Goal: Transaction & Acquisition: Obtain resource

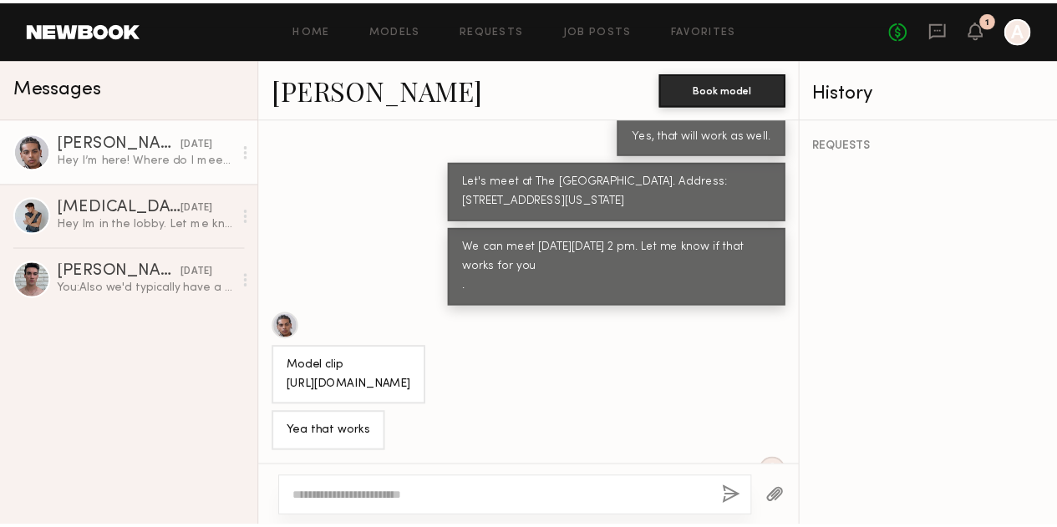
scroll to position [2707, 0]
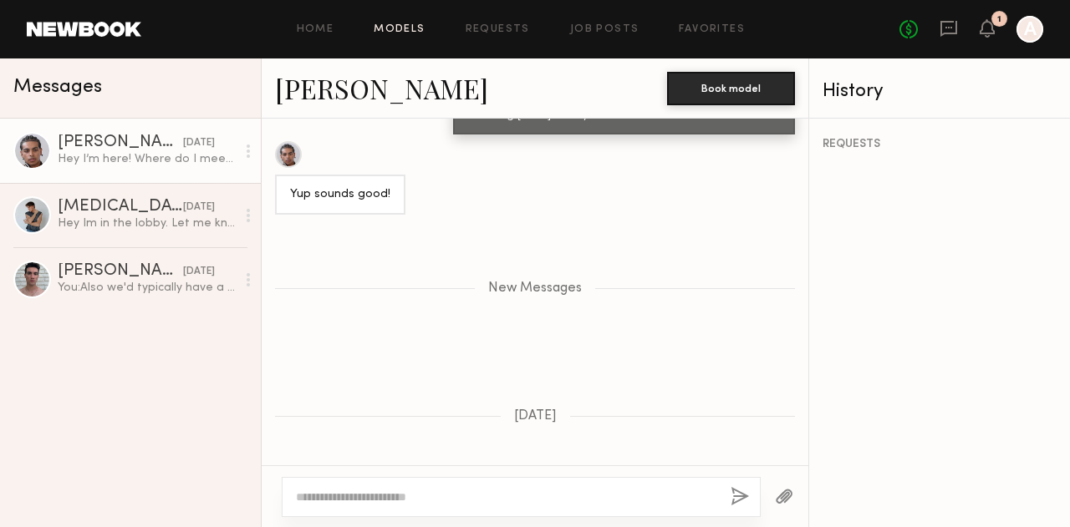
click at [411, 28] on link "Models" at bounding box center [399, 29] width 51 height 11
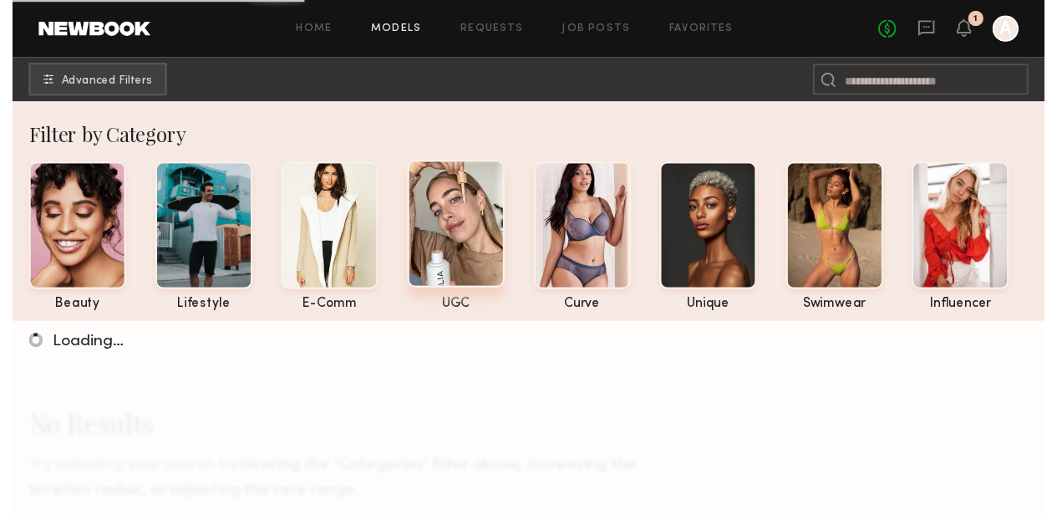
scroll to position [120, 0]
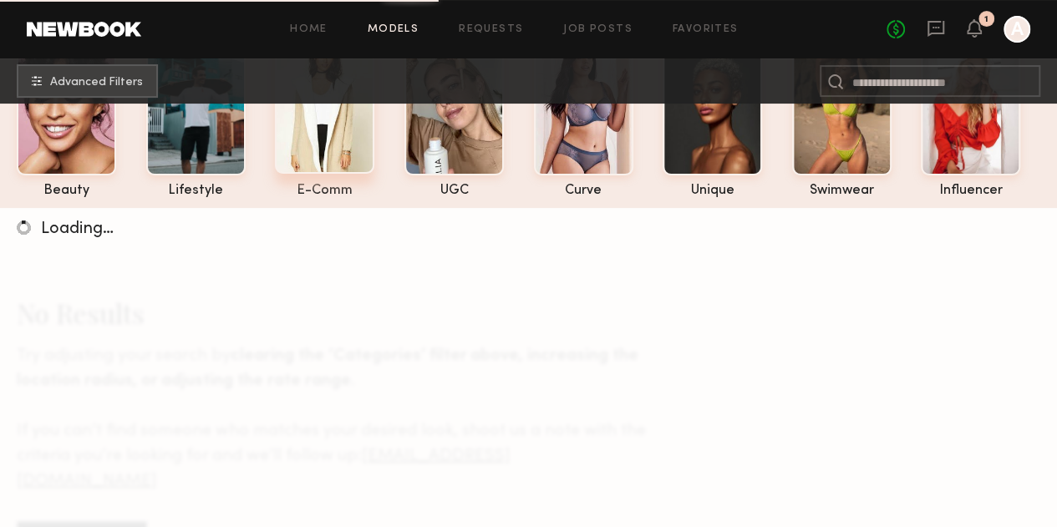
click at [326, 152] on div at bounding box center [324, 108] width 99 height 130
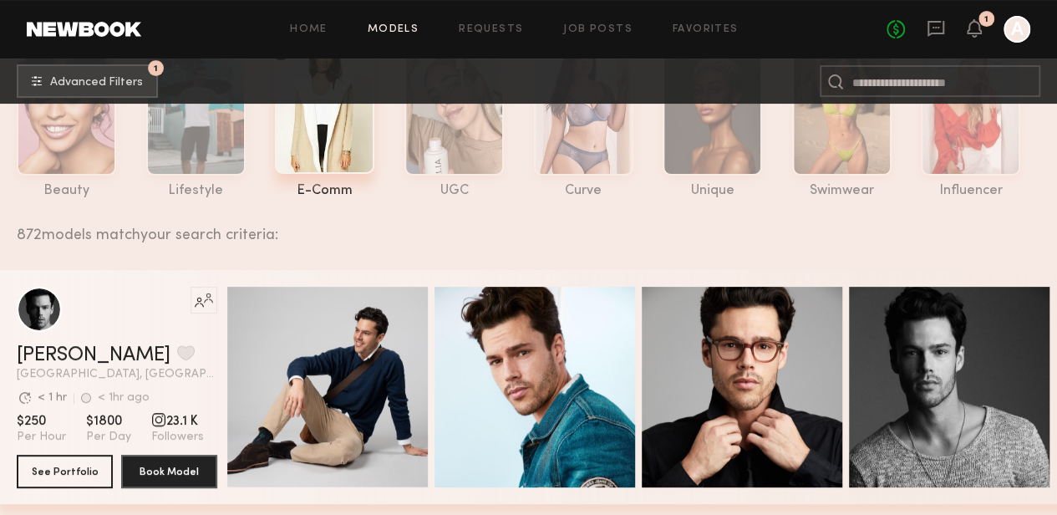
click at [313, 138] on div at bounding box center [324, 108] width 99 height 130
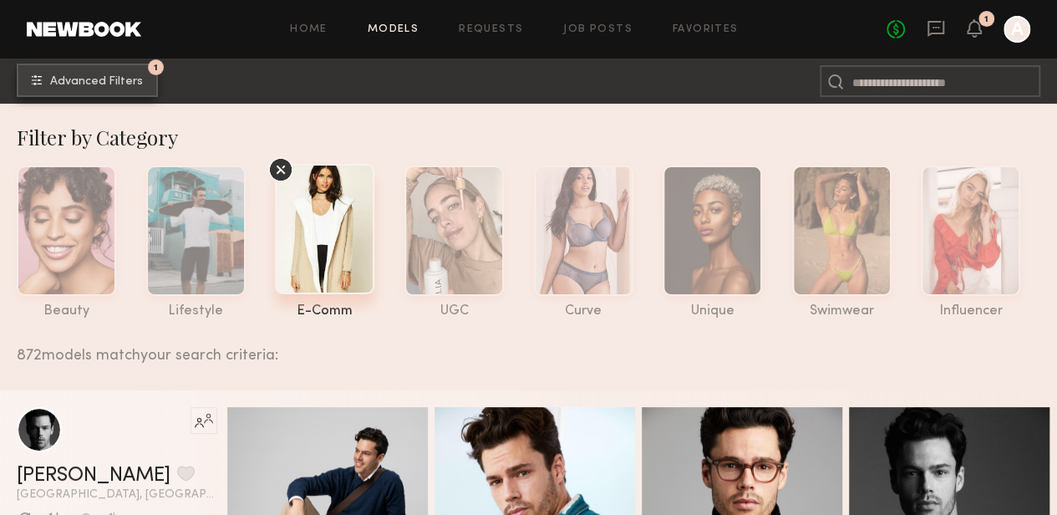
click at [126, 78] on span "Advanced Filters" at bounding box center [96, 82] width 93 height 12
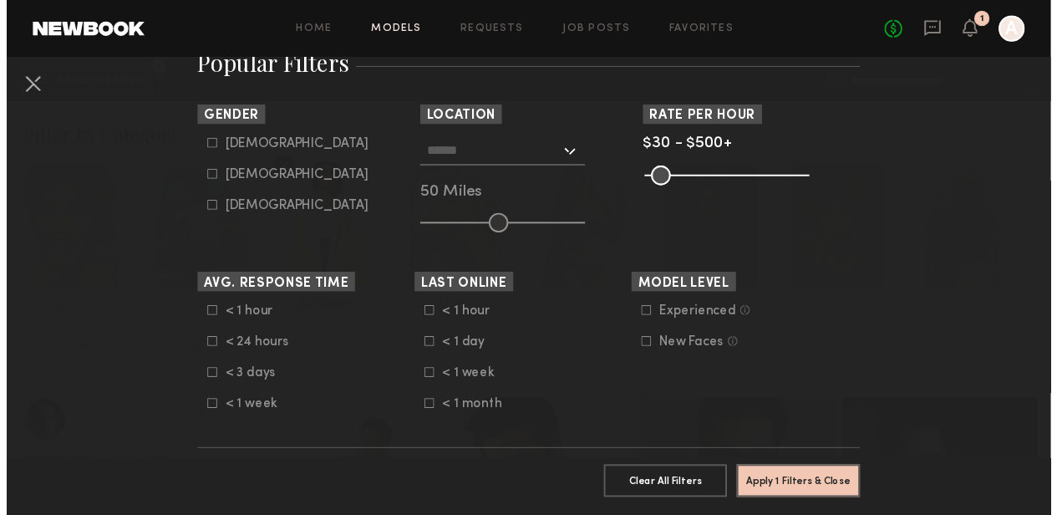
scroll to position [317, 0]
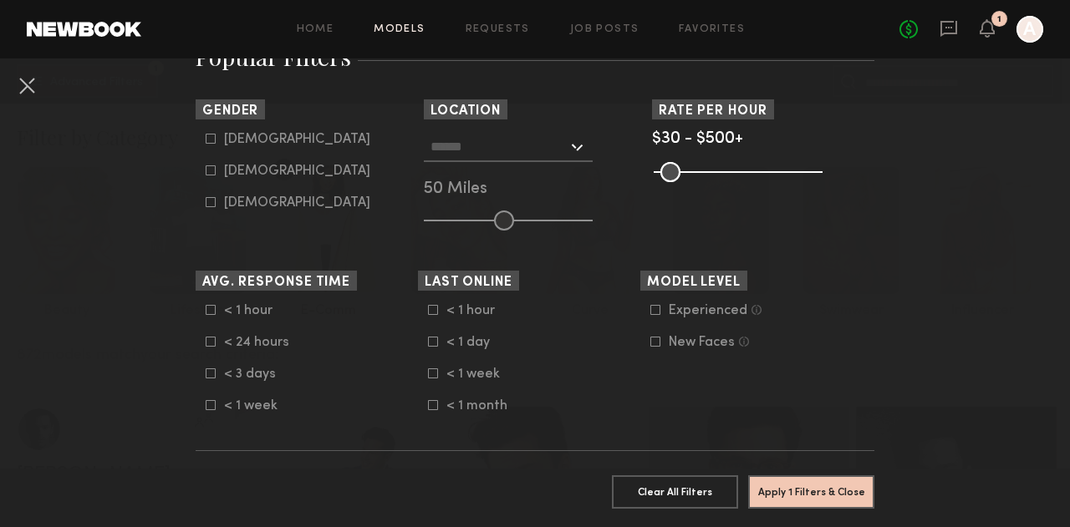
click at [206, 170] on icon at bounding box center [210, 170] width 9 height 9
type input "**"
click at [692, 171] on common-range-minmax at bounding box center [736, 170] width 169 height 20
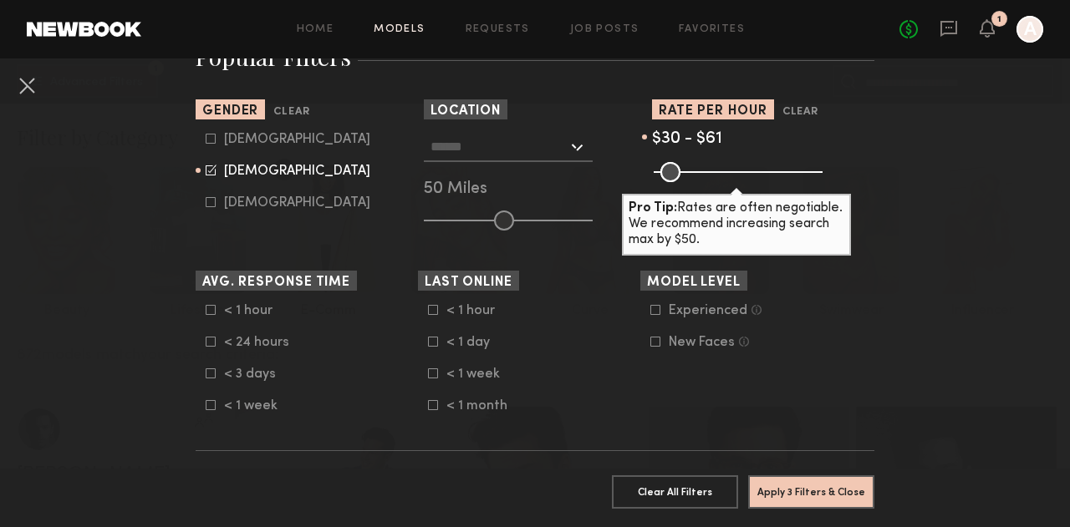
drag, startPoint x: 804, startPoint y: 175, endPoint x: 667, endPoint y: 175, distance: 137.1
type input "**"
click at [667, 175] on input "range" at bounding box center [738, 172] width 169 height 20
click at [791, 476] on button "Apply 3 Filters & Close" at bounding box center [811, 491] width 126 height 33
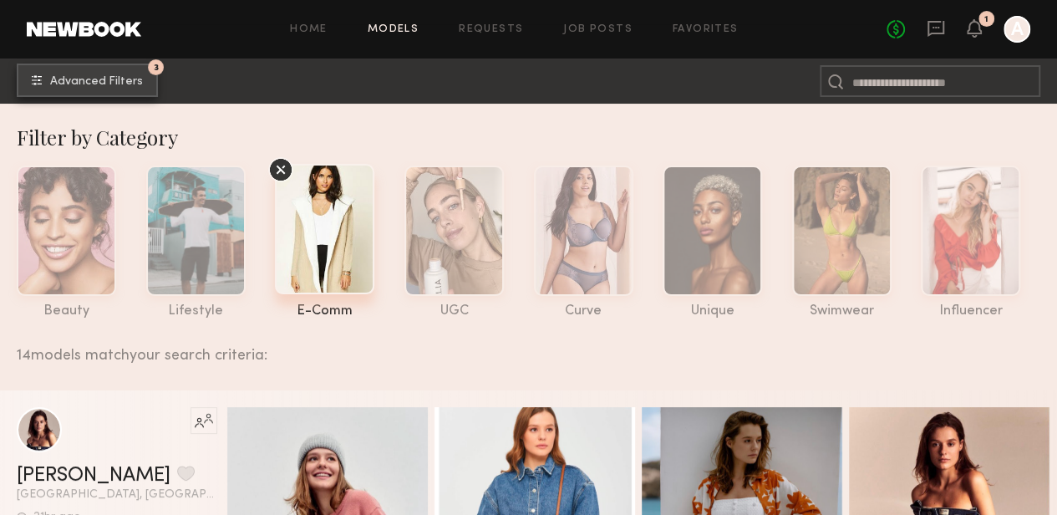
click at [117, 85] on span "Advanced Filters" at bounding box center [96, 82] width 93 height 12
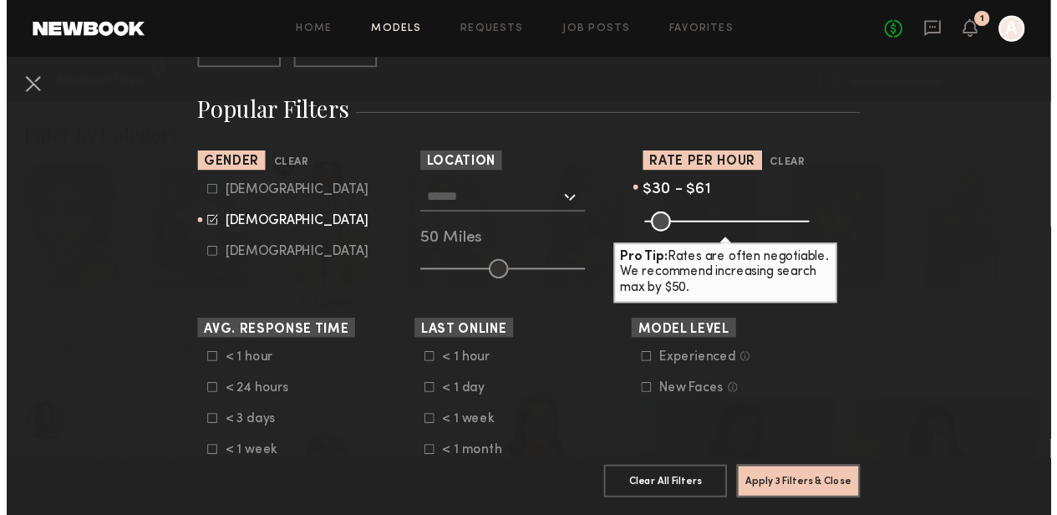
scroll to position [269, 0]
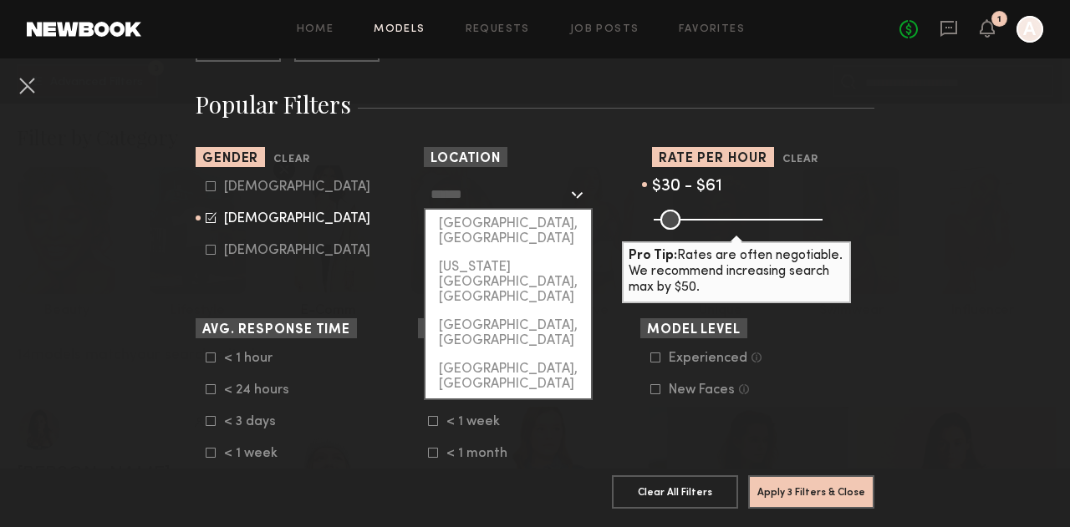
click at [476, 199] on input "text" at bounding box center [498, 194] width 137 height 28
click at [485, 226] on div "[GEOGRAPHIC_DATA], [GEOGRAPHIC_DATA]" at bounding box center [508, 231] width 166 height 43
type input "**********"
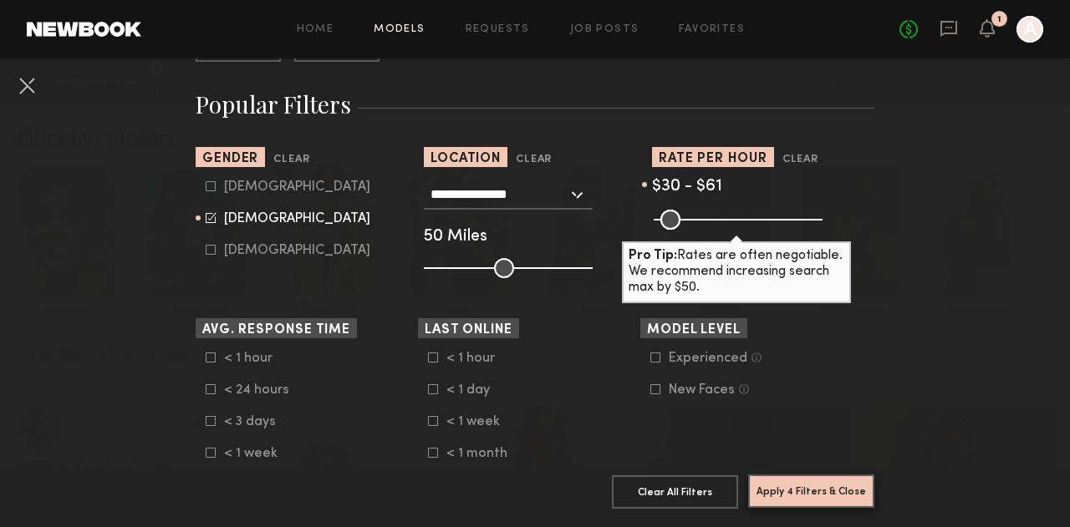
click at [818, 478] on button "Apply 4 Filters & Close" at bounding box center [811, 491] width 126 height 33
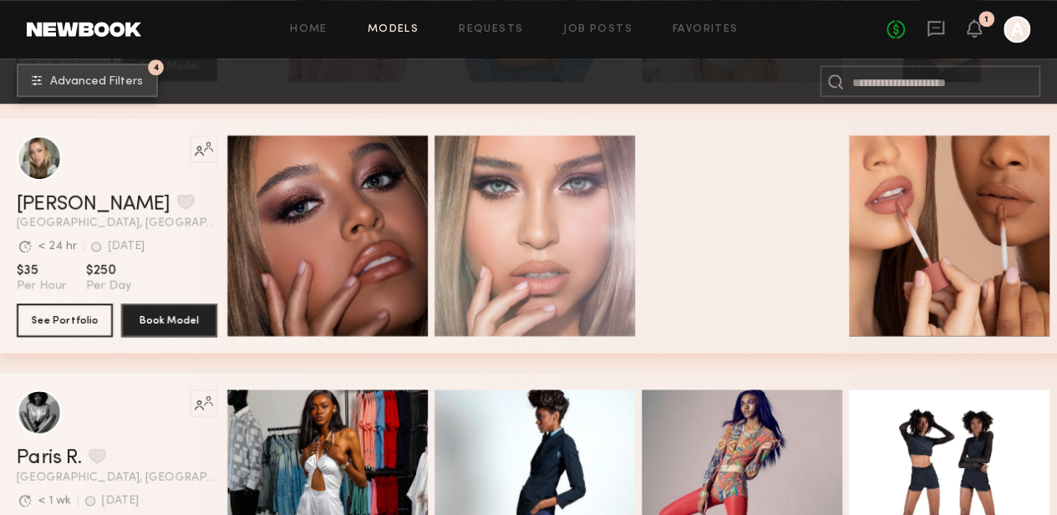
scroll to position [527, 0]
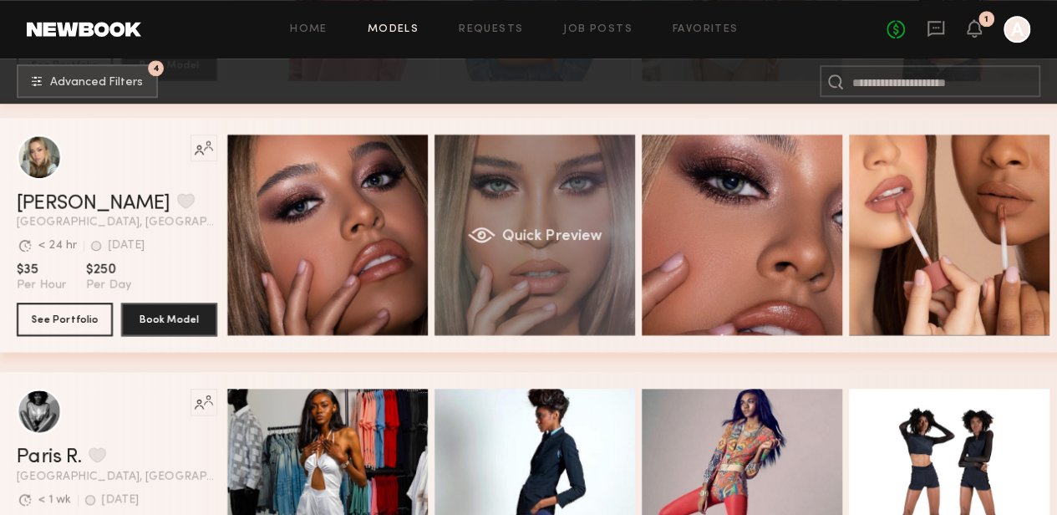
click at [513, 210] on div "Quick Preview" at bounding box center [535, 235] width 201 height 201
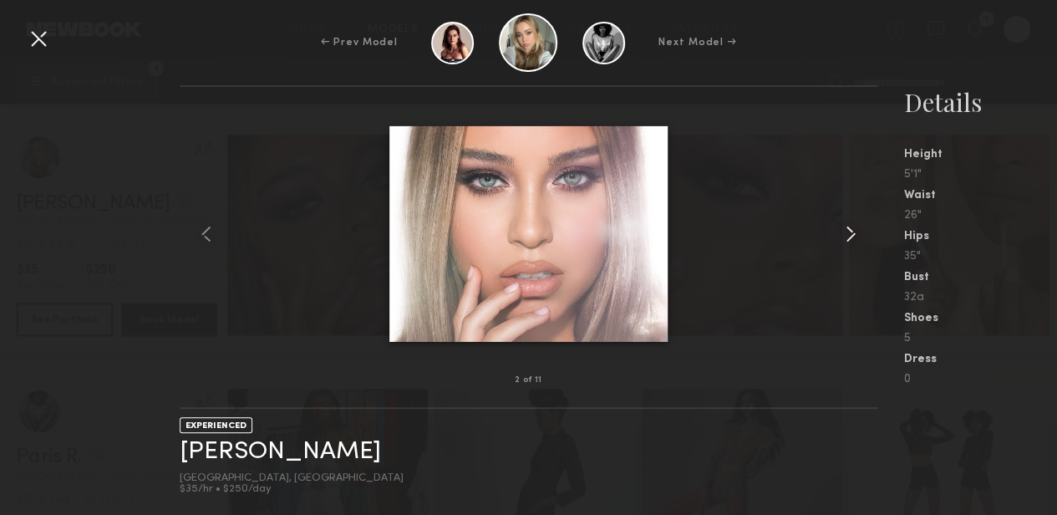
click at [845, 237] on common-icon at bounding box center [851, 234] width 27 height 27
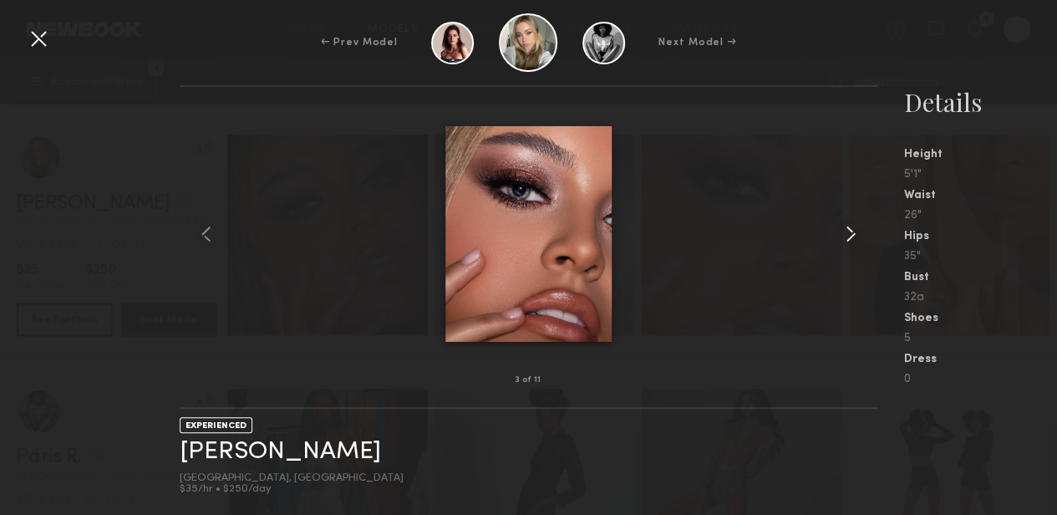
click at [845, 237] on common-icon at bounding box center [851, 234] width 27 height 27
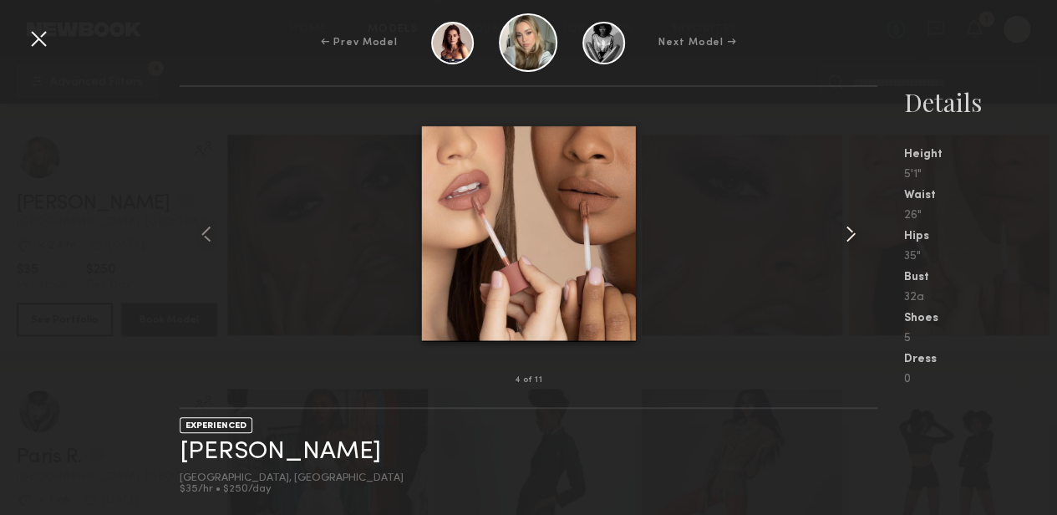
click at [845, 237] on common-icon at bounding box center [851, 234] width 27 height 27
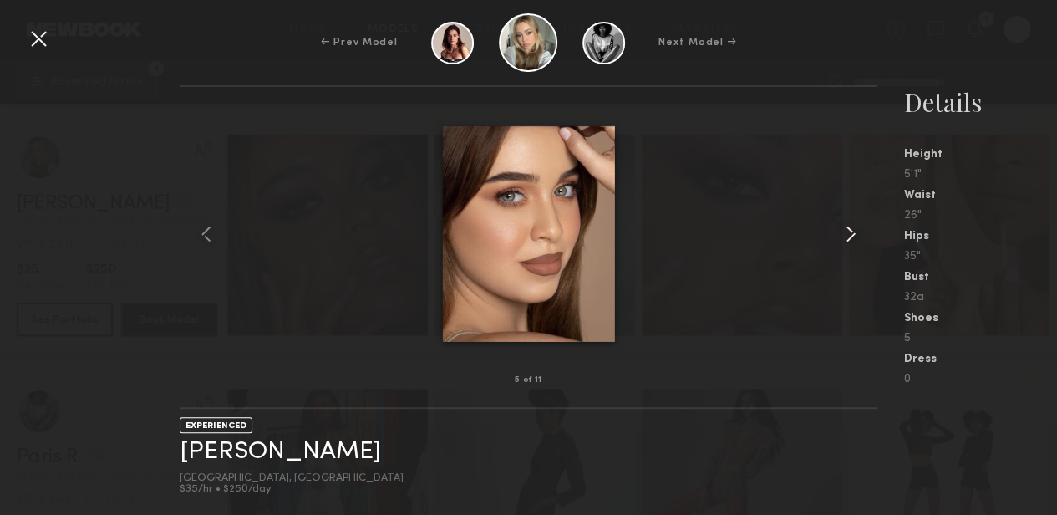
click at [845, 237] on common-icon at bounding box center [851, 234] width 27 height 27
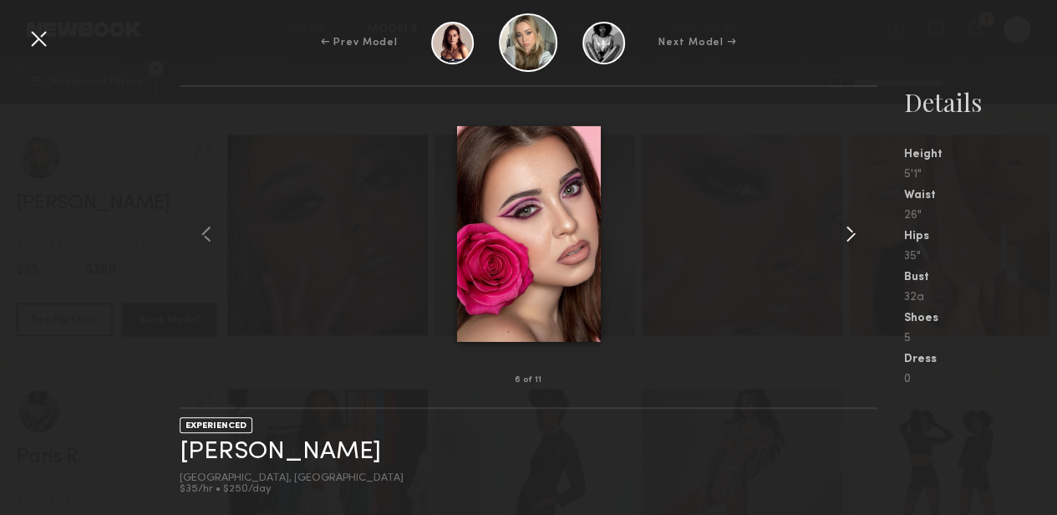
click at [845, 237] on common-icon at bounding box center [851, 234] width 27 height 27
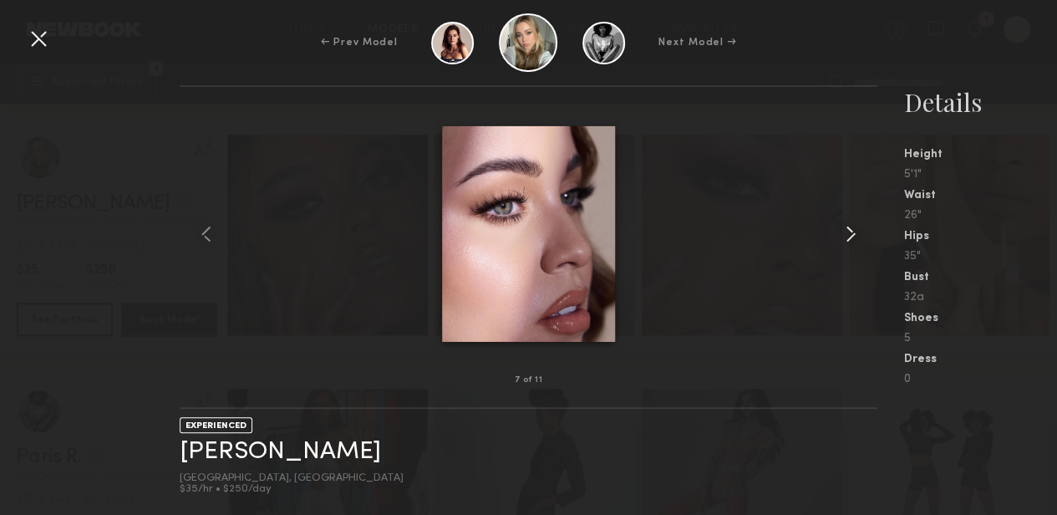
click at [845, 237] on common-icon at bounding box center [851, 234] width 27 height 27
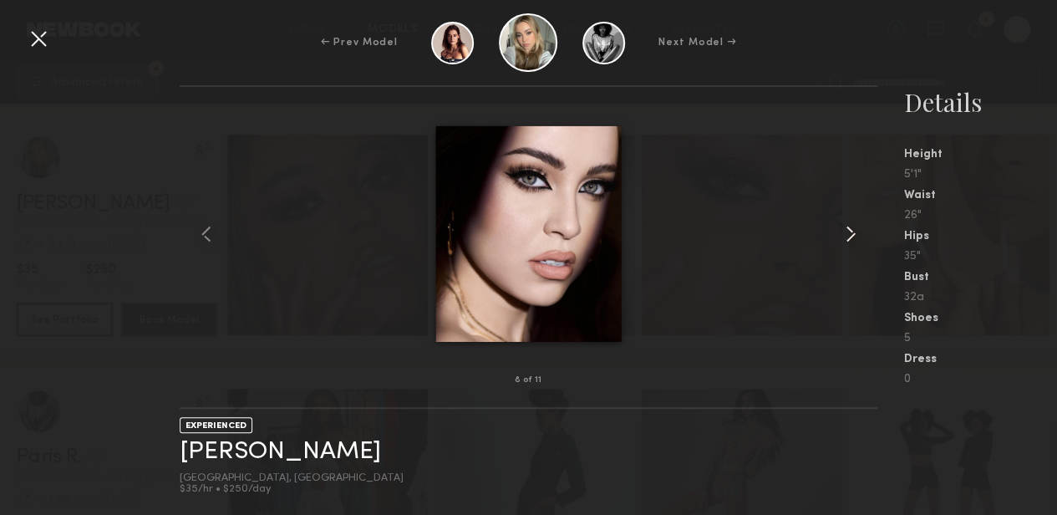
click at [845, 237] on common-icon at bounding box center [851, 234] width 27 height 27
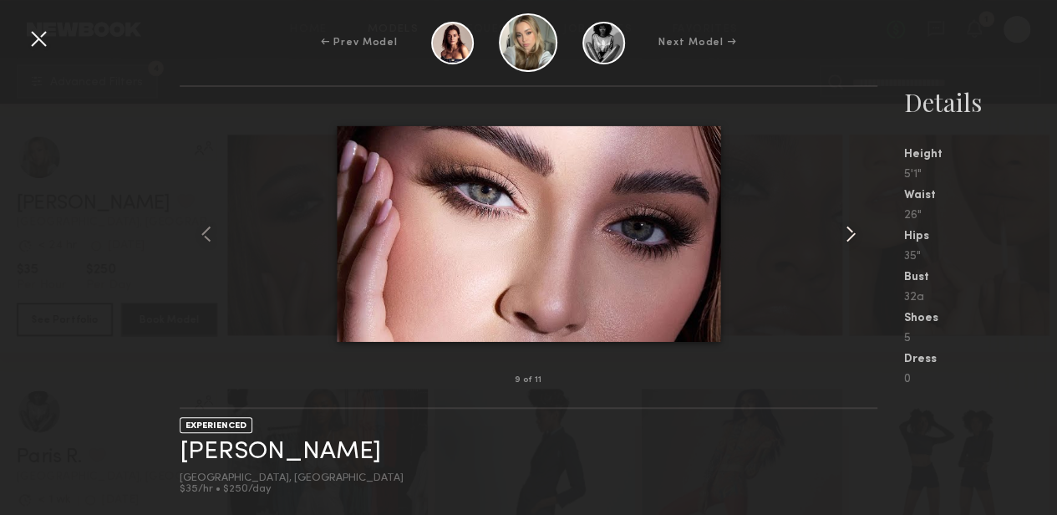
click at [845, 237] on common-icon at bounding box center [851, 234] width 27 height 27
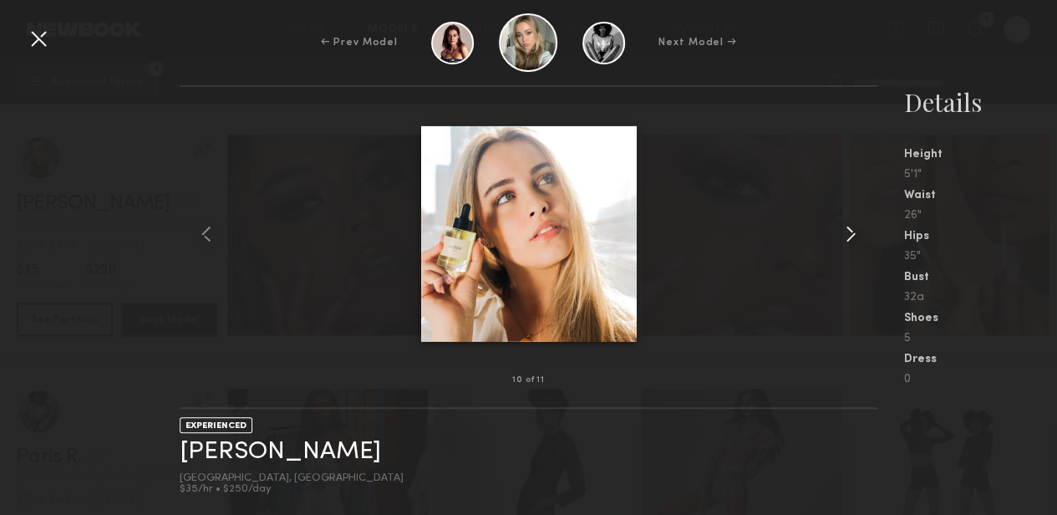
click at [845, 237] on common-icon at bounding box center [851, 234] width 27 height 27
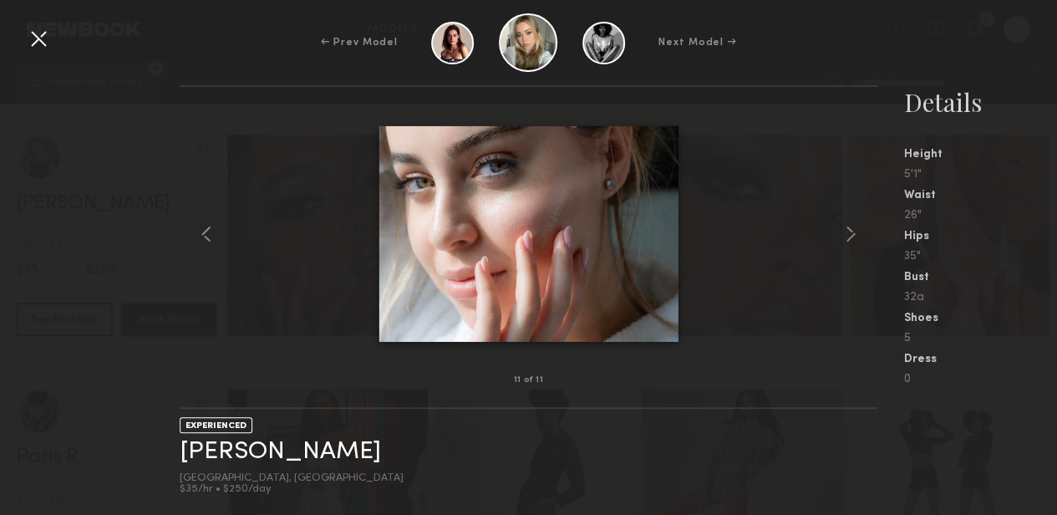
click at [34, 42] on div at bounding box center [38, 38] width 27 height 27
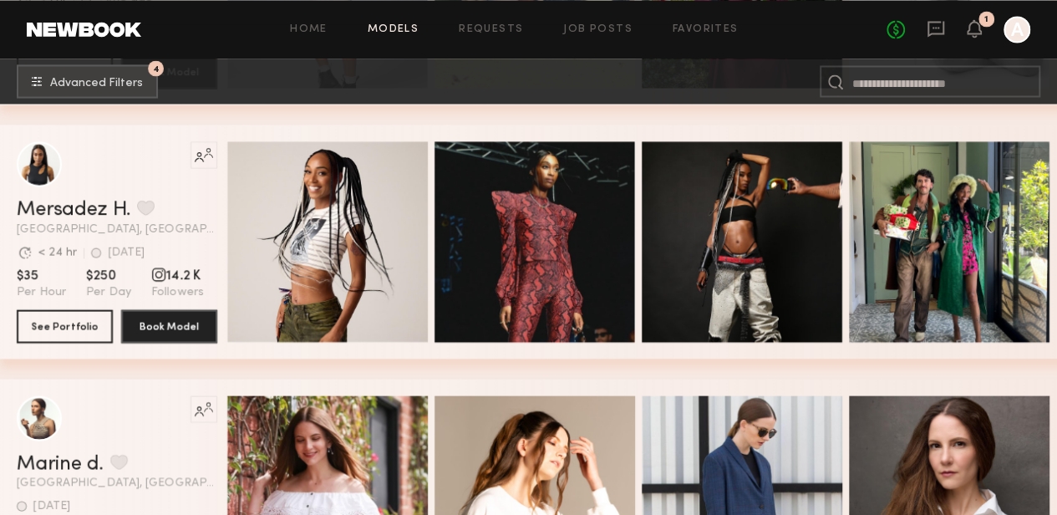
scroll to position [1536, 0]
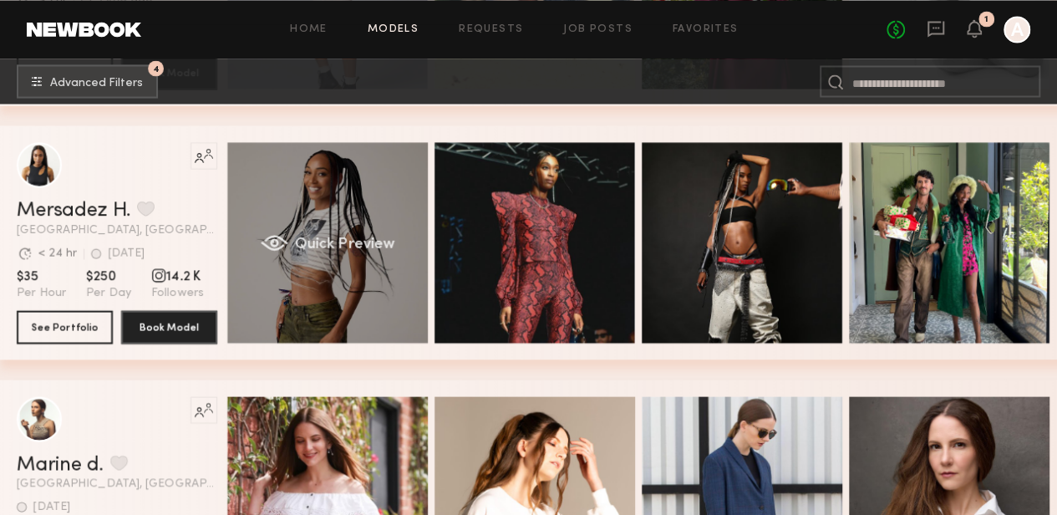
click at [404, 211] on div "Quick Preview" at bounding box center [327, 242] width 201 height 201
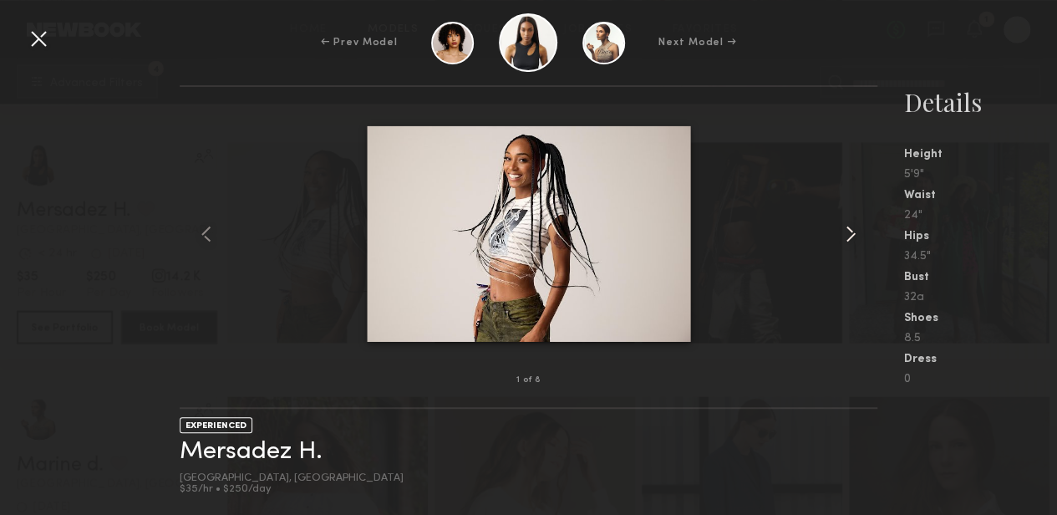
click at [849, 242] on common-icon at bounding box center [851, 234] width 27 height 27
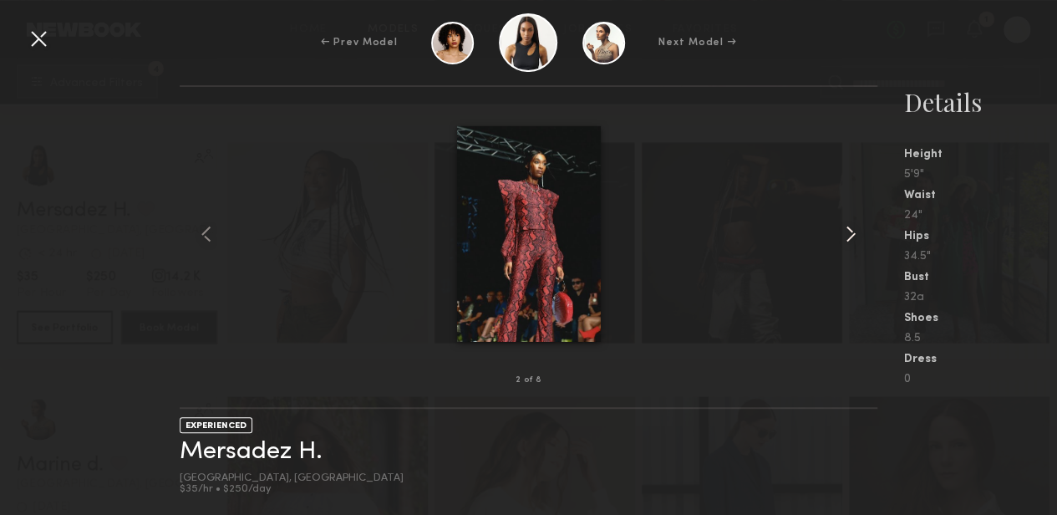
click at [849, 242] on common-icon at bounding box center [851, 234] width 27 height 27
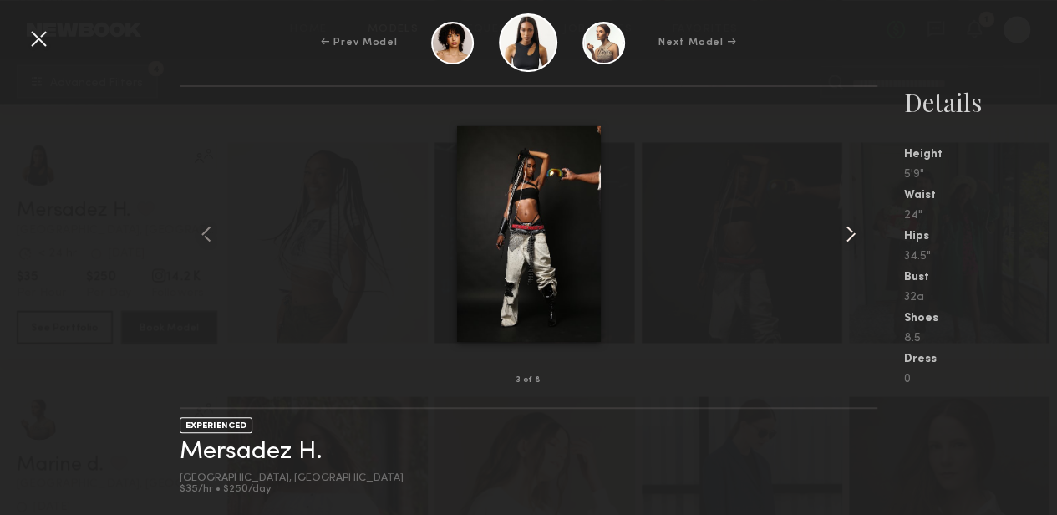
click at [849, 242] on common-icon at bounding box center [851, 234] width 27 height 27
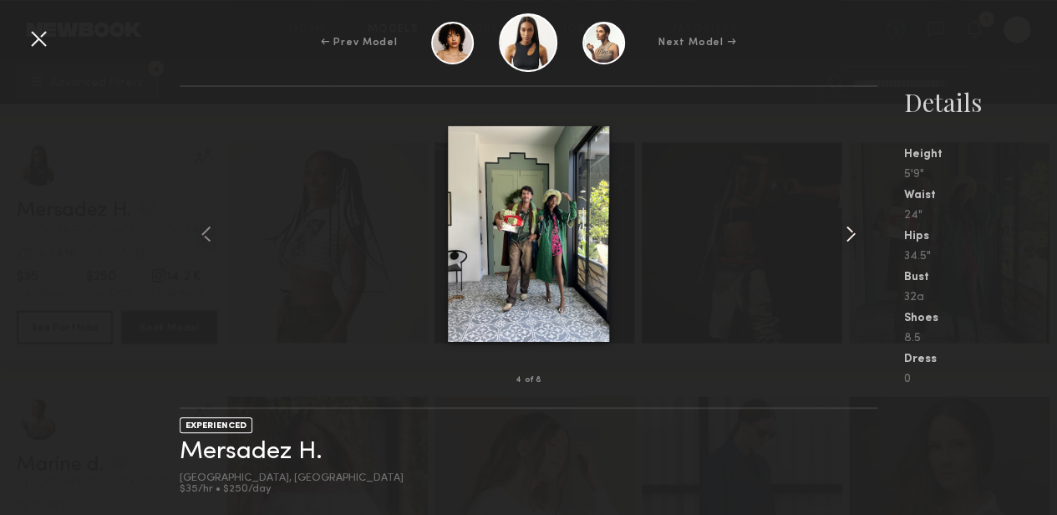
click at [849, 242] on common-icon at bounding box center [851, 234] width 27 height 27
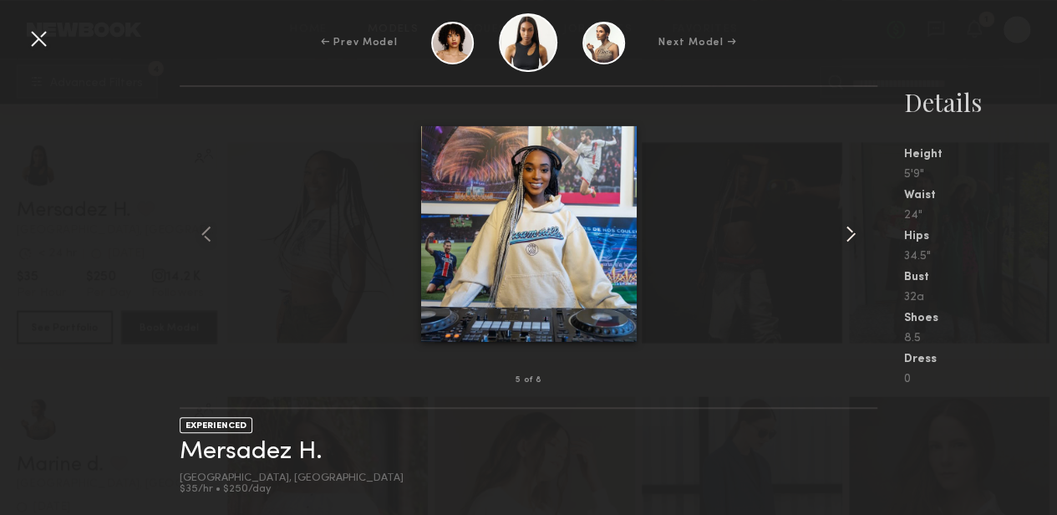
click at [849, 242] on common-icon at bounding box center [851, 234] width 27 height 27
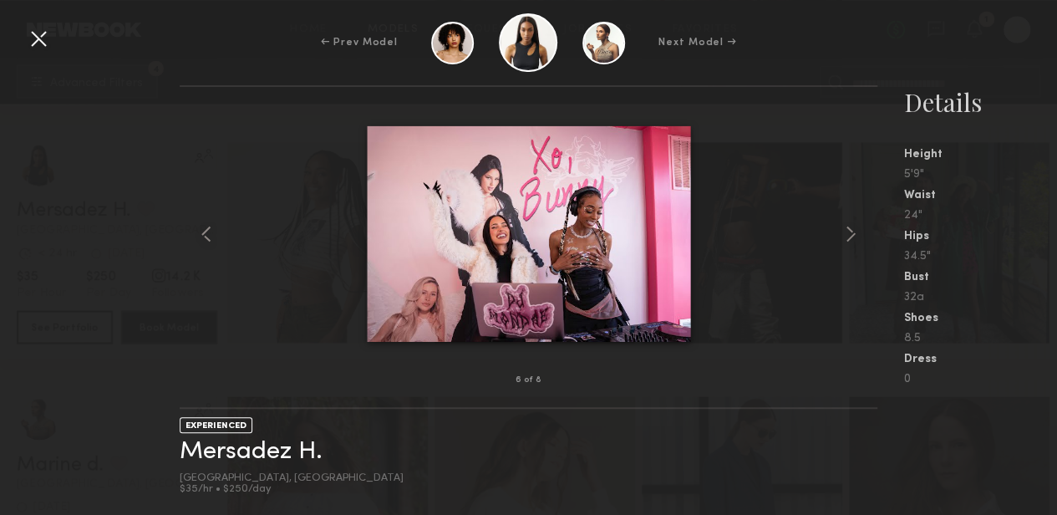
click at [36, 38] on div at bounding box center [38, 38] width 27 height 27
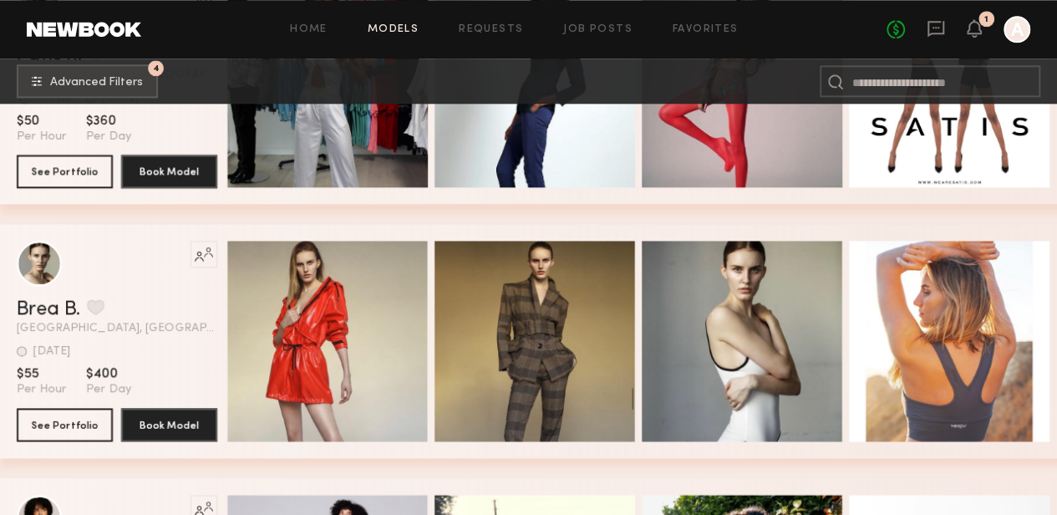
scroll to position [925, 0]
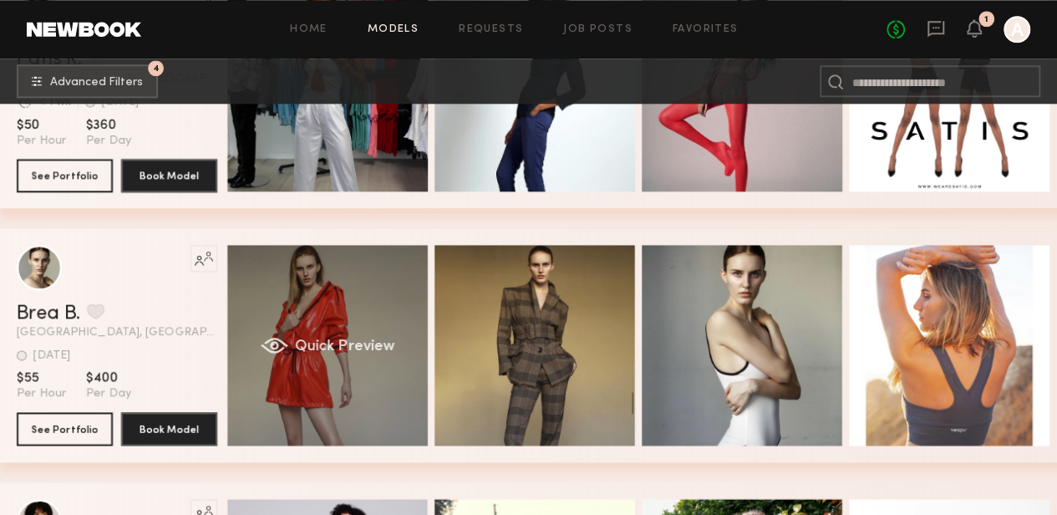
click at [366, 310] on div "Quick Preview" at bounding box center [327, 345] width 201 height 201
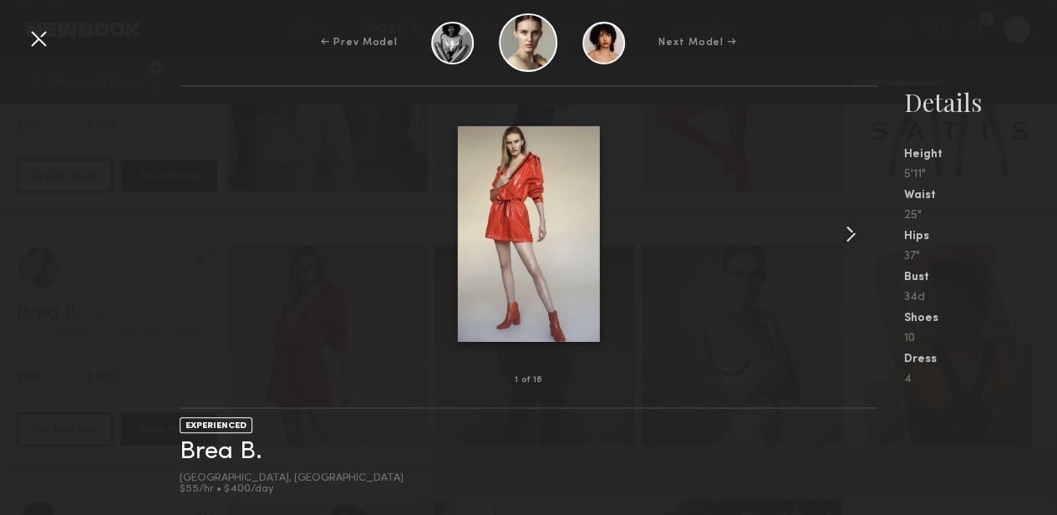
click at [849, 235] on common-icon at bounding box center [851, 234] width 27 height 27
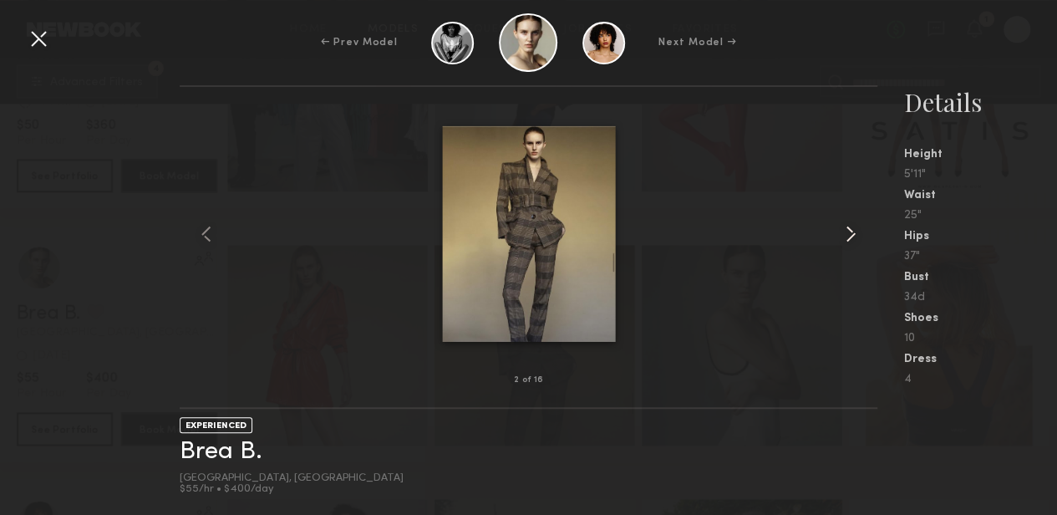
click at [849, 235] on common-icon at bounding box center [851, 234] width 27 height 27
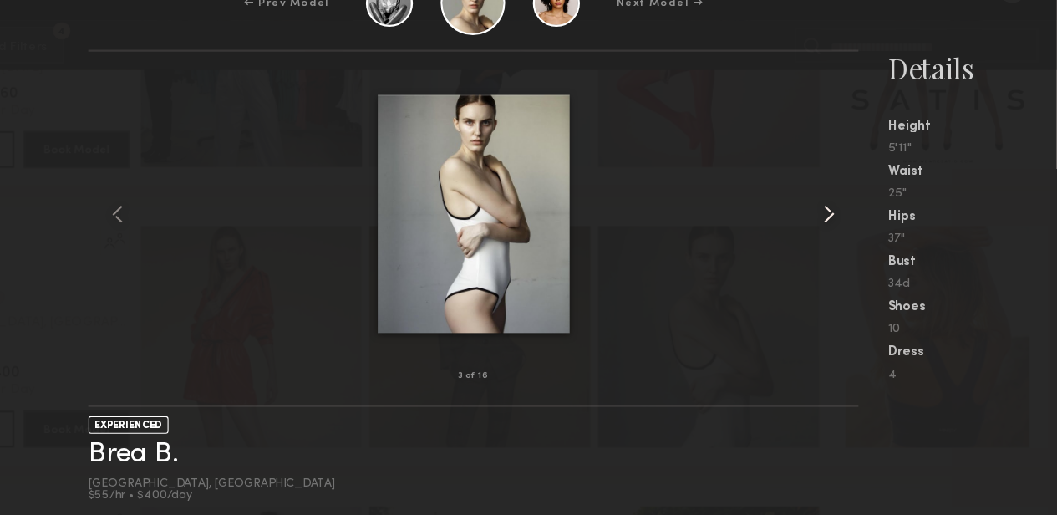
click at [849, 237] on common-icon at bounding box center [851, 234] width 27 height 27
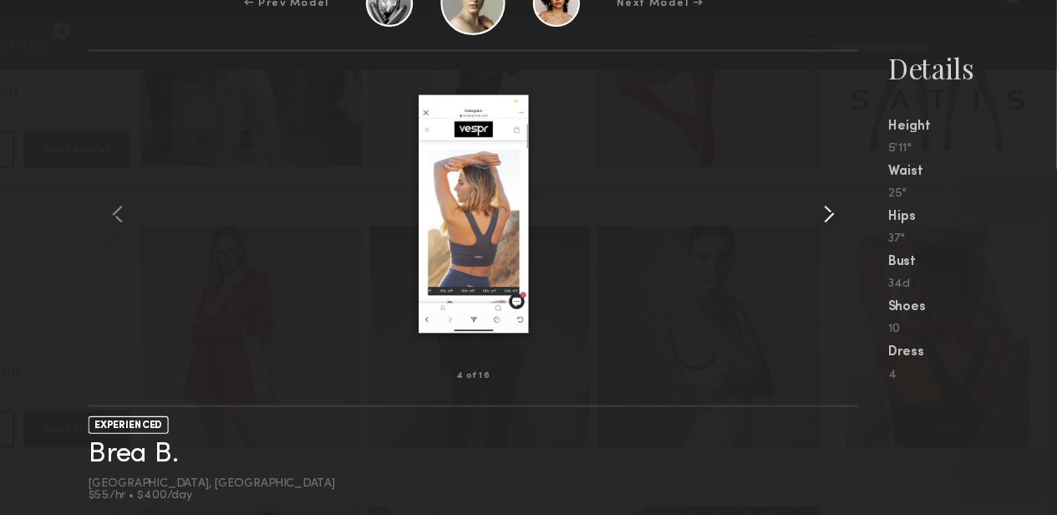
click at [849, 237] on common-icon at bounding box center [851, 234] width 27 height 27
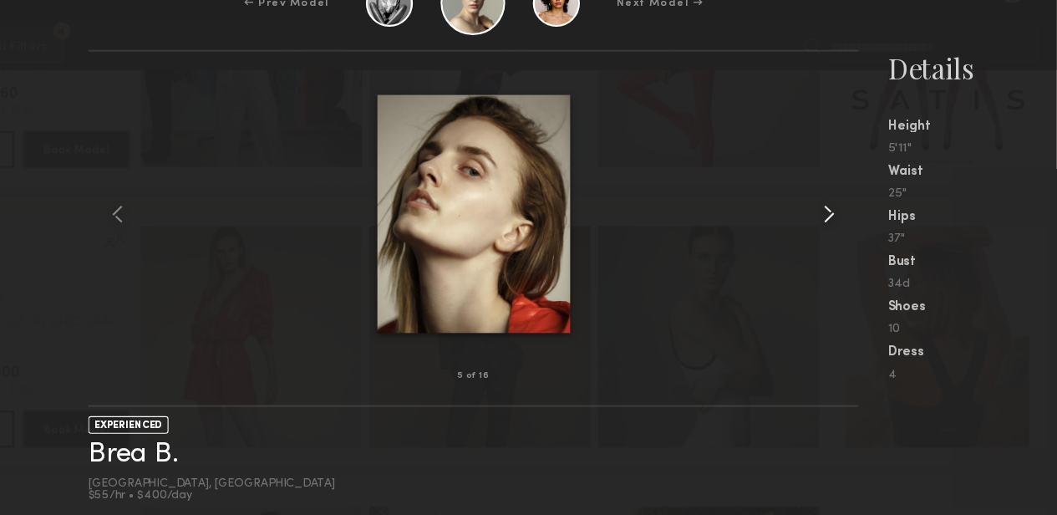
click at [849, 237] on common-icon at bounding box center [851, 234] width 27 height 27
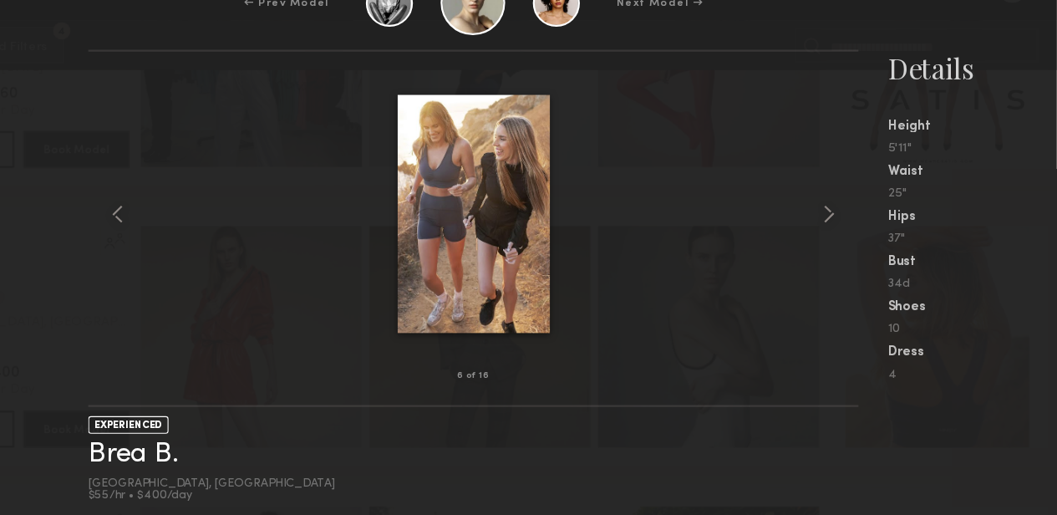
click at [874, 74] on div "← Prev Model Next Model → 6 of 16 EXPERIENCED Brea B. [GEOGRAPHIC_DATA], [GEOGR…" at bounding box center [528, 257] width 1057 height 515
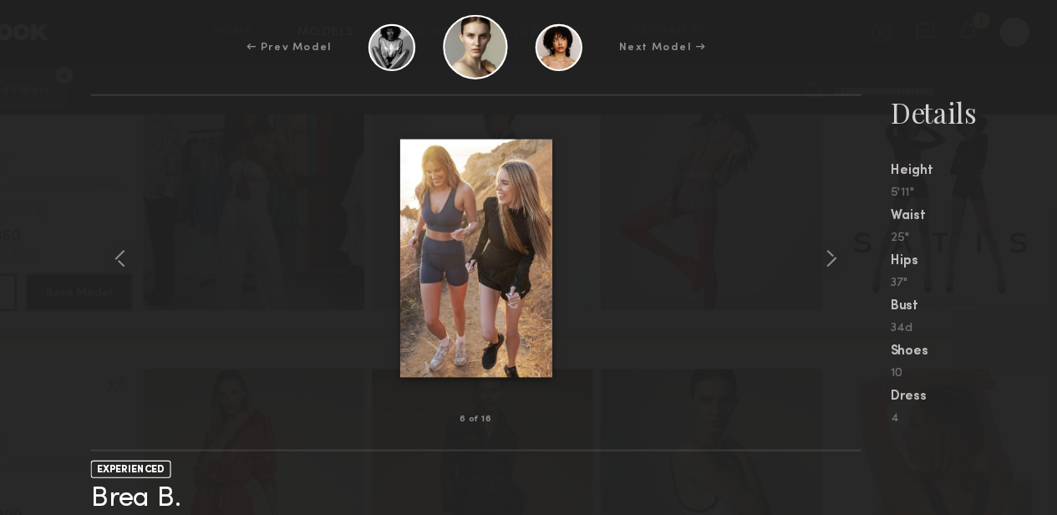
scroll to position [834, 0]
click at [158, 135] on div "6 of 16 EXPERIENCED [PERSON_NAME] [GEOGRAPHIC_DATA], [GEOGRAPHIC_DATA] $55/hr •…" at bounding box center [528, 300] width 1057 height 430
drag, startPoint x: 1015, startPoint y: 36, endPoint x: 191, endPoint y: 99, distance: 825.8
click at [191, 99] on div "← Prev Model Next Model → 6 of 16 EXPERIENCED Brea B. [GEOGRAPHIC_DATA], [GEOGR…" at bounding box center [528, 257] width 1057 height 515
click at [191, 99] on nb-gallery-light "6 of 16" at bounding box center [529, 246] width 698 height 323
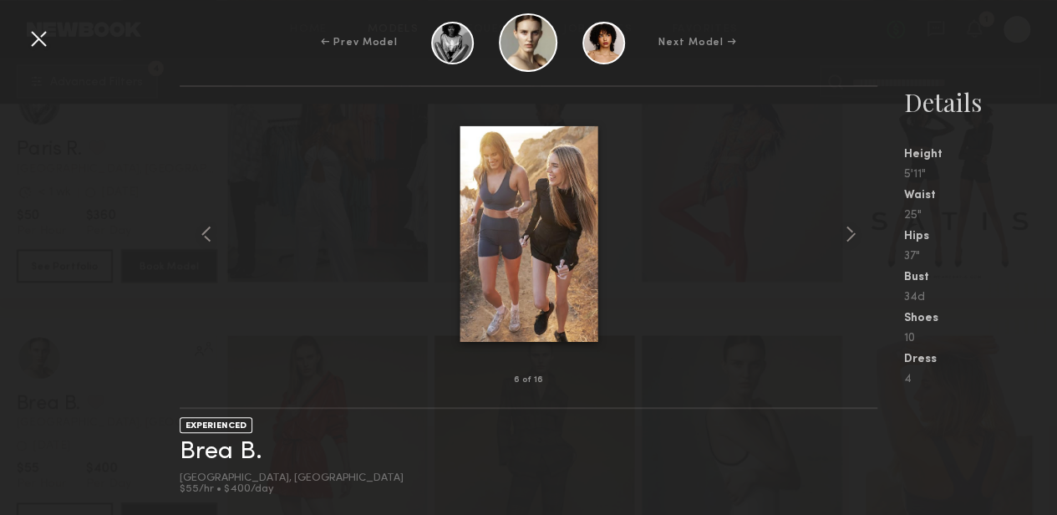
click at [40, 44] on div at bounding box center [38, 38] width 27 height 27
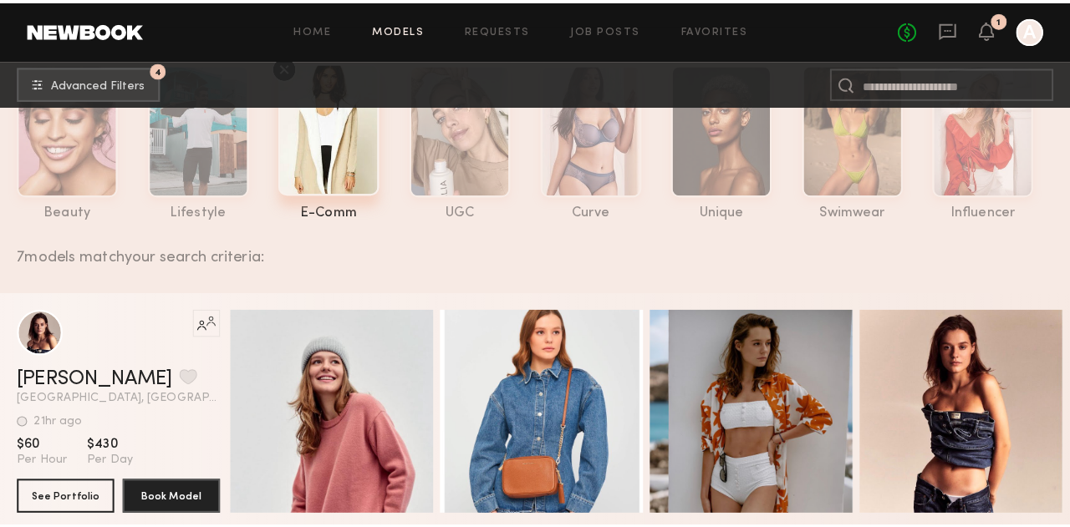
scroll to position [0, 0]
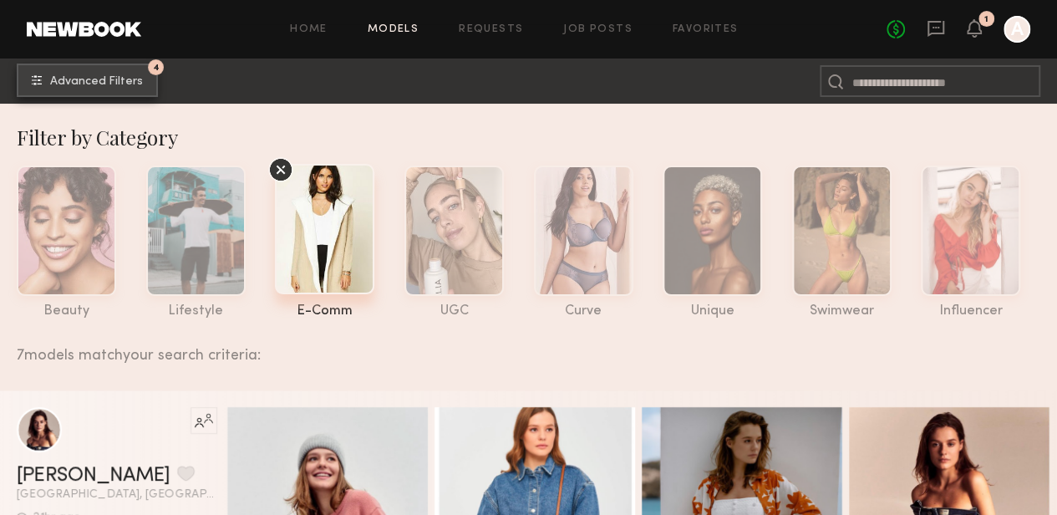
click at [85, 84] on span "Advanced Filters" at bounding box center [96, 82] width 93 height 12
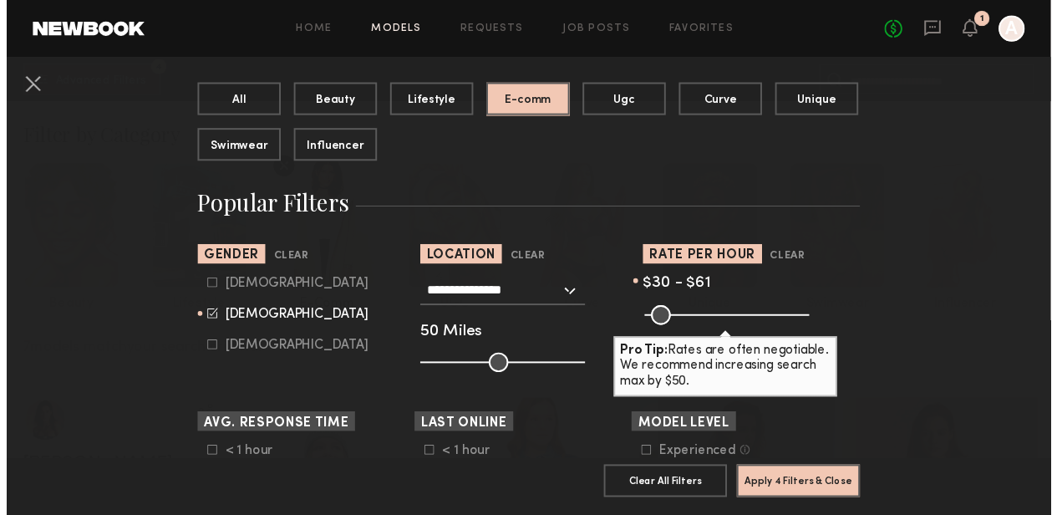
scroll to position [198, 0]
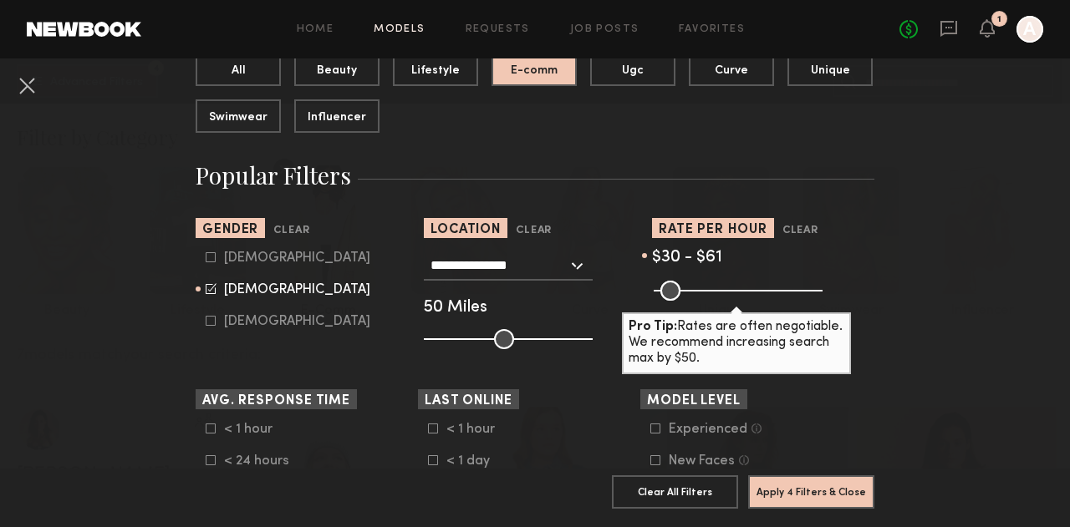
click at [692, 288] on common-range-minmax at bounding box center [736, 289] width 169 height 20
type input "**"
click at [674, 297] on input "range" at bounding box center [738, 291] width 169 height 20
click at [830, 480] on button "Apply 4 Filters & Close" at bounding box center [811, 491] width 126 height 33
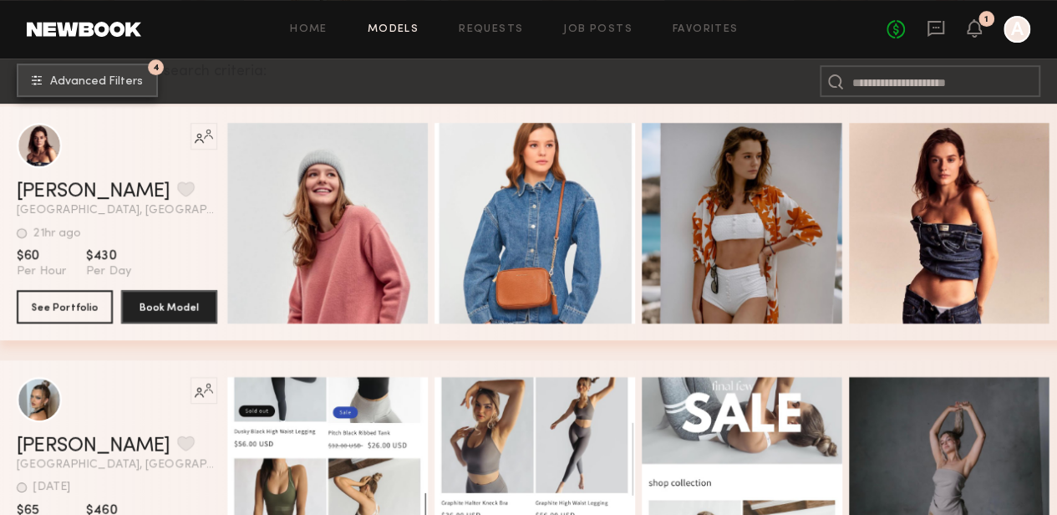
scroll to position [513, 0]
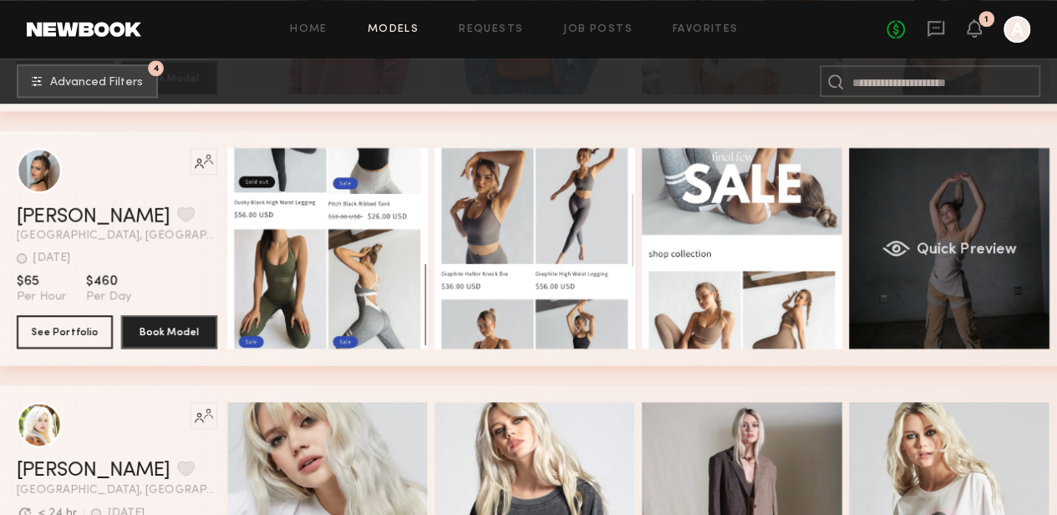
click at [945, 201] on div "Quick Preview" at bounding box center [949, 248] width 201 height 201
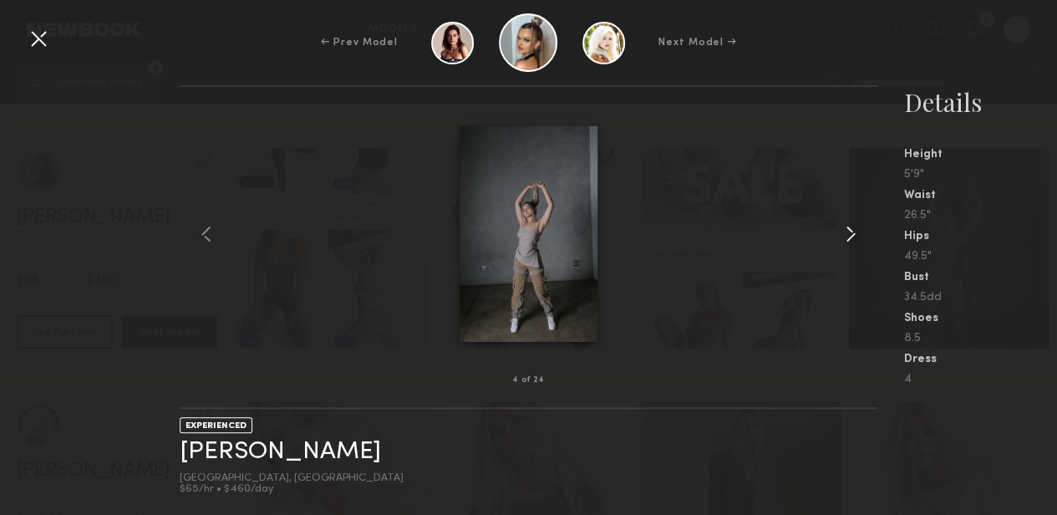
click at [852, 243] on common-icon at bounding box center [851, 234] width 27 height 27
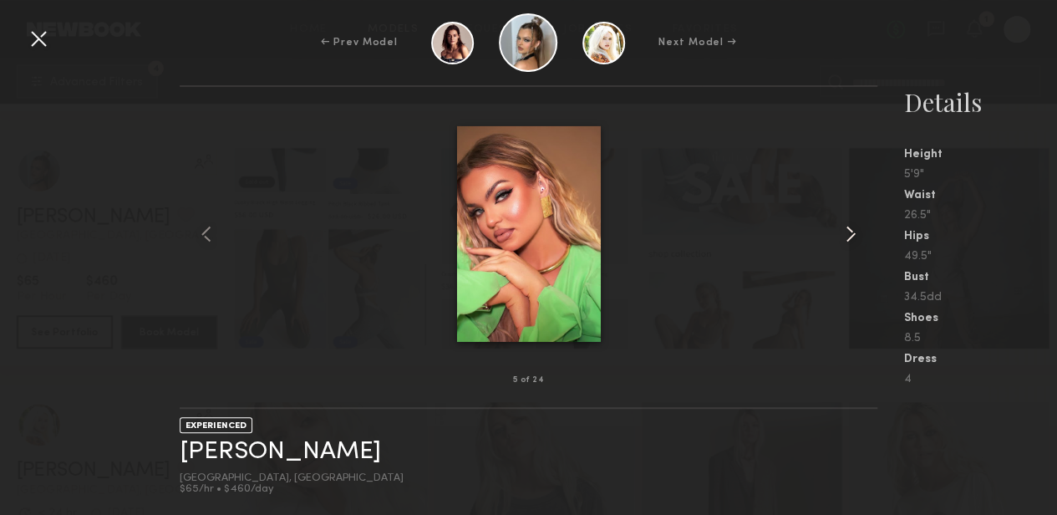
click at [844, 232] on common-icon at bounding box center [851, 234] width 27 height 27
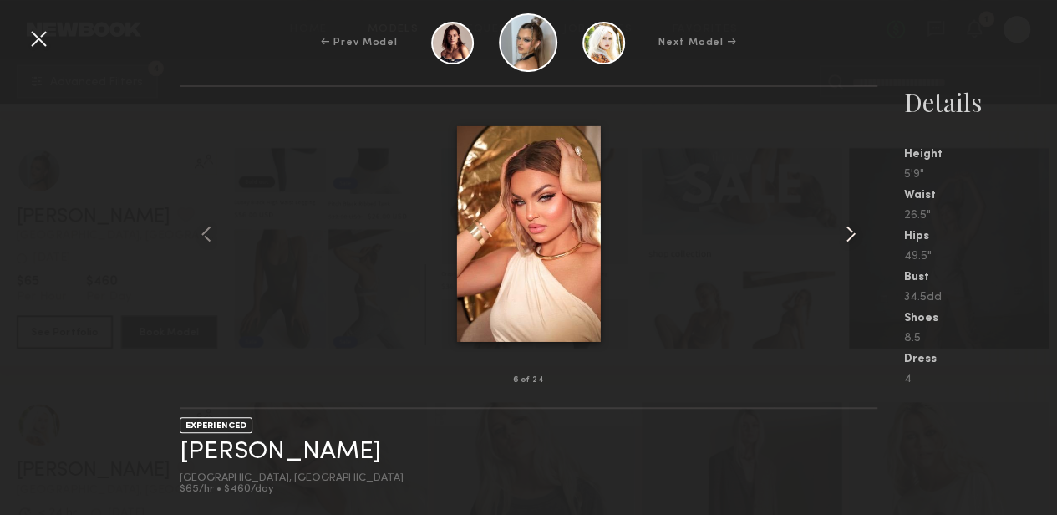
click at [844, 232] on common-icon at bounding box center [851, 234] width 27 height 27
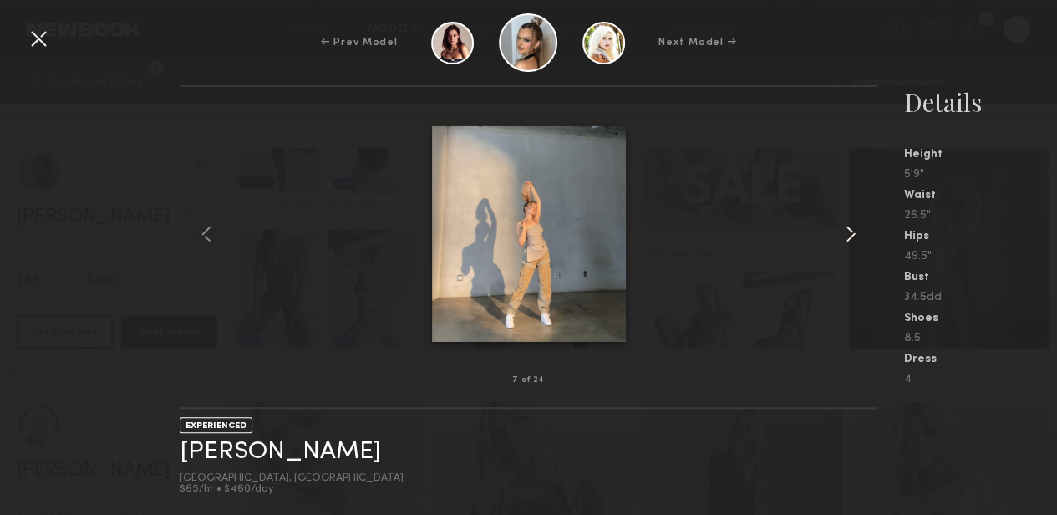
click at [844, 232] on common-icon at bounding box center [851, 234] width 27 height 27
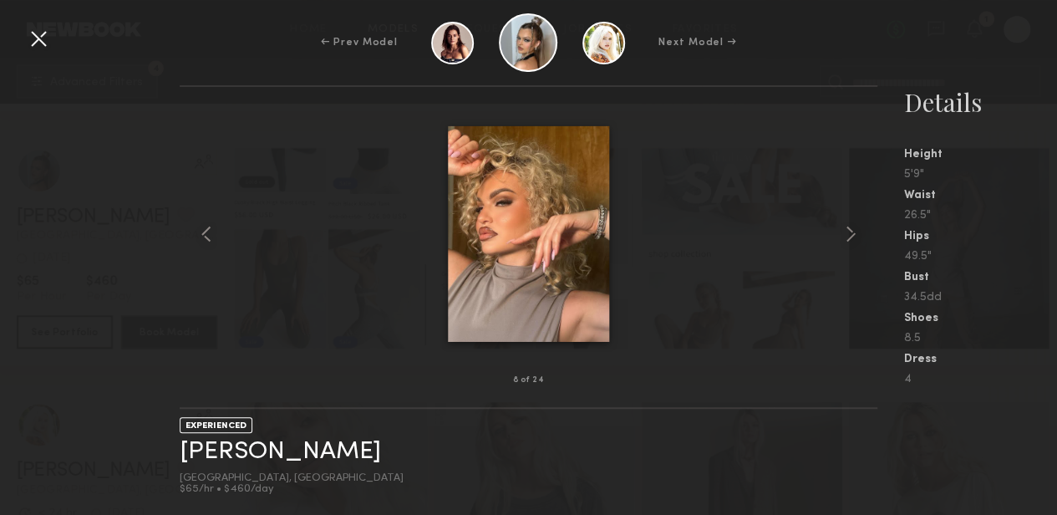
click at [38, 26] on div at bounding box center [38, 38] width 27 height 27
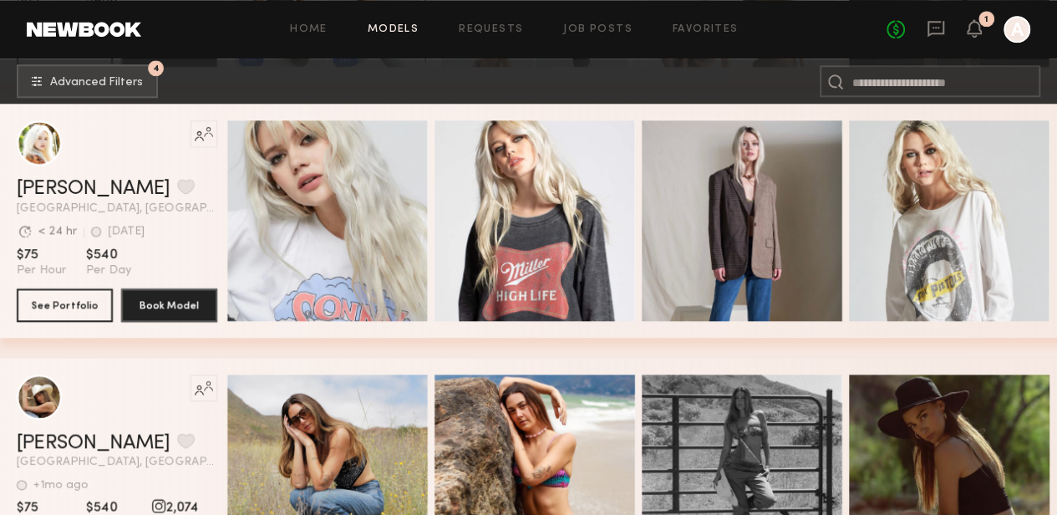
scroll to position [796, 0]
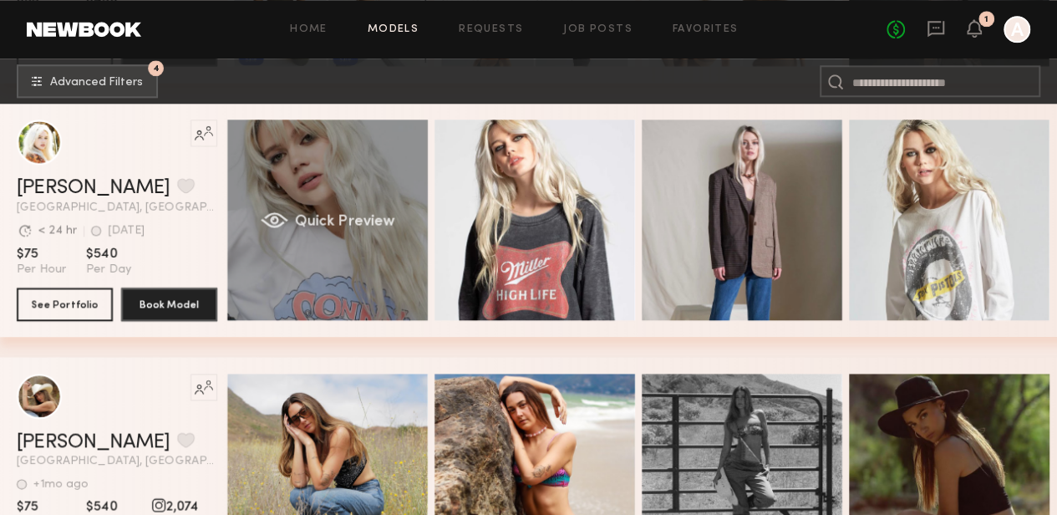
click at [326, 183] on div "Quick Preview" at bounding box center [327, 220] width 201 height 201
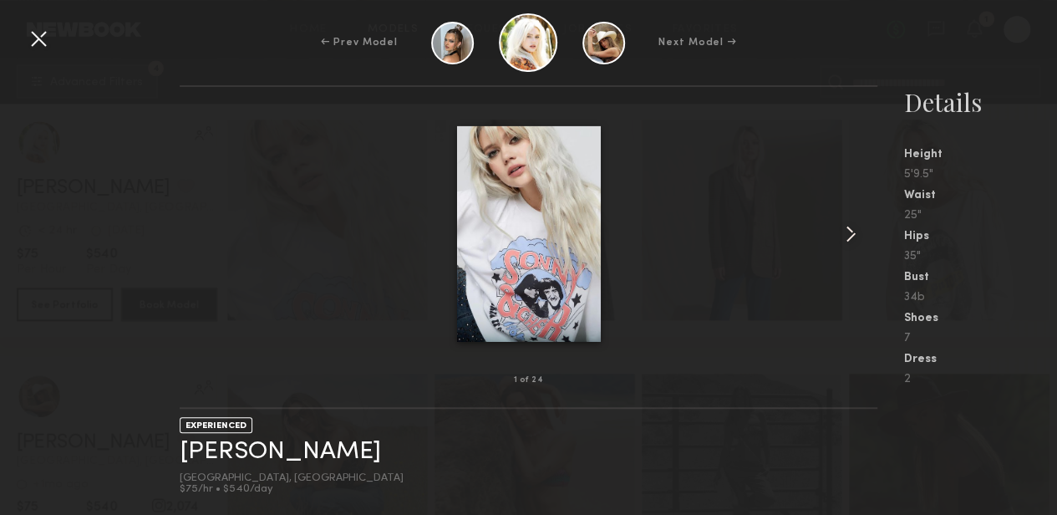
click at [854, 234] on common-icon at bounding box center [851, 234] width 27 height 27
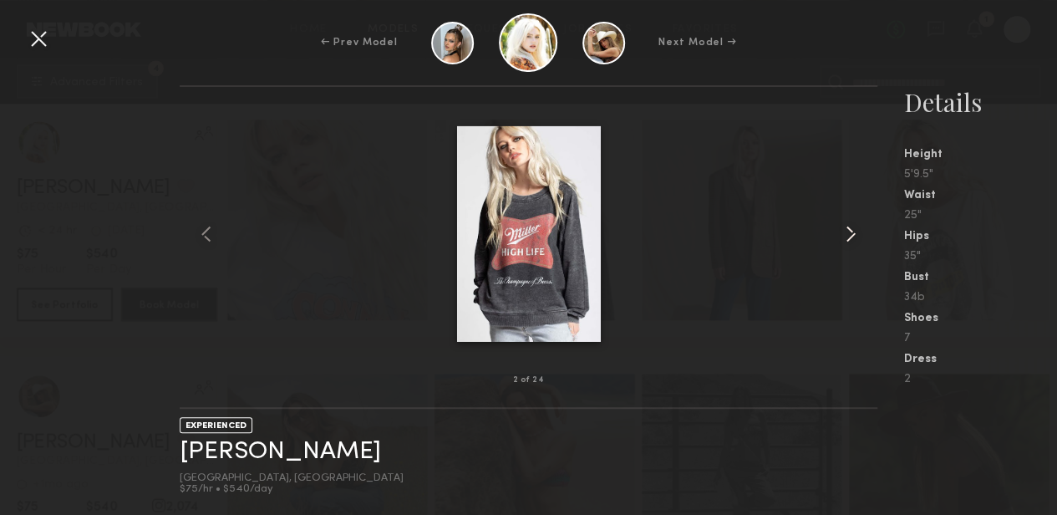
click at [854, 234] on common-icon at bounding box center [851, 234] width 27 height 27
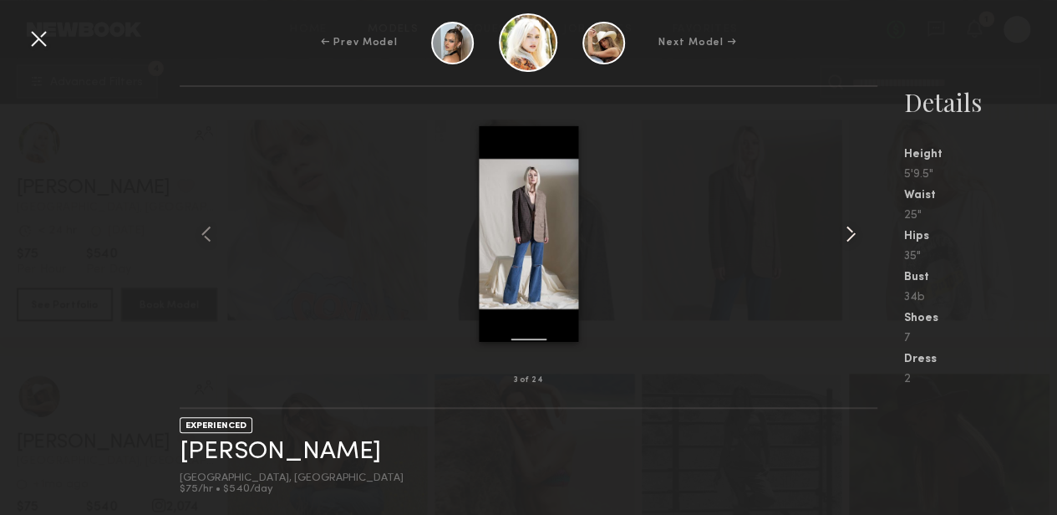
click at [854, 234] on common-icon at bounding box center [851, 234] width 27 height 27
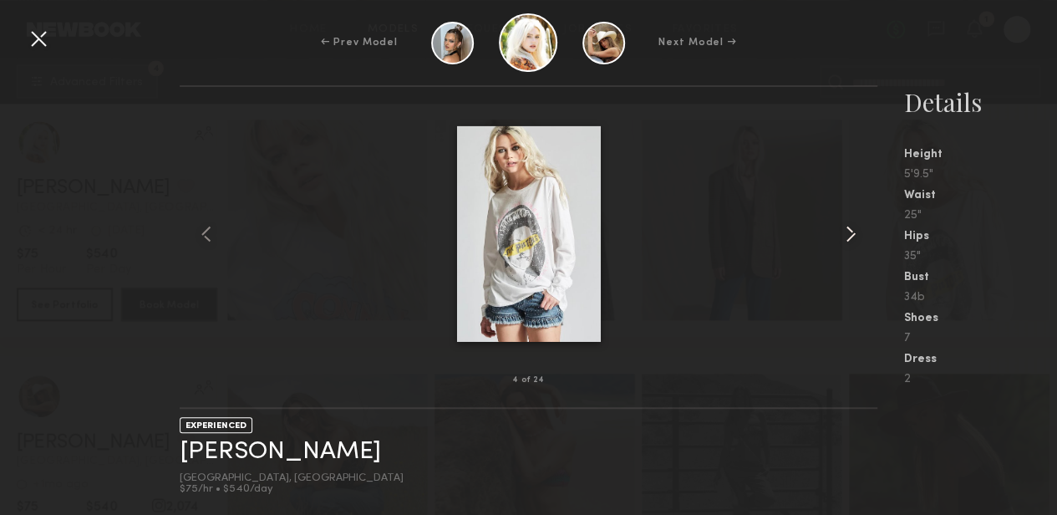
click at [853, 238] on common-icon at bounding box center [851, 234] width 27 height 27
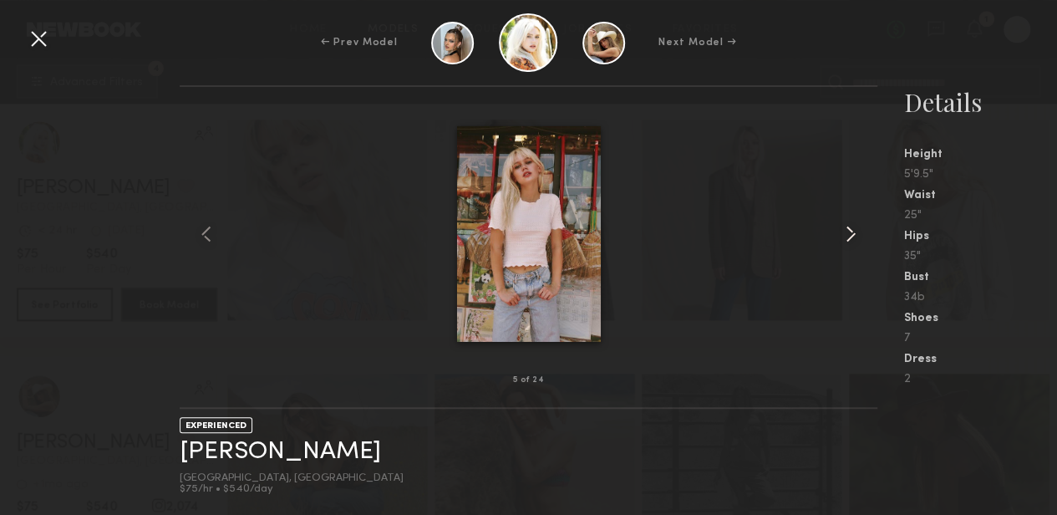
click at [840, 237] on common-icon at bounding box center [851, 234] width 27 height 27
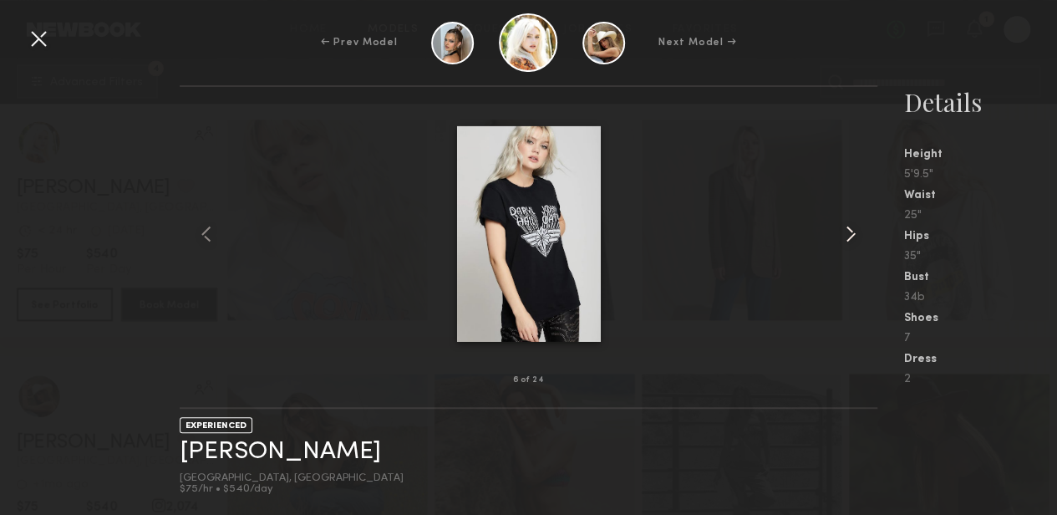
click at [840, 237] on common-icon at bounding box center [851, 234] width 27 height 27
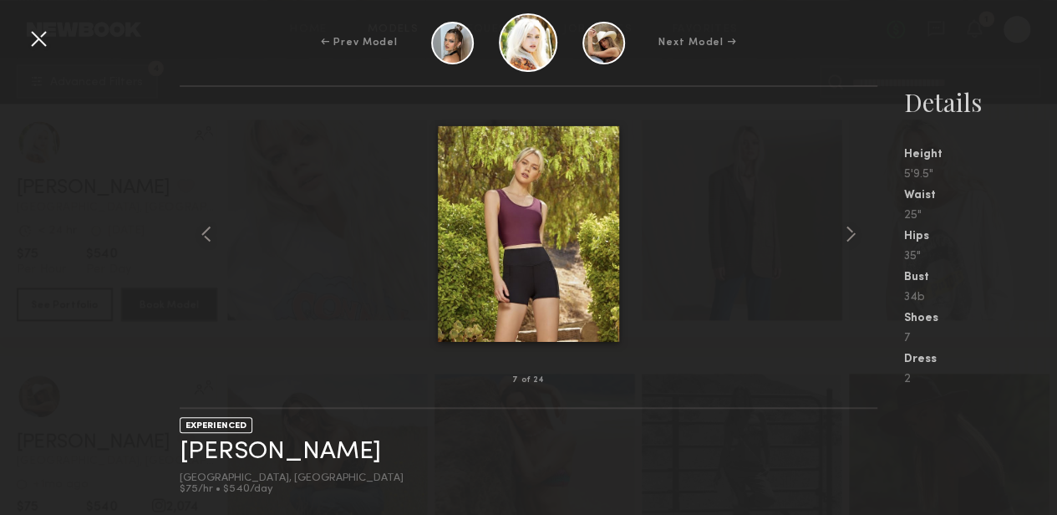
click at [43, 46] on div at bounding box center [38, 38] width 27 height 27
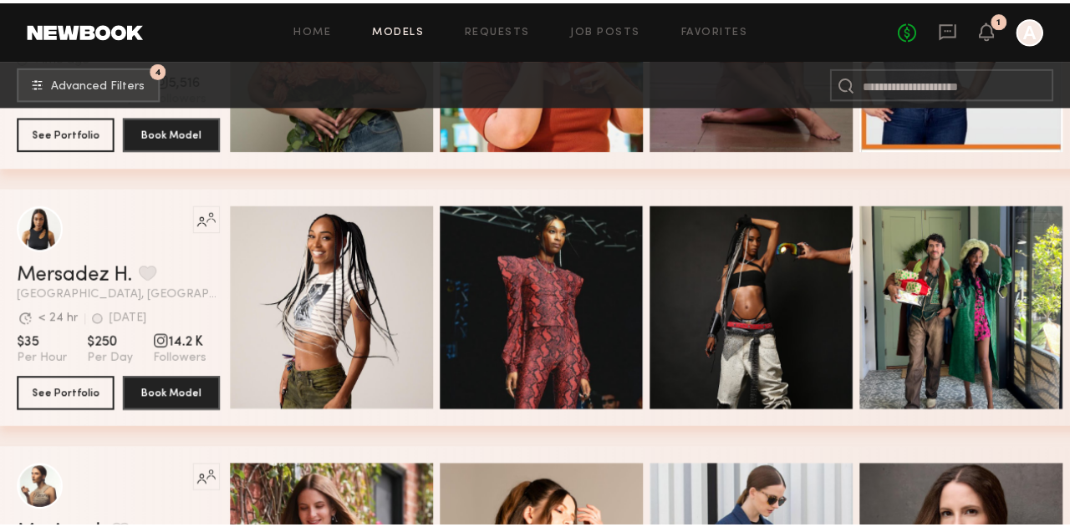
scroll to position [3509, 0]
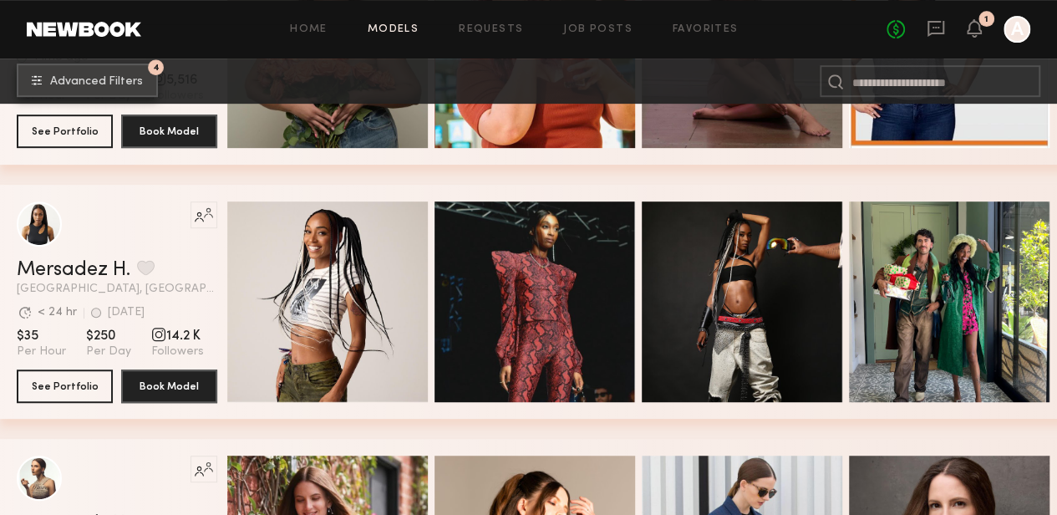
click at [109, 64] on button "4 Advanced Filters" at bounding box center [87, 80] width 141 height 33
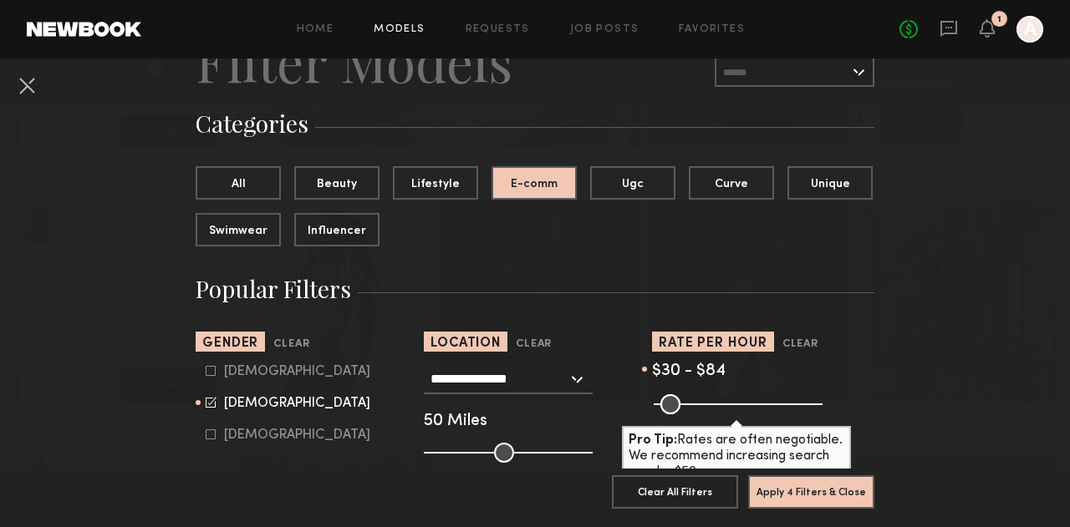
scroll to position [111, 0]
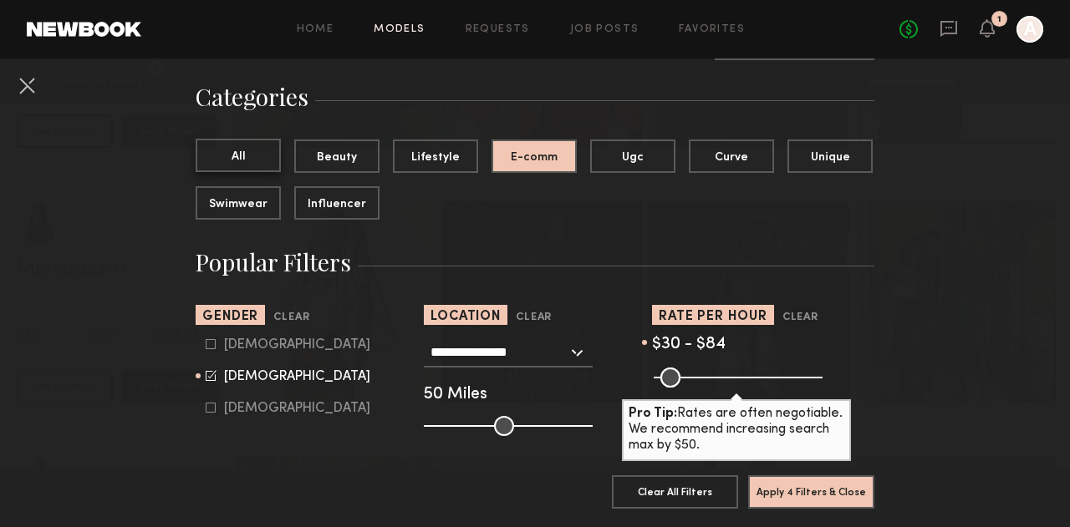
click at [236, 168] on button "All" at bounding box center [238, 155] width 85 height 33
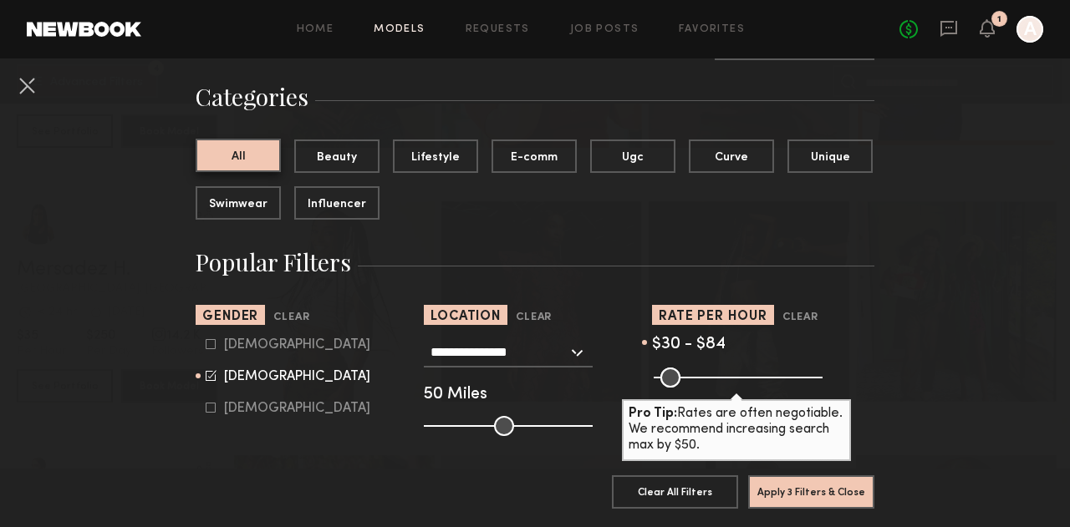
scroll to position [217, 0]
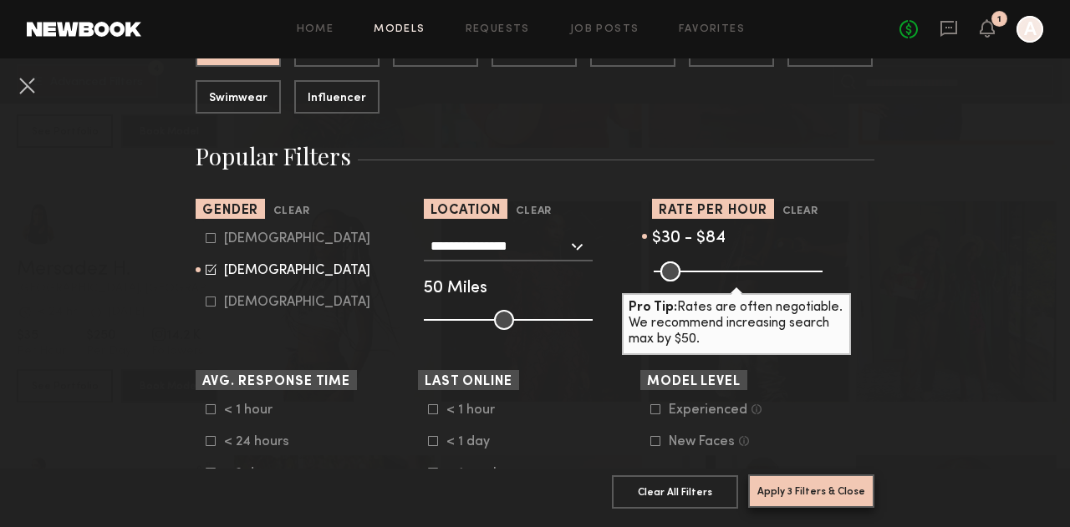
click at [824, 482] on button "Apply 3 Filters & Close" at bounding box center [811, 491] width 126 height 33
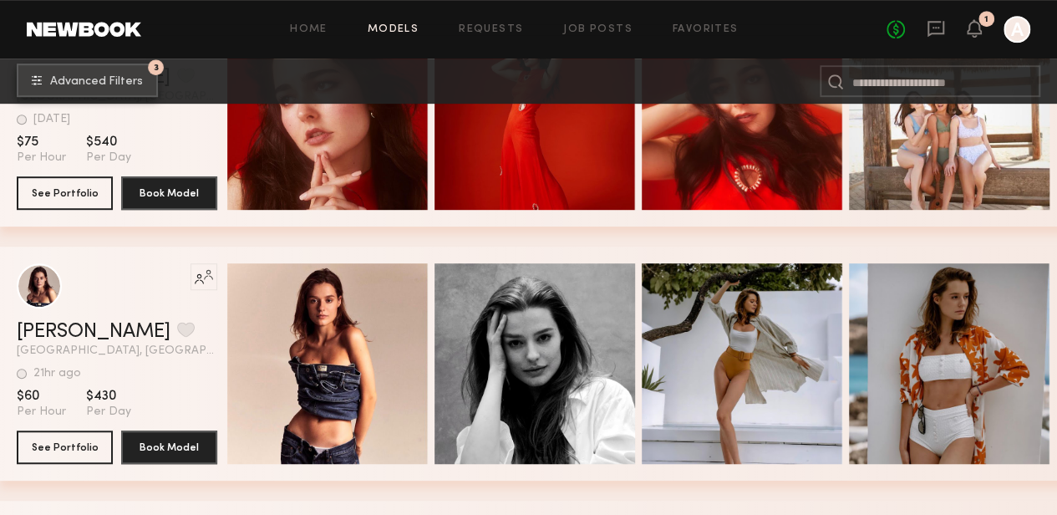
scroll to position [405, 0]
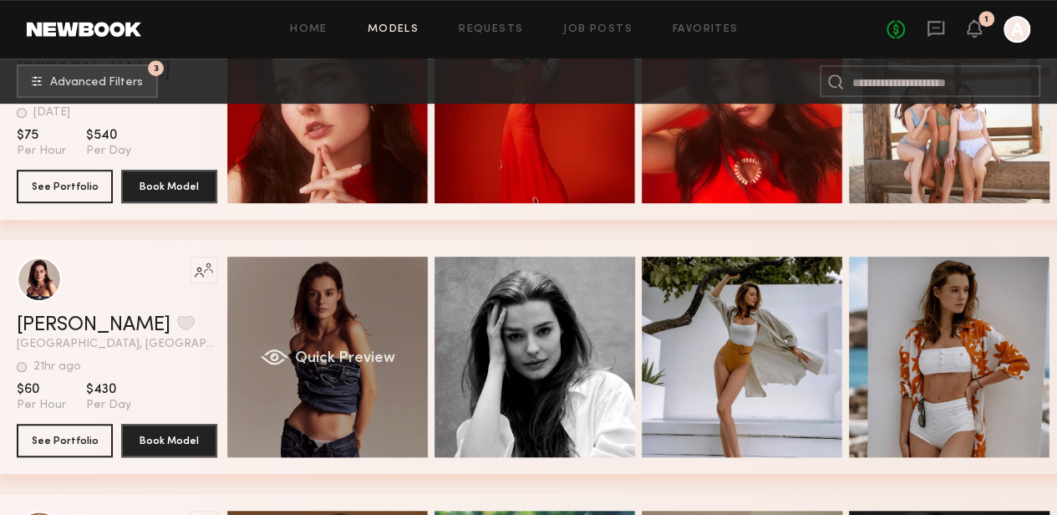
click at [362, 300] on div "Quick Preview" at bounding box center [327, 357] width 201 height 201
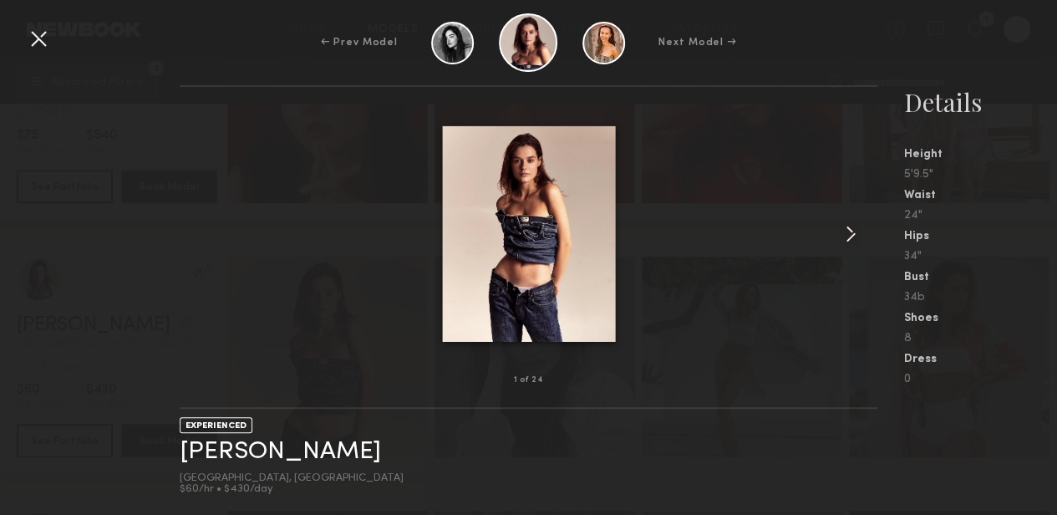
click at [843, 223] on common-icon at bounding box center [851, 234] width 27 height 27
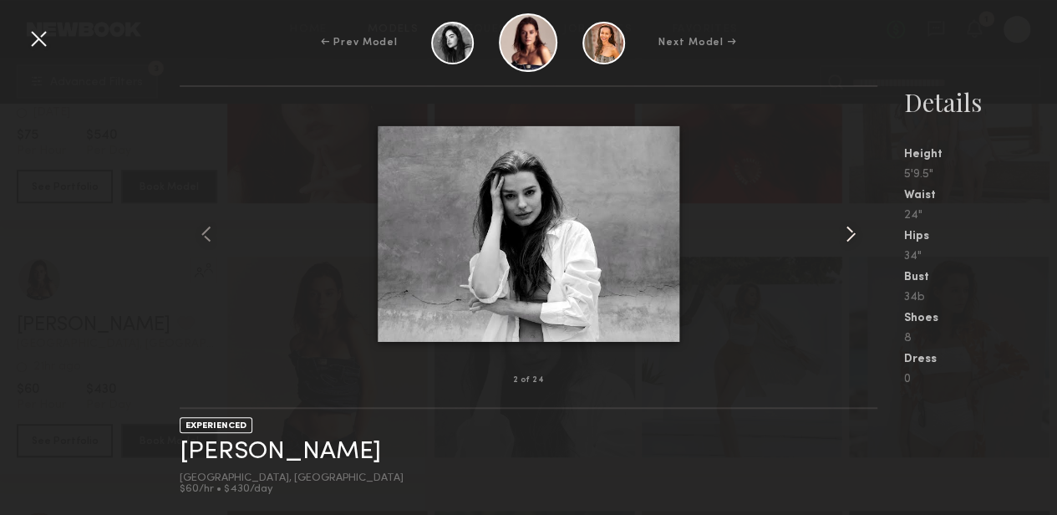
click at [843, 223] on common-icon at bounding box center [851, 234] width 27 height 27
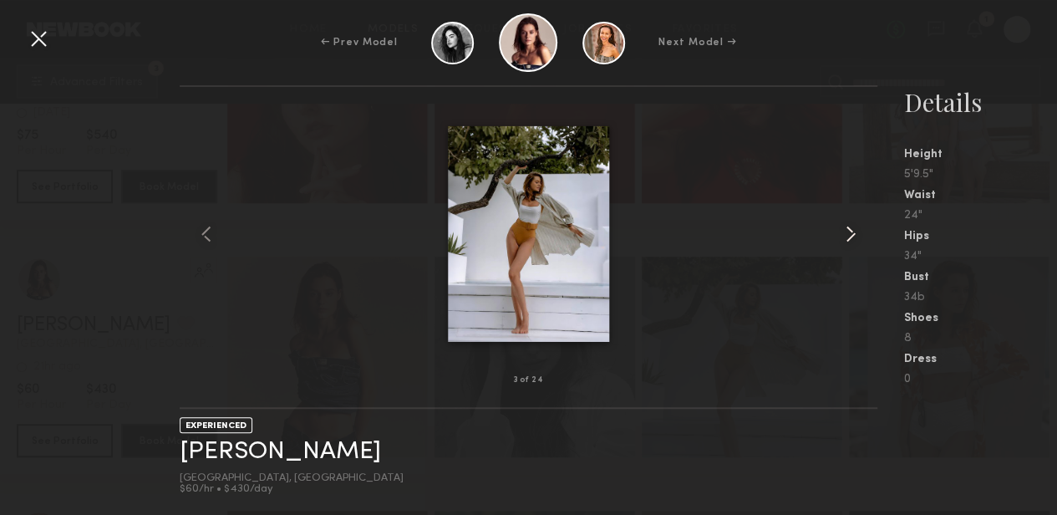
click at [843, 223] on common-icon at bounding box center [851, 234] width 27 height 27
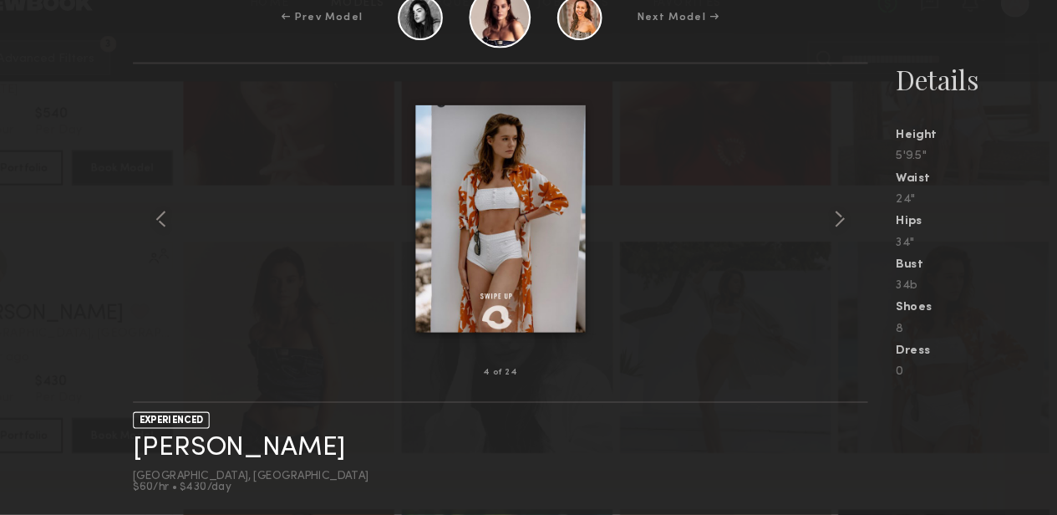
scroll to position [408, 0]
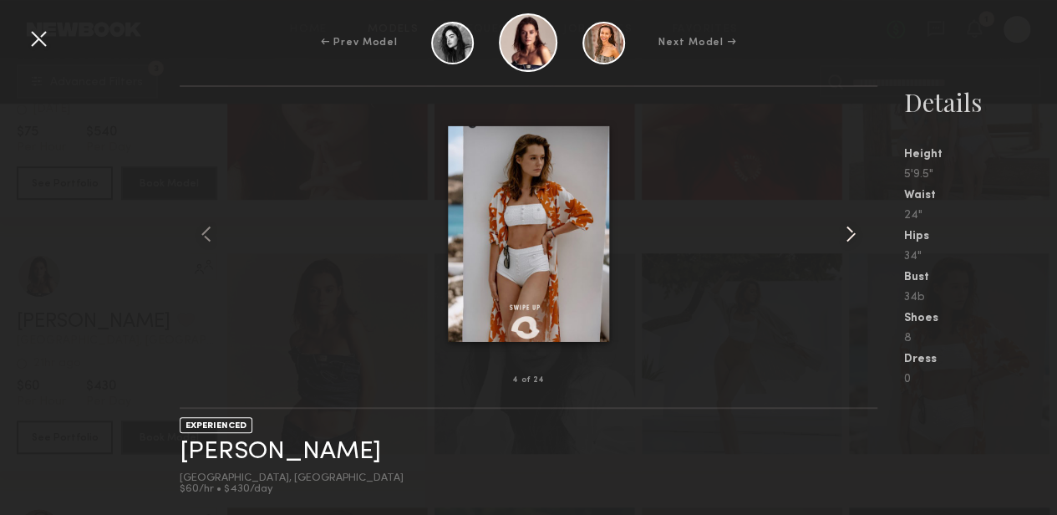
click at [842, 227] on common-icon at bounding box center [851, 234] width 27 height 27
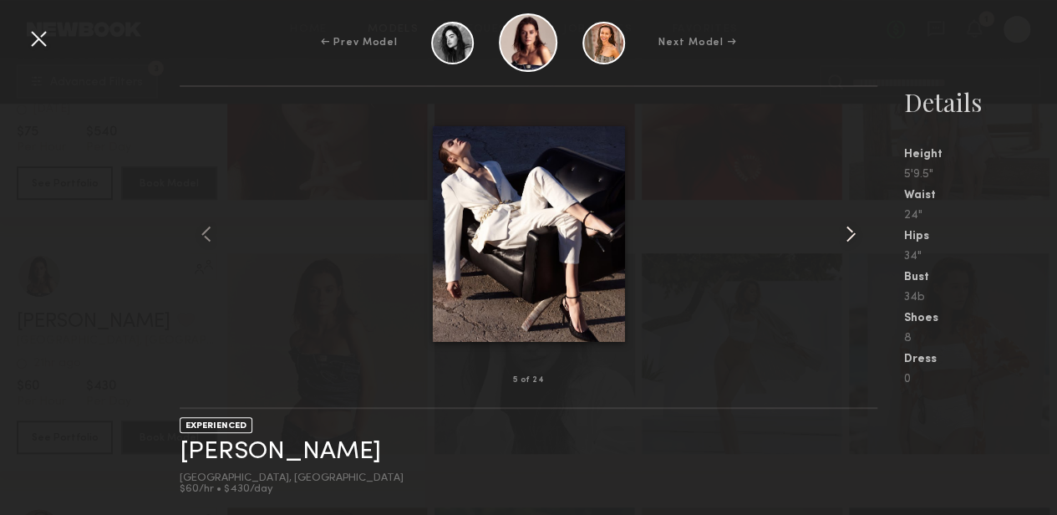
click at [842, 227] on common-icon at bounding box center [851, 234] width 27 height 27
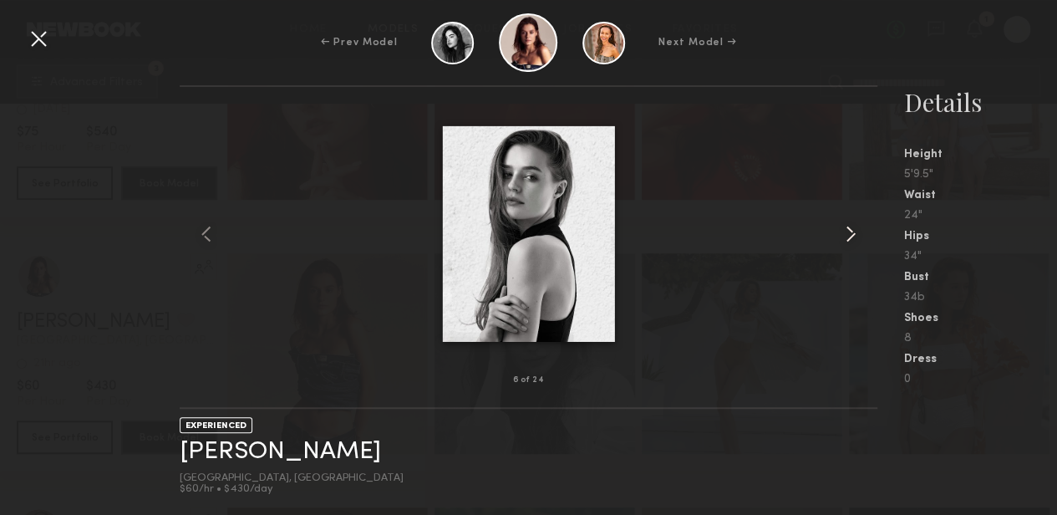
click at [842, 227] on common-icon at bounding box center [851, 234] width 27 height 27
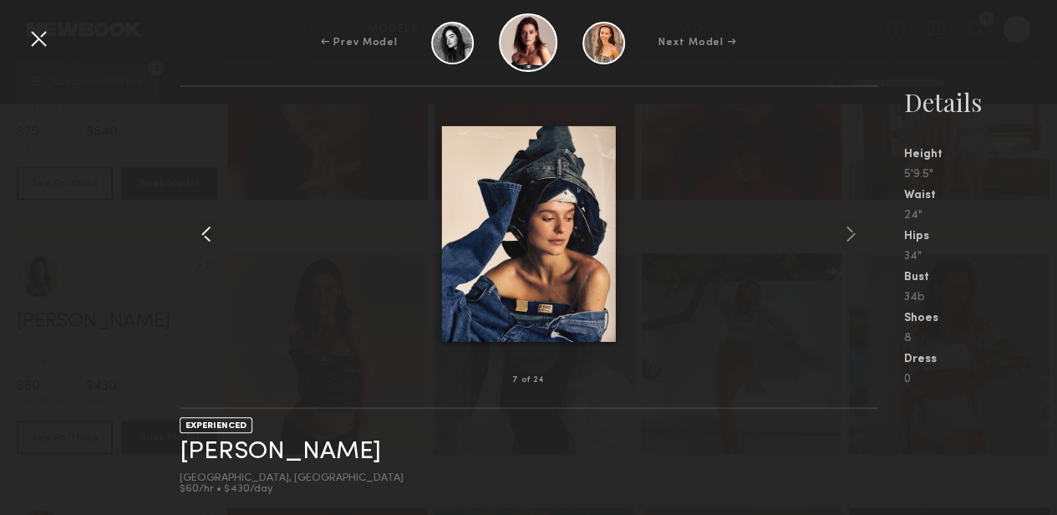
click at [206, 247] on div at bounding box center [194, 234] width 28 height 240
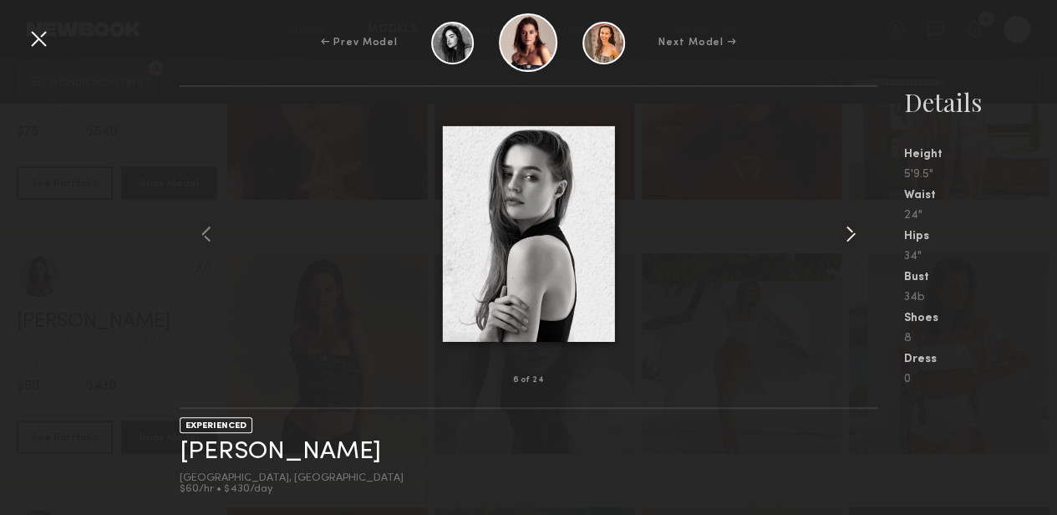
click at [845, 236] on common-icon at bounding box center [851, 234] width 27 height 27
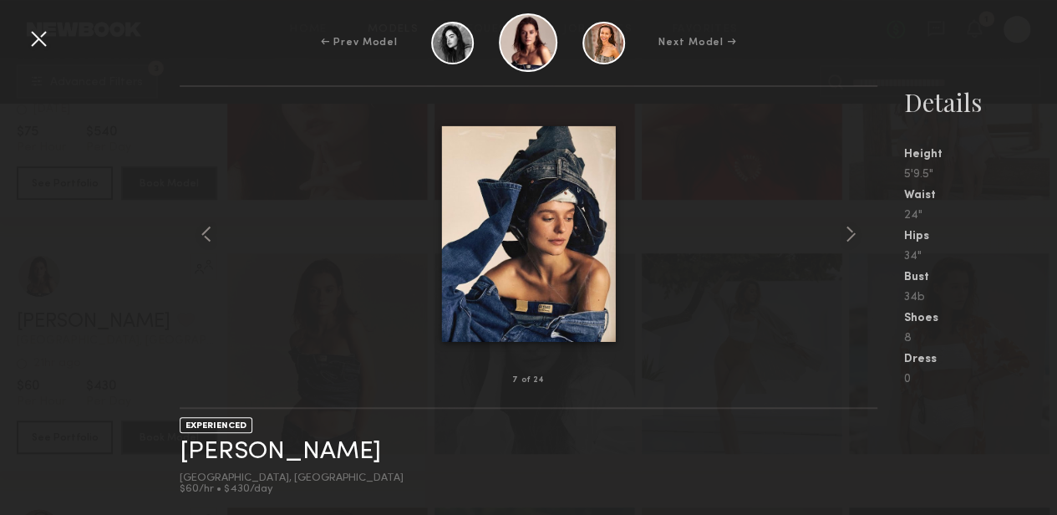
scroll to position [401, 0]
click at [848, 227] on common-icon at bounding box center [851, 234] width 27 height 27
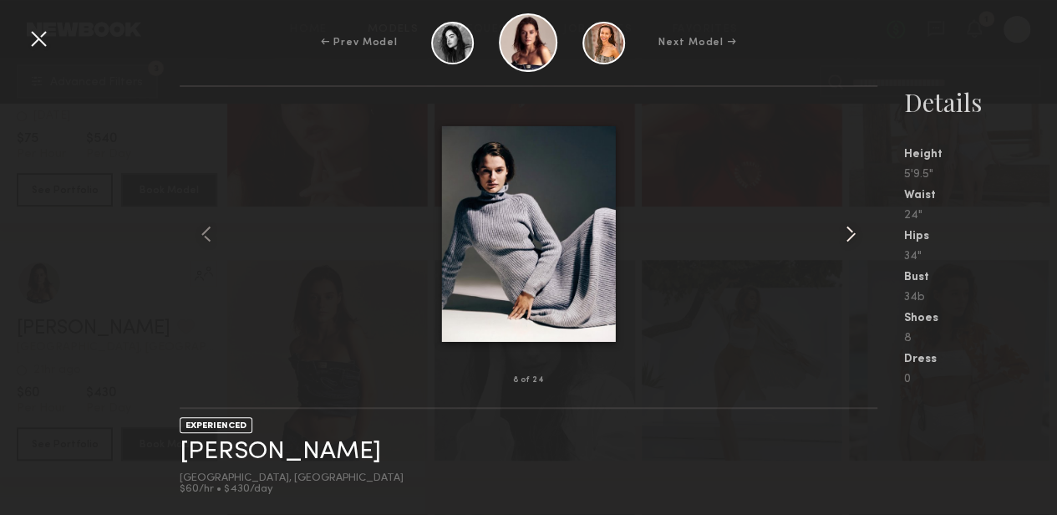
click at [848, 227] on common-icon at bounding box center [851, 234] width 27 height 27
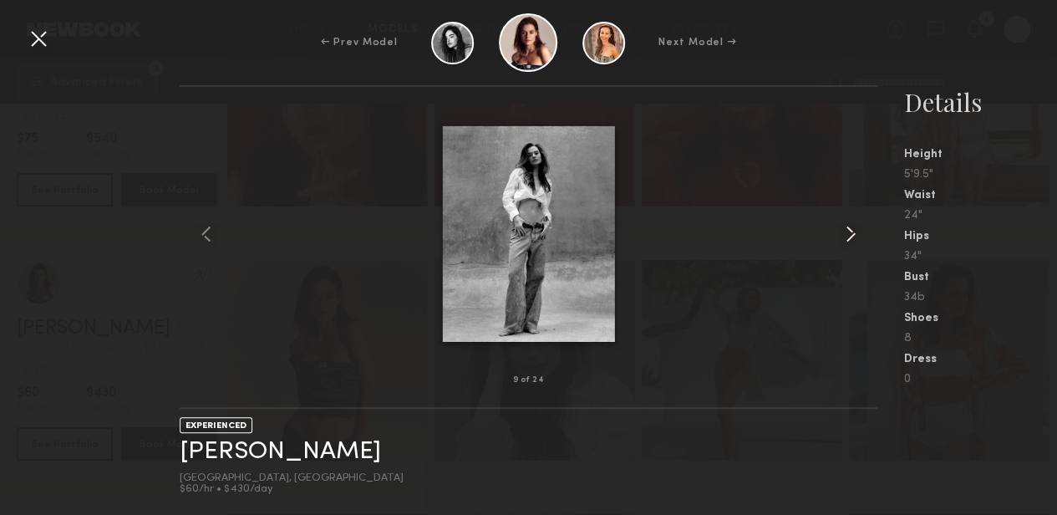
click at [848, 227] on common-icon at bounding box center [851, 234] width 27 height 27
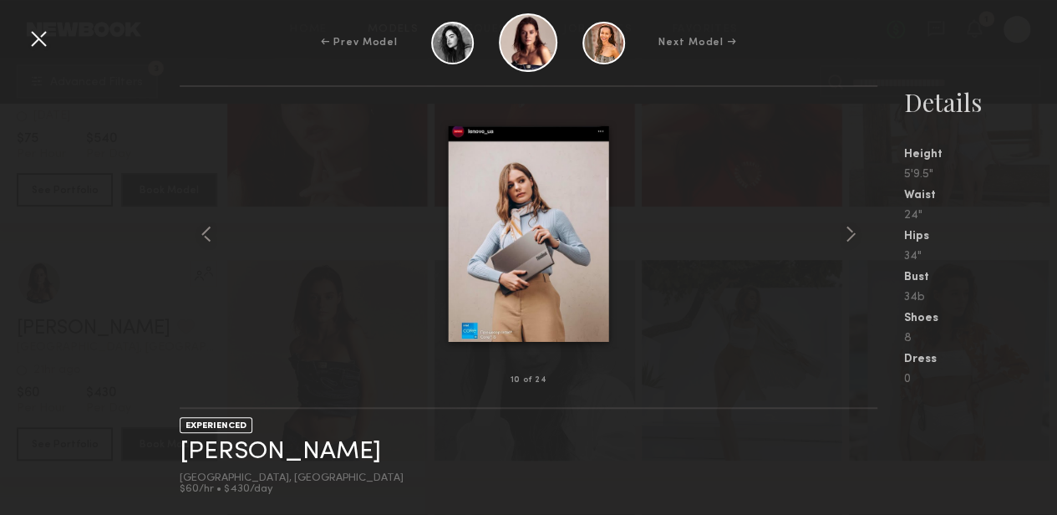
click at [47, 43] on div at bounding box center [38, 38] width 27 height 27
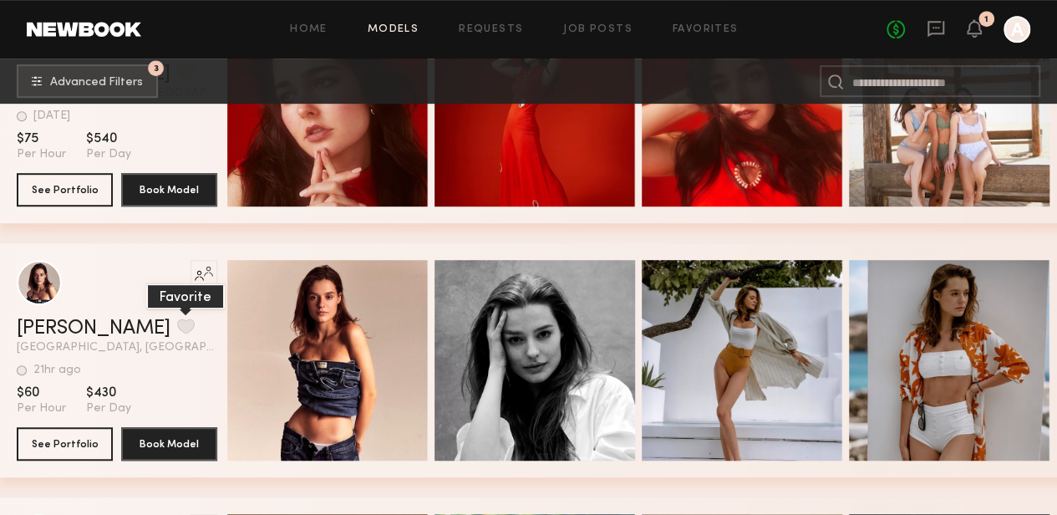
click at [177, 334] on button "grid" at bounding box center [186, 325] width 18 height 15
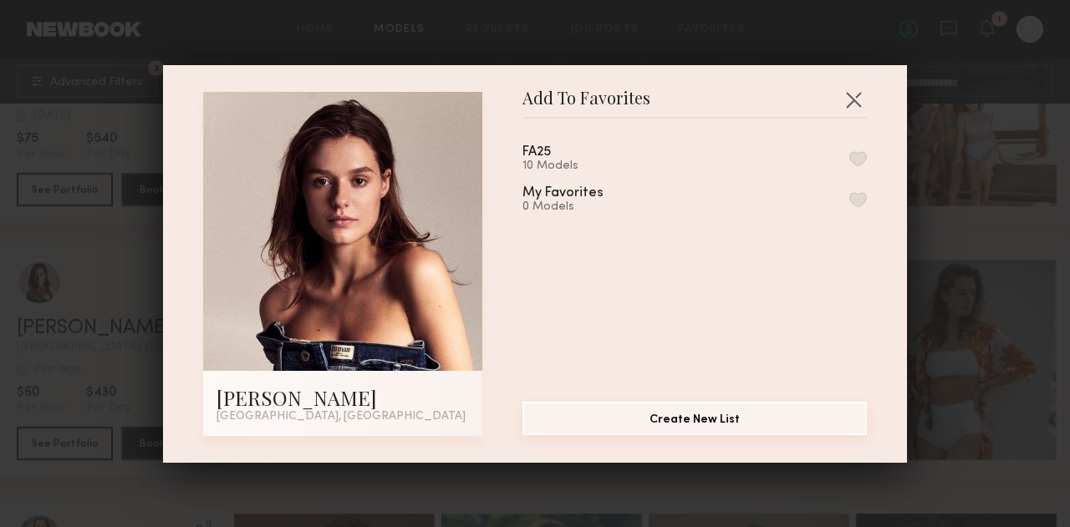
click at [680, 426] on button "Create New List" at bounding box center [694, 418] width 344 height 33
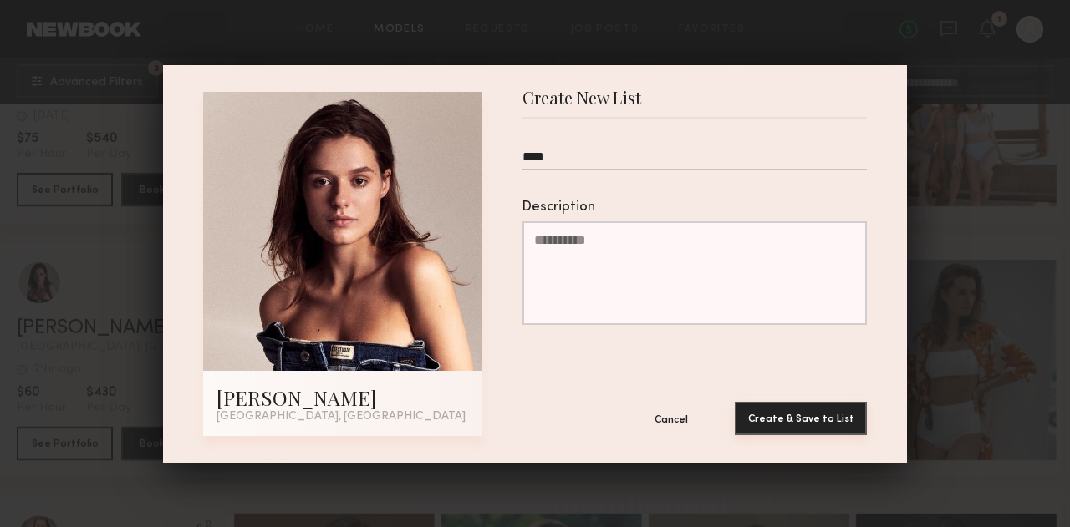
type input "****"
click at [820, 409] on button "Create & Save to List" at bounding box center [801, 418] width 132 height 33
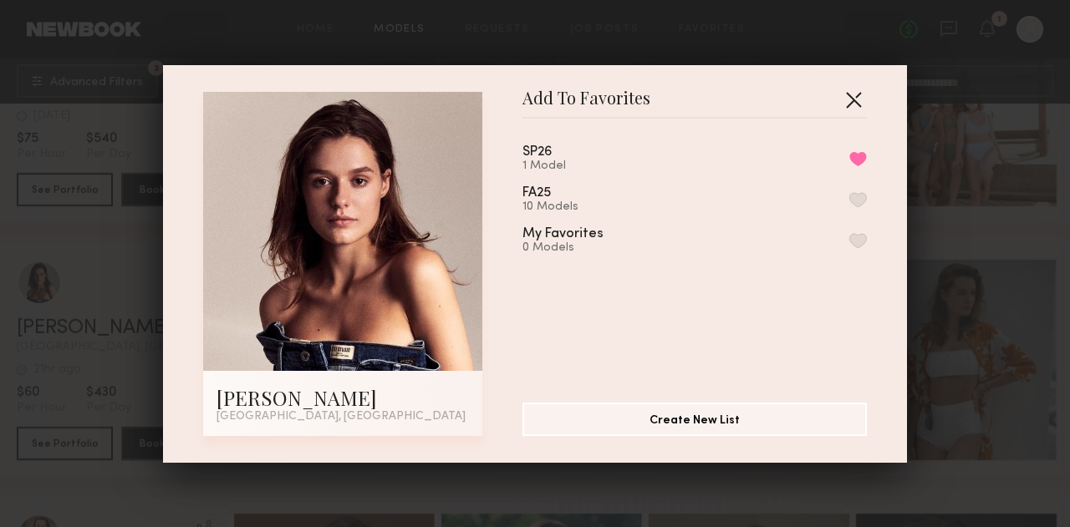
click at [846, 99] on button "button" at bounding box center [853, 99] width 27 height 27
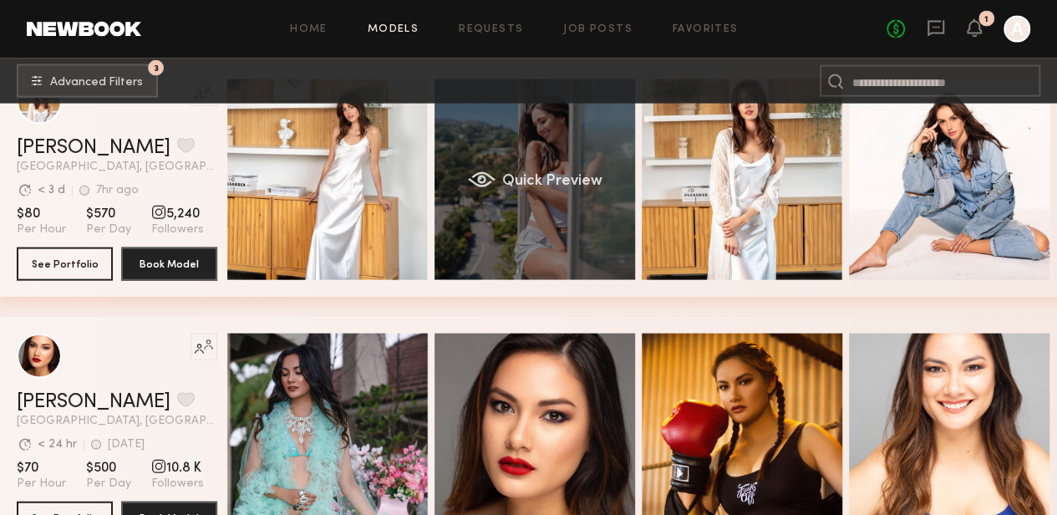
scroll to position [1773, 0]
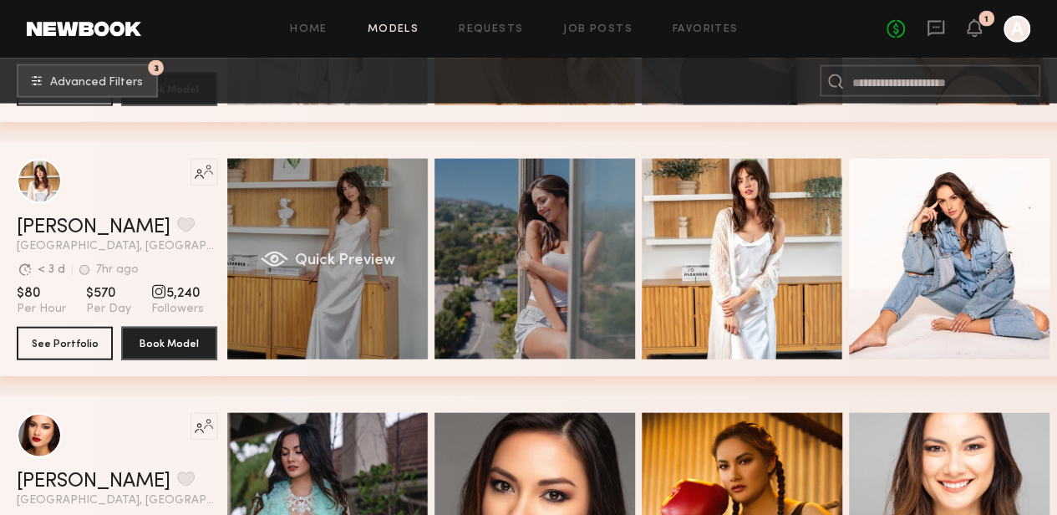
click at [347, 196] on div "Quick Preview" at bounding box center [327, 259] width 201 height 201
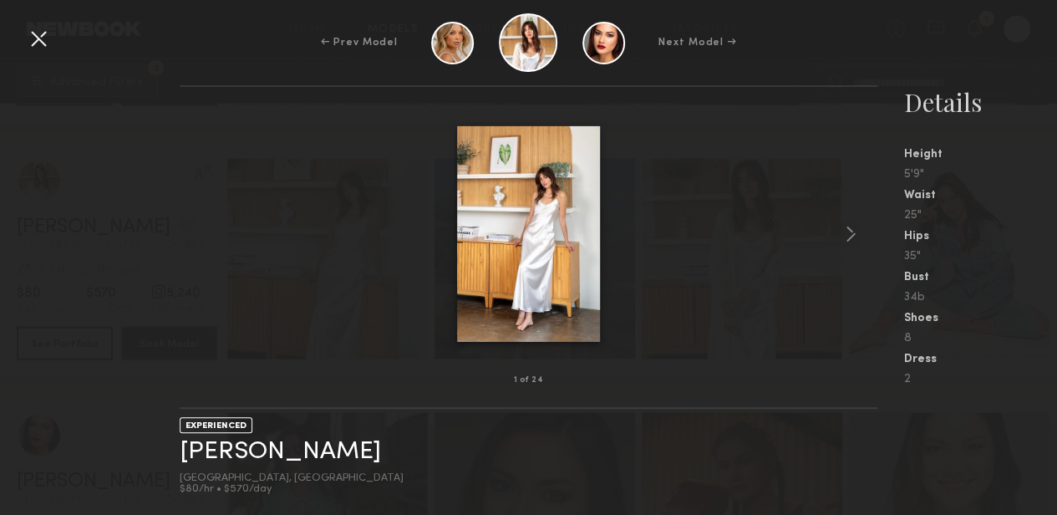
click at [23, 35] on div "← Prev Model Next Model →" at bounding box center [528, 42] width 1057 height 59
click at [28, 36] on div at bounding box center [38, 38] width 27 height 27
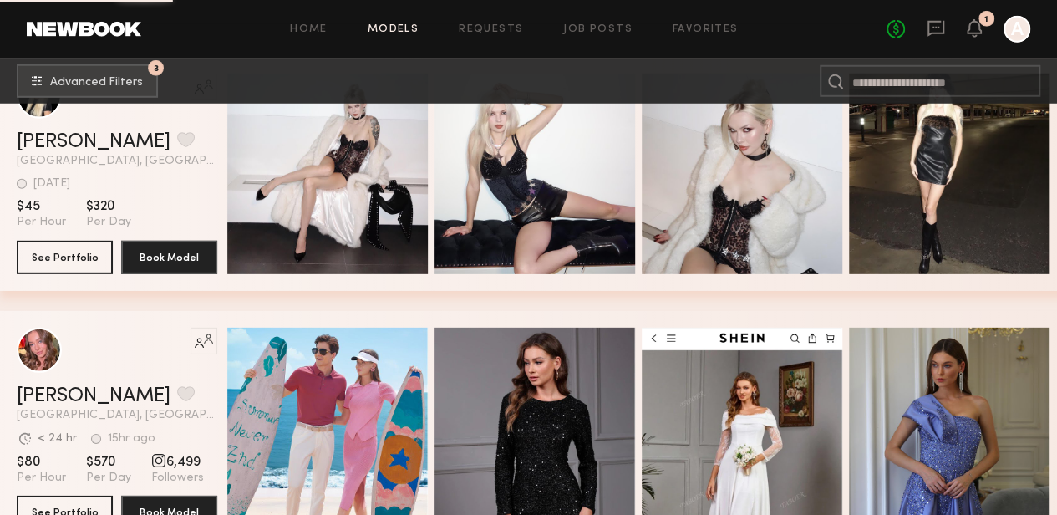
scroll to position [2292, 0]
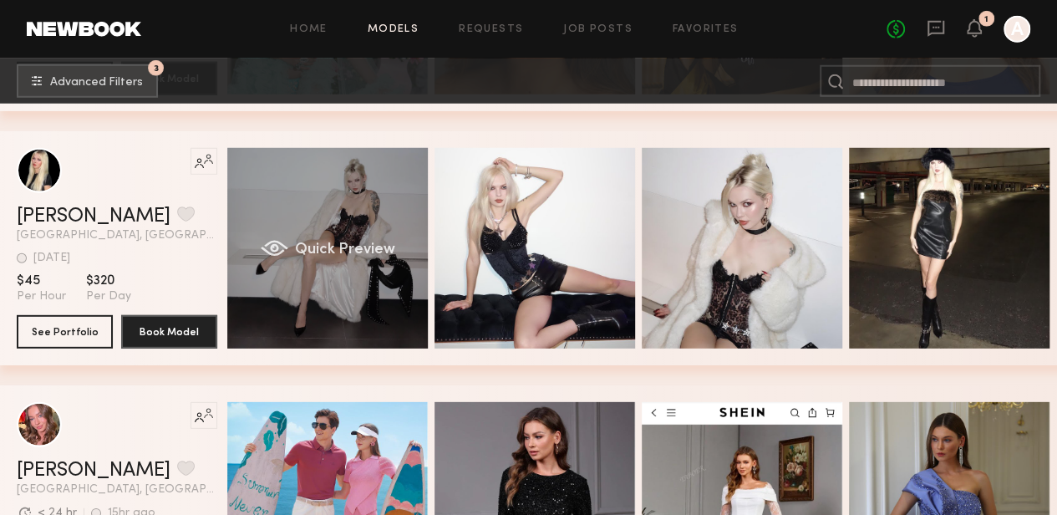
click at [352, 203] on div "Quick Preview" at bounding box center [327, 248] width 201 height 201
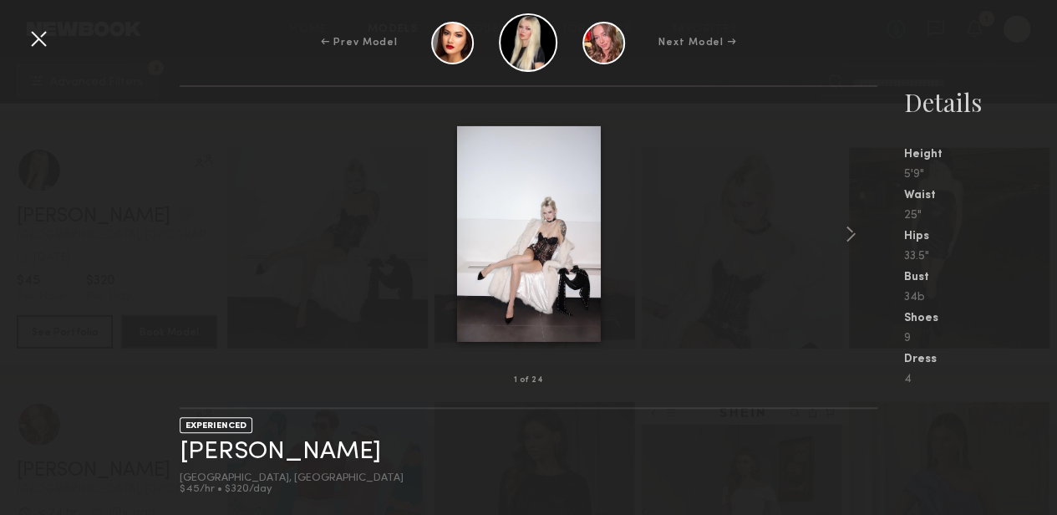
click at [995, 18] on div "← Prev Model Next Model →" at bounding box center [528, 42] width 1057 height 59
click at [851, 230] on common-icon at bounding box center [851, 234] width 27 height 27
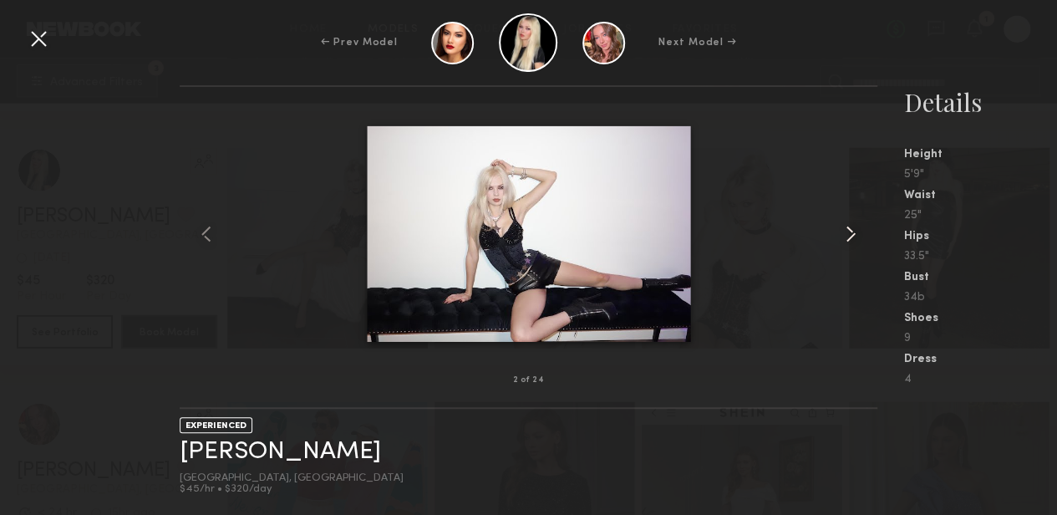
click at [851, 230] on common-icon at bounding box center [851, 234] width 27 height 27
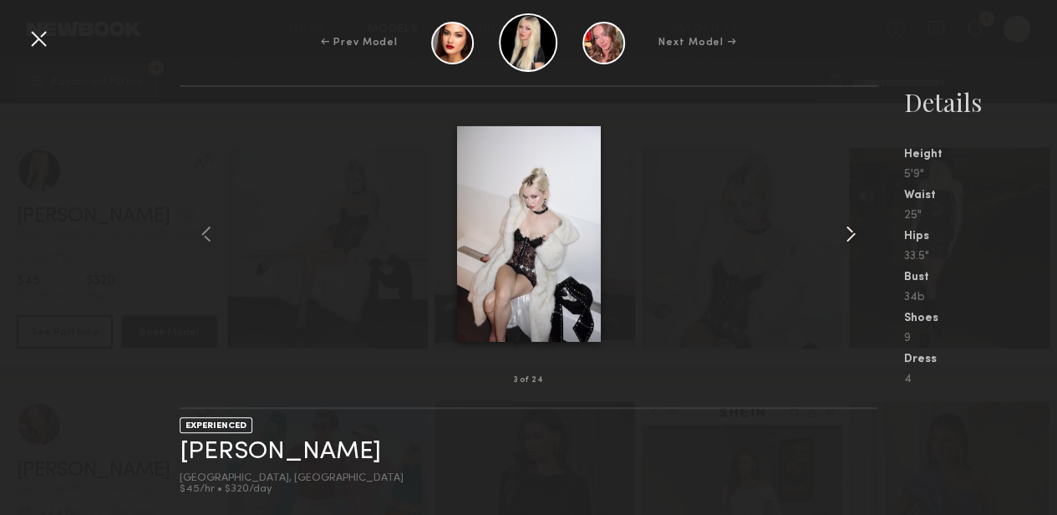
click at [851, 230] on common-icon at bounding box center [851, 234] width 27 height 27
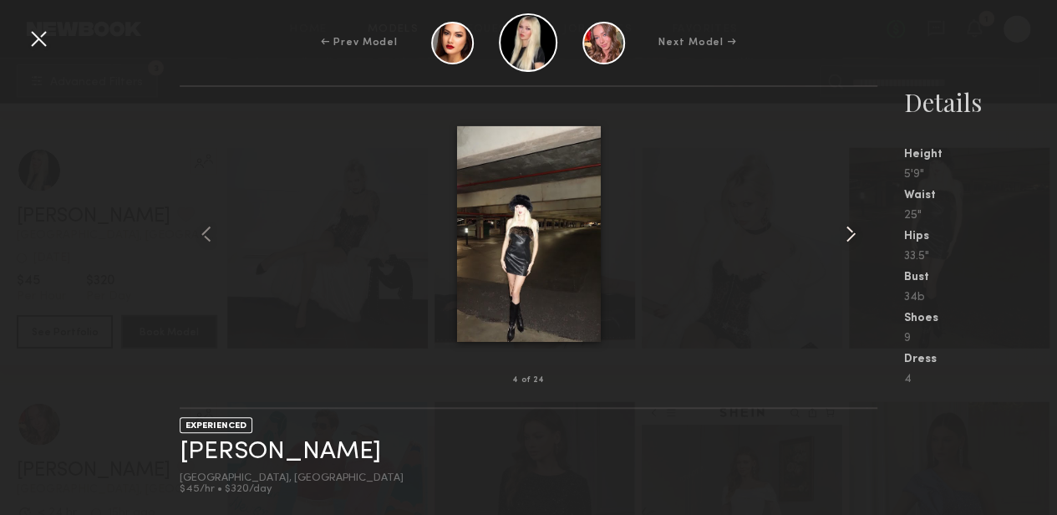
click at [851, 230] on common-icon at bounding box center [851, 234] width 27 height 27
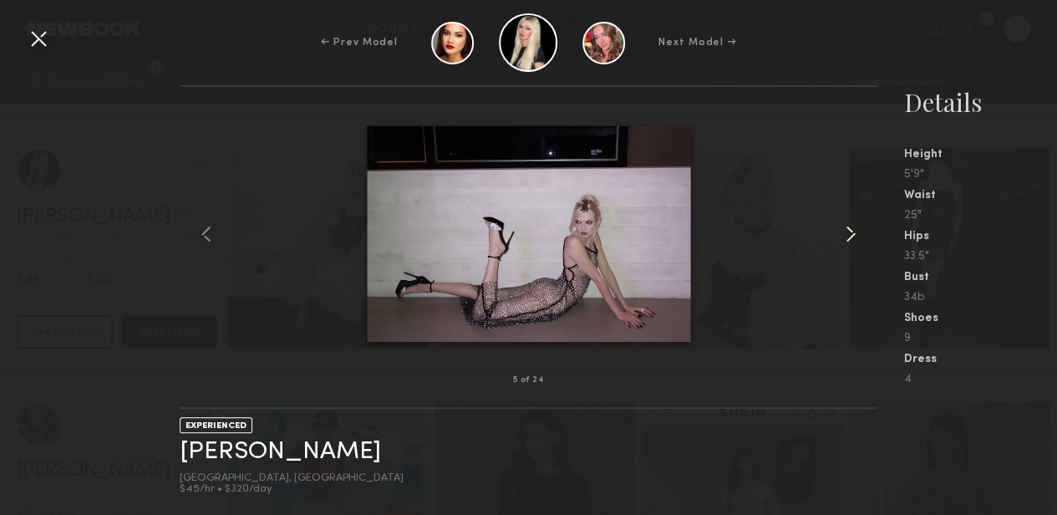
click at [851, 230] on common-icon at bounding box center [851, 234] width 27 height 27
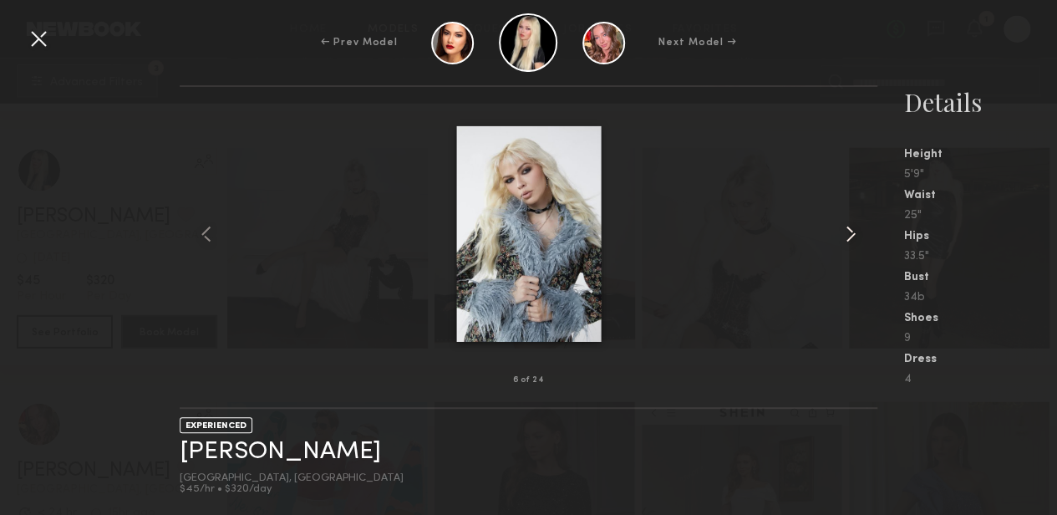
click at [851, 230] on common-icon at bounding box center [851, 234] width 27 height 27
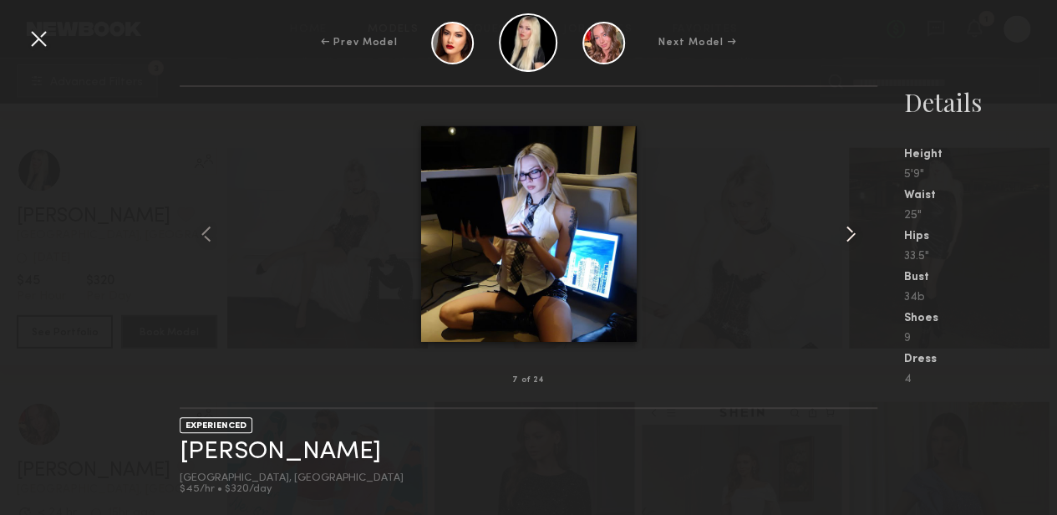
click at [851, 230] on common-icon at bounding box center [851, 234] width 27 height 27
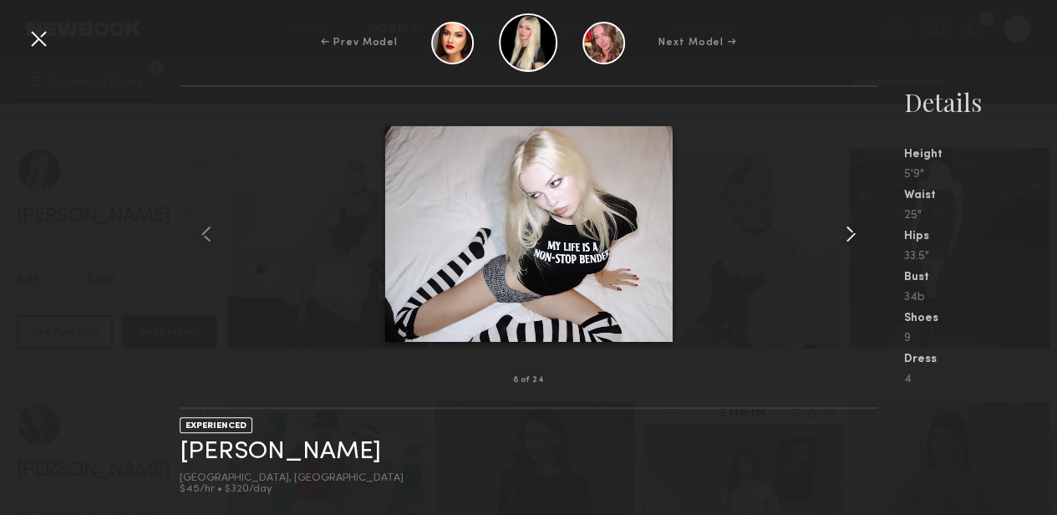
click at [851, 230] on common-icon at bounding box center [851, 234] width 27 height 27
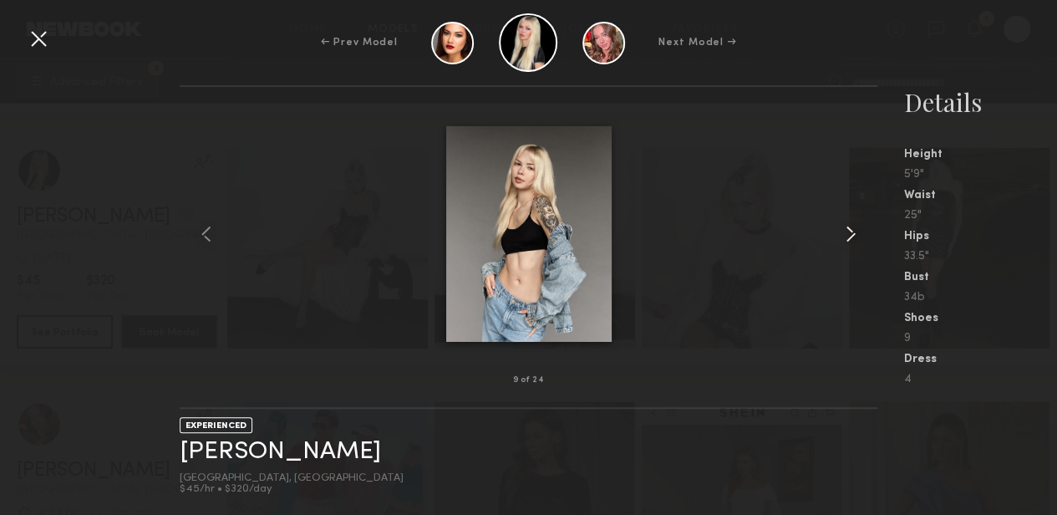
click at [851, 233] on common-icon at bounding box center [851, 234] width 27 height 27
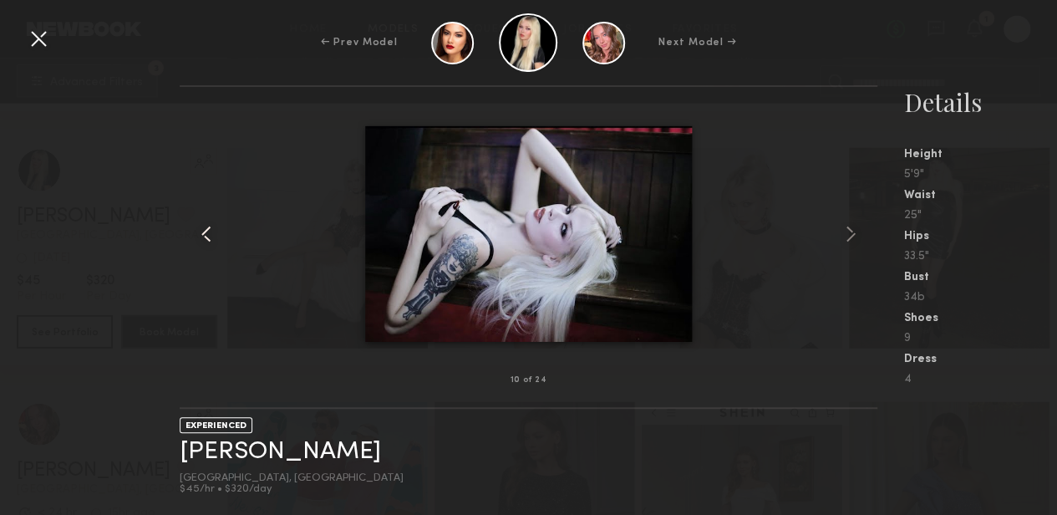
click at [196, 235] on common-icon at bounding box center [206, 234] width 27 height 27
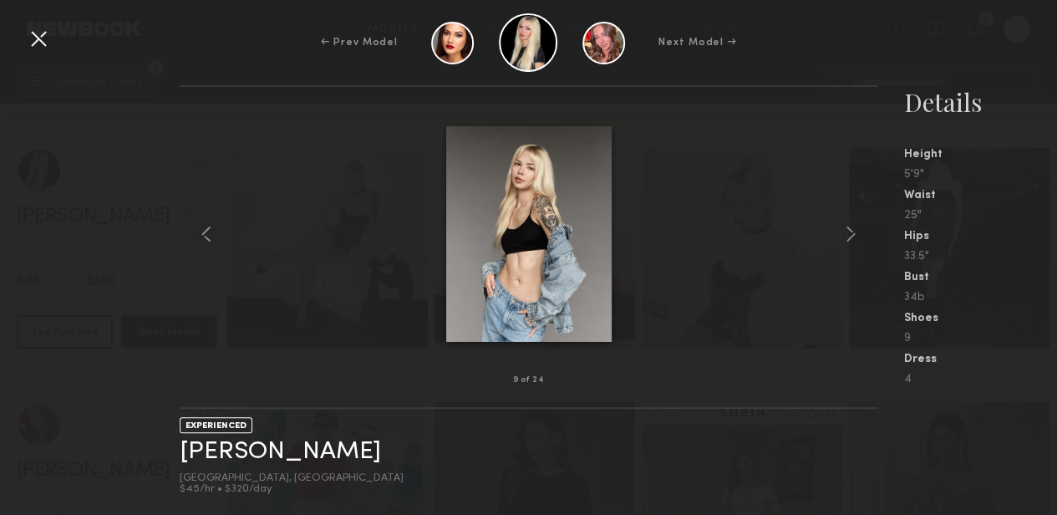
click at [33, 32] on div at bounding box center [38, 38] width 27 height 27
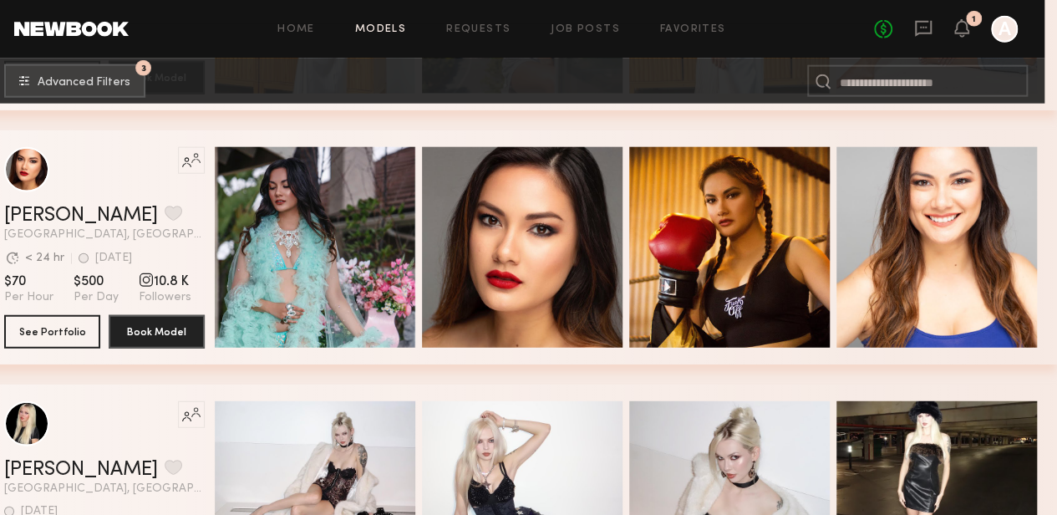
scroll to position [2169, 13]
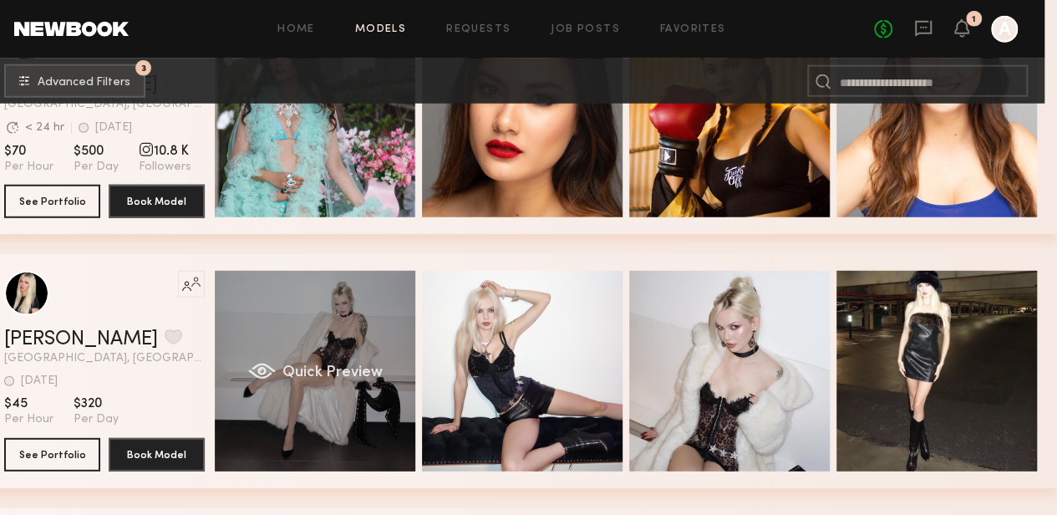
click at [340, 340] on div "Quick Preview" at bounding box center [315, 371] width 201 height 201
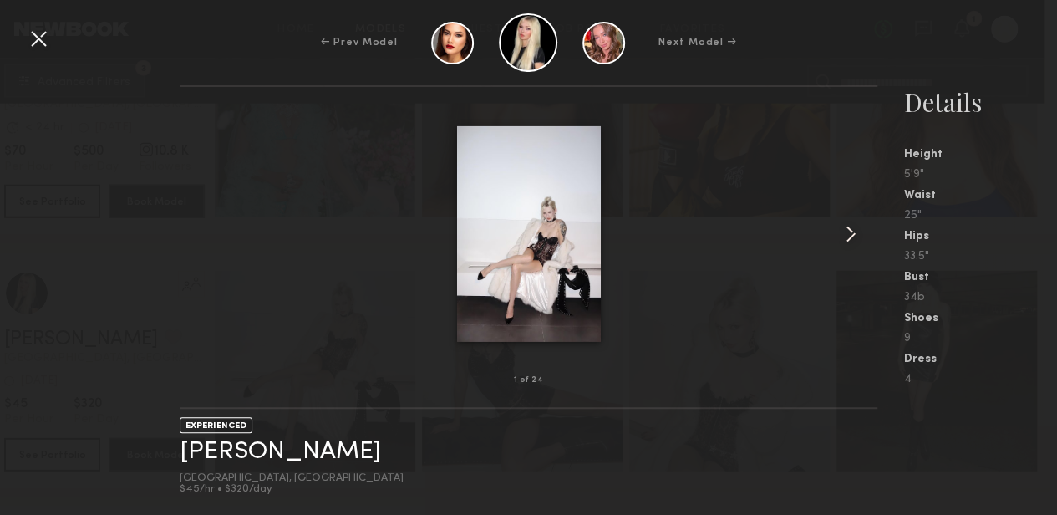
click at [843, 232] on common-icon at bounding box center [851, 234] width 27 height 27
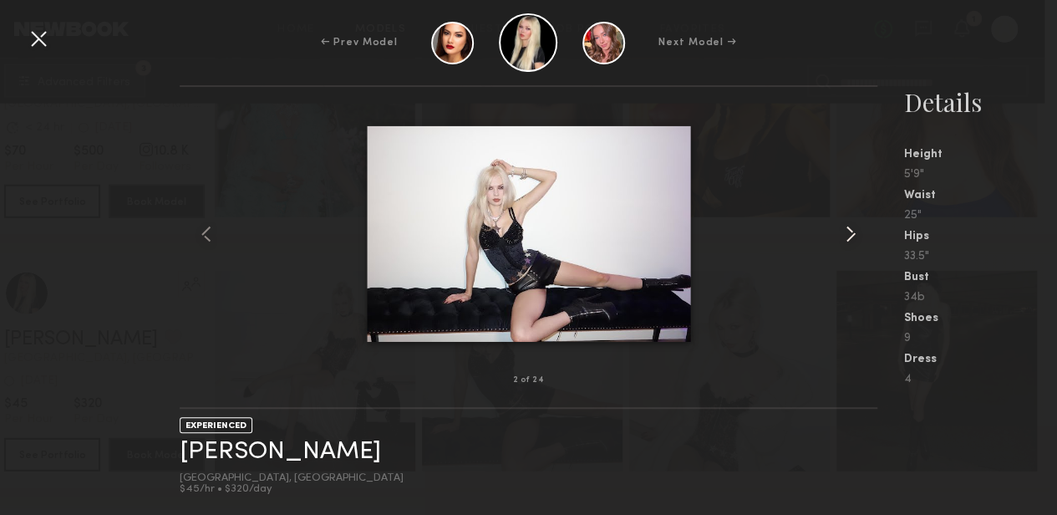
click at [843, 232] on common-icon at bounding box center [851, 234] width 27 height 27
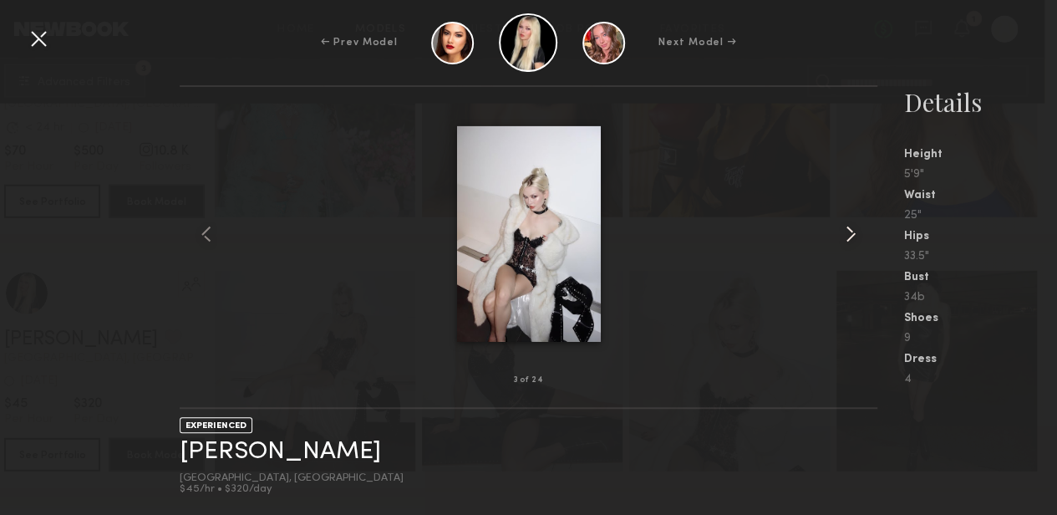
click at [843, 232] on common-icon at bounding box center [851, 234] width 27 height 27
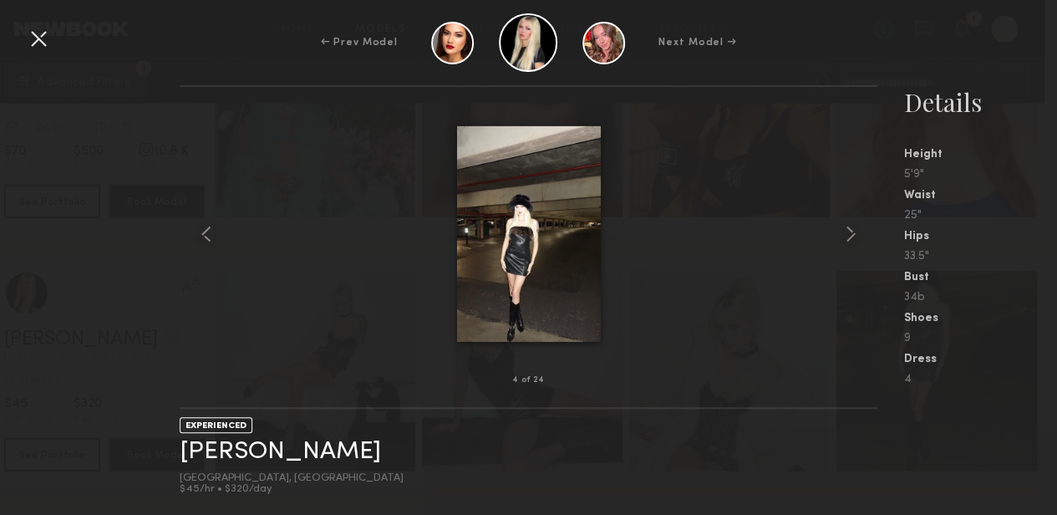
click at [28, 48] on div at bounding box center [38, 38] width 27 height 27
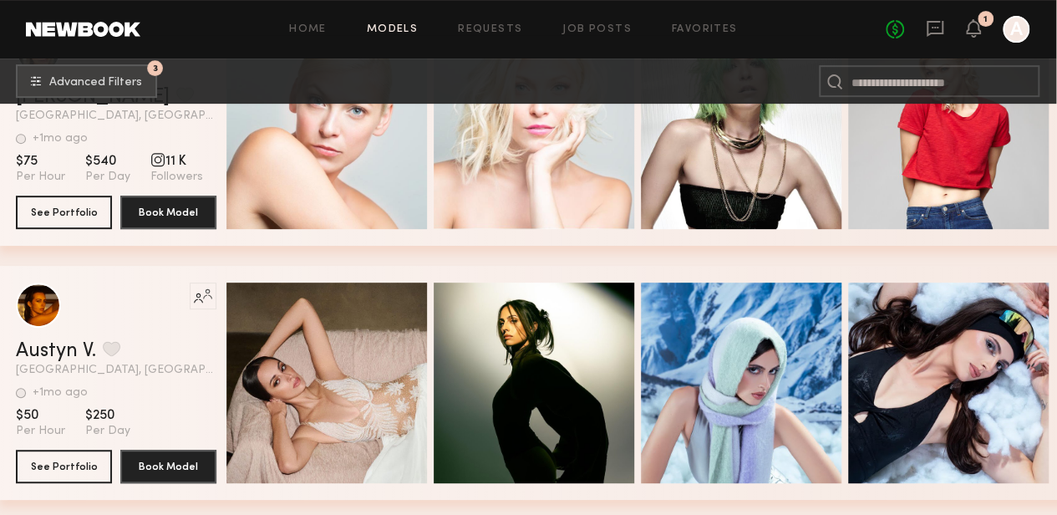
scroll to position [9879, 8]
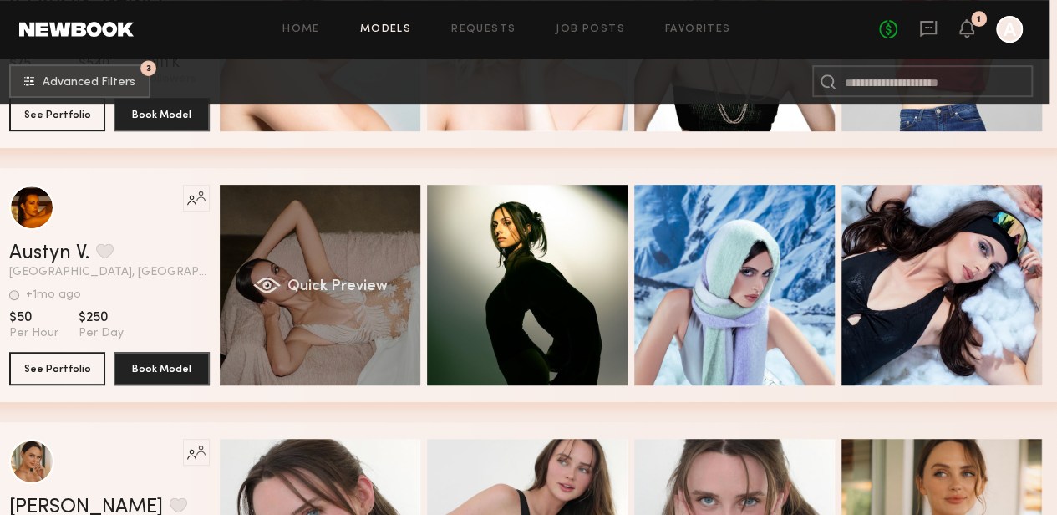
click at [357, 251] on div "Quick Preview" at bounding box center [320, 285] width 201 height 201
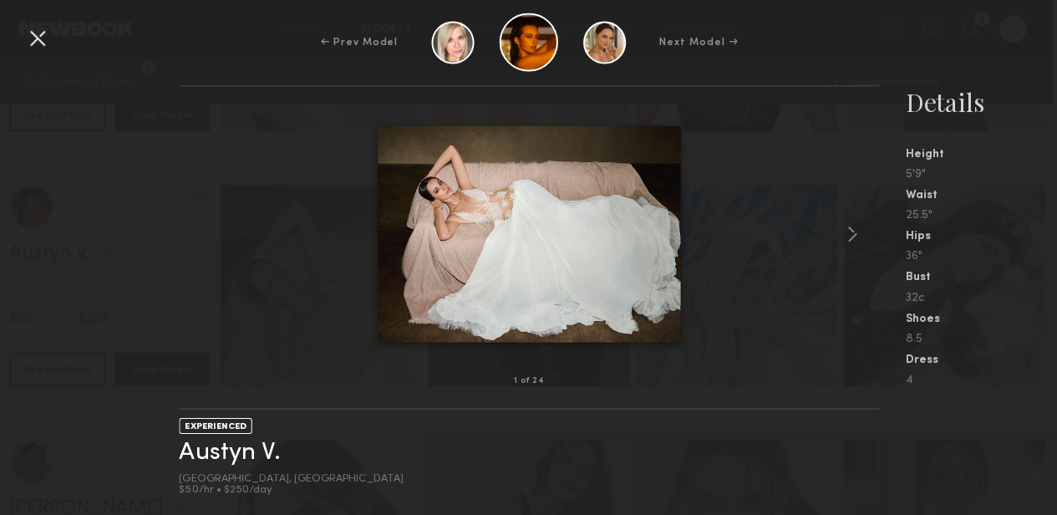
scroll to position [9879, 0]
click at [848, 229] on common-icon at bounding box center [851, 234] width 27 height 27
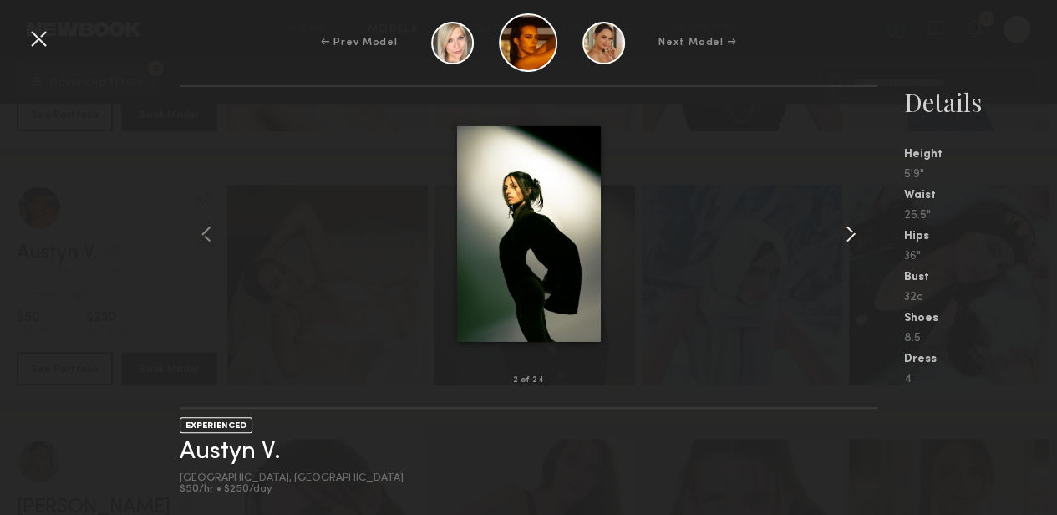
click at [848, 229] on common-icon at bounding box center [851, 234] width 27 height 27
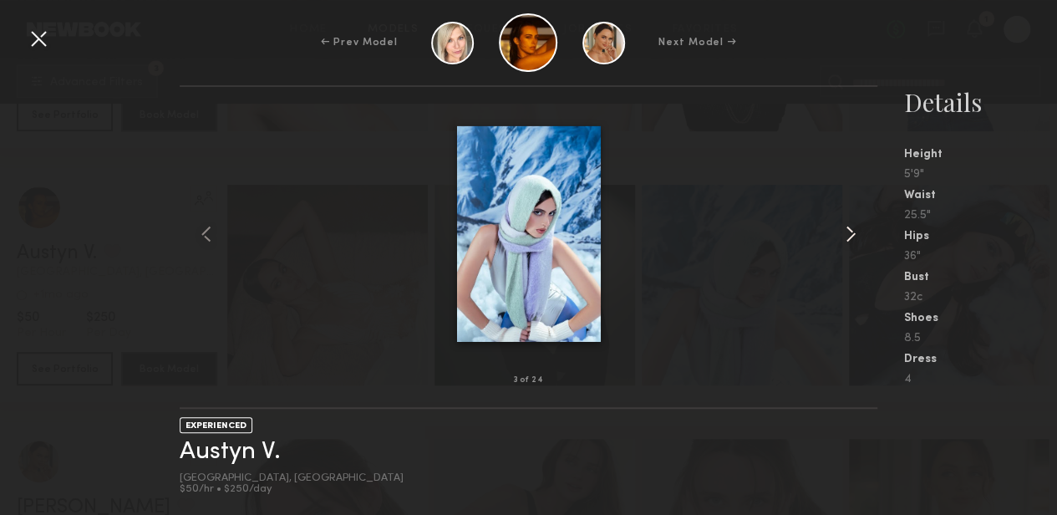
click at [851, 242] on common-icon at bounding box center [851, 234] width 27 height 27
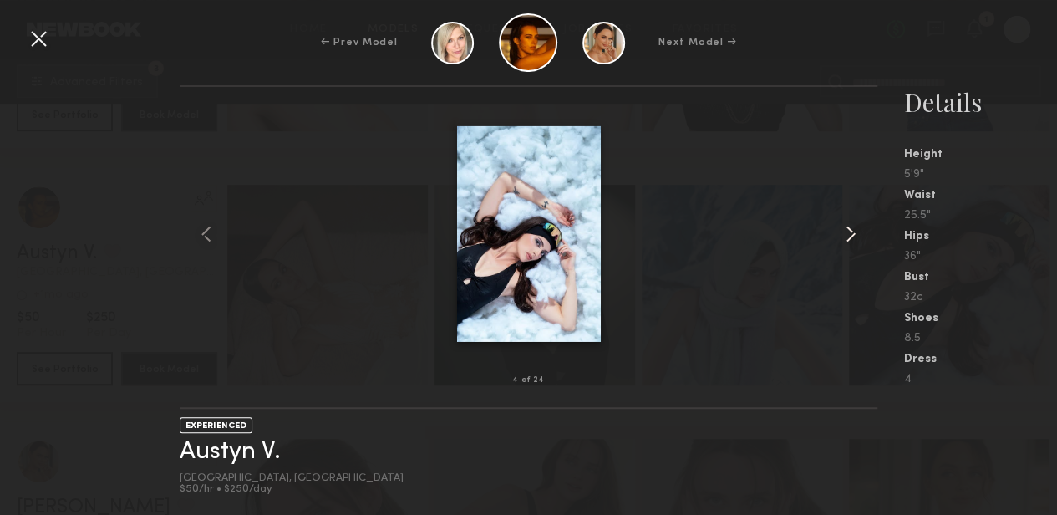
click at [851, 242] on common-icon at bounding box center [851, 234] width 27 height 27
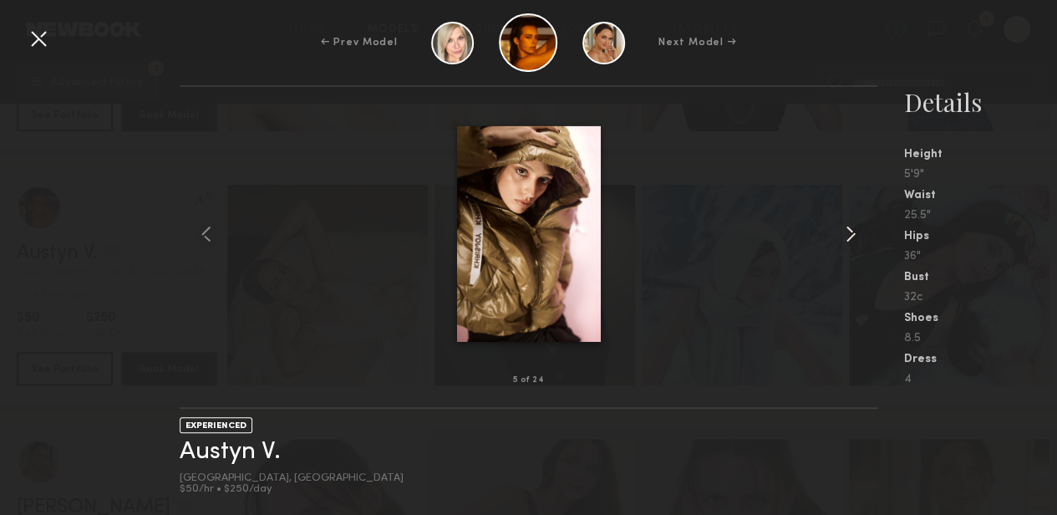
click at [851, 242] on common-icon at bounding box center [851, 234] width 27 height 27
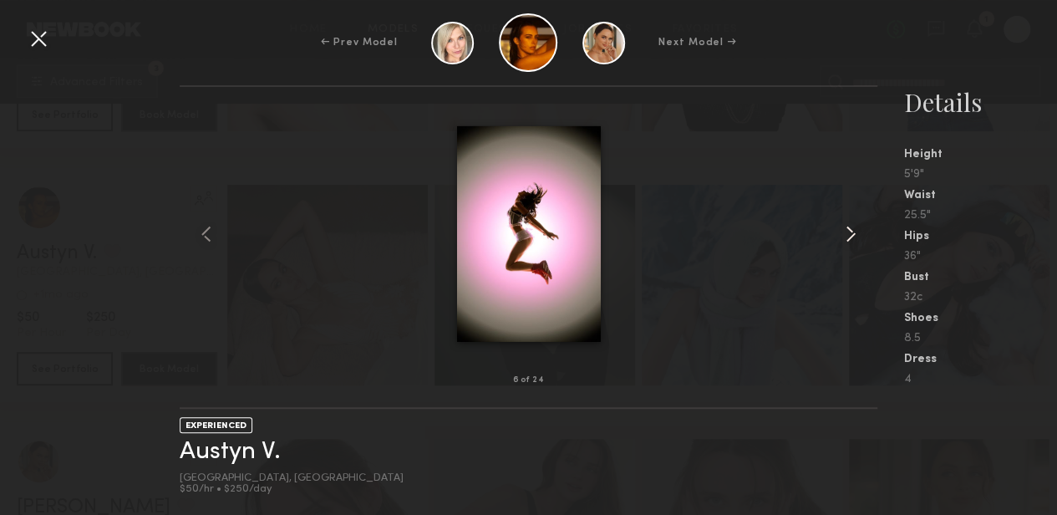
click at [851, 242] on common-icon at bounding box center [851, 234] width 27 height 27
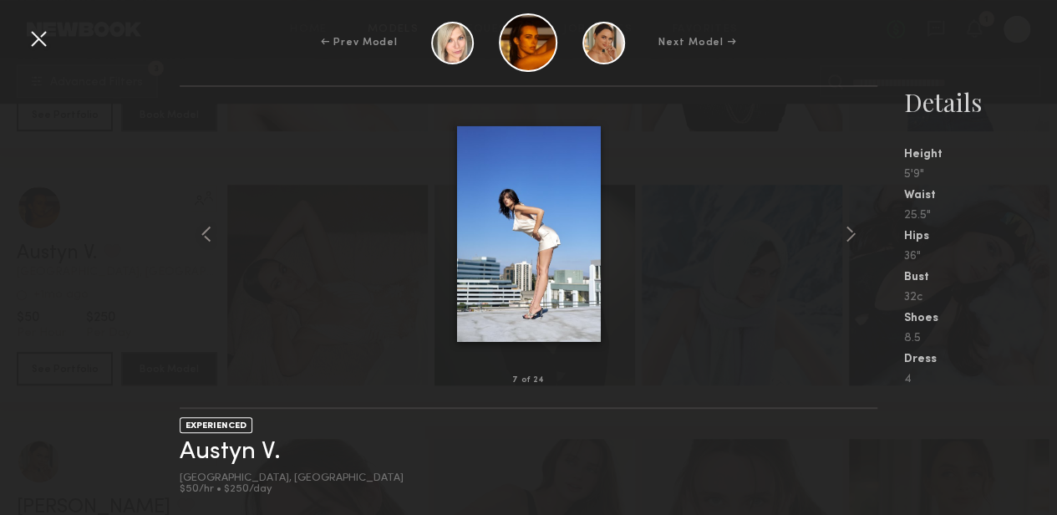
click at [35, 42] on div at bounding box center [38, 38] width 27 height 27
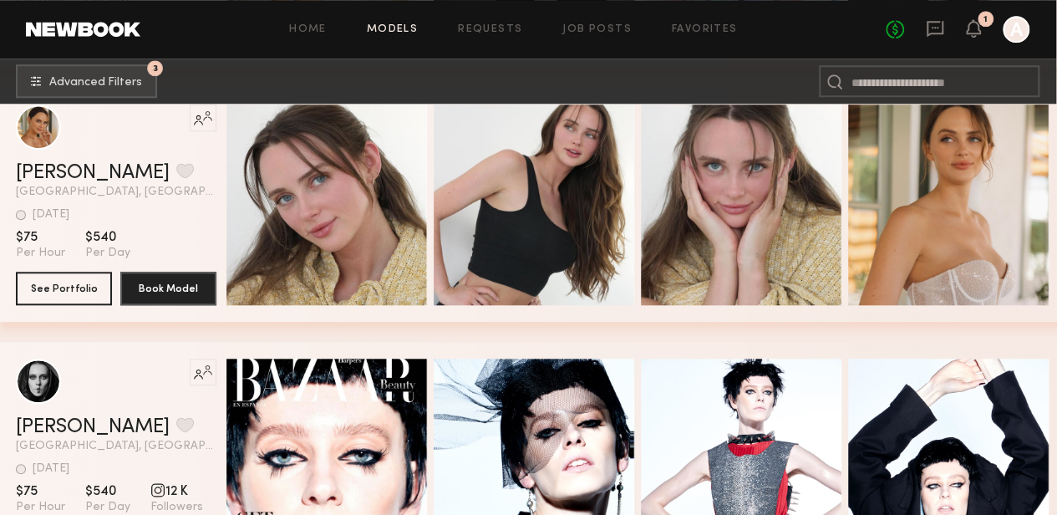
scroll to position [10181, 1]
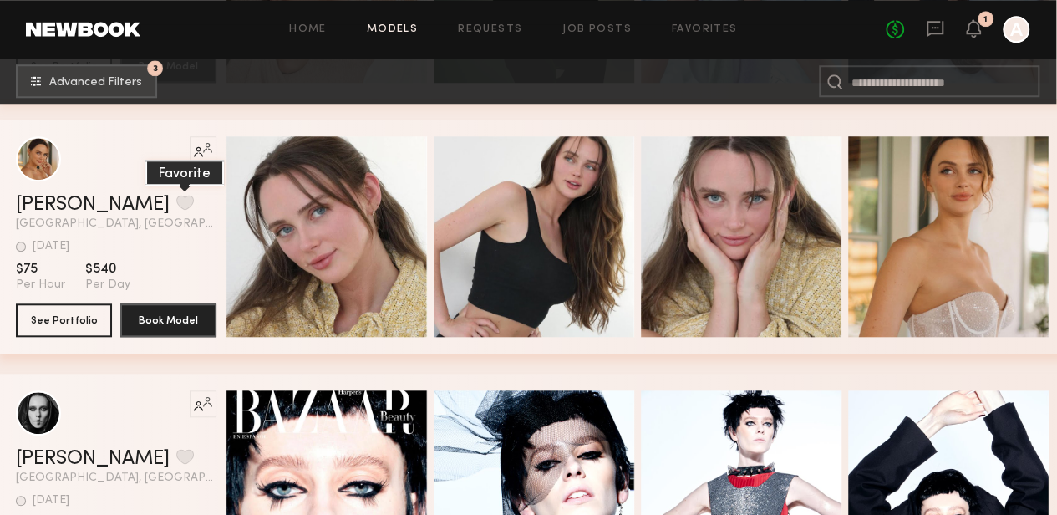
click at [176, 208] on button "grid" at bounding box center [185, 202] width 18 height 15
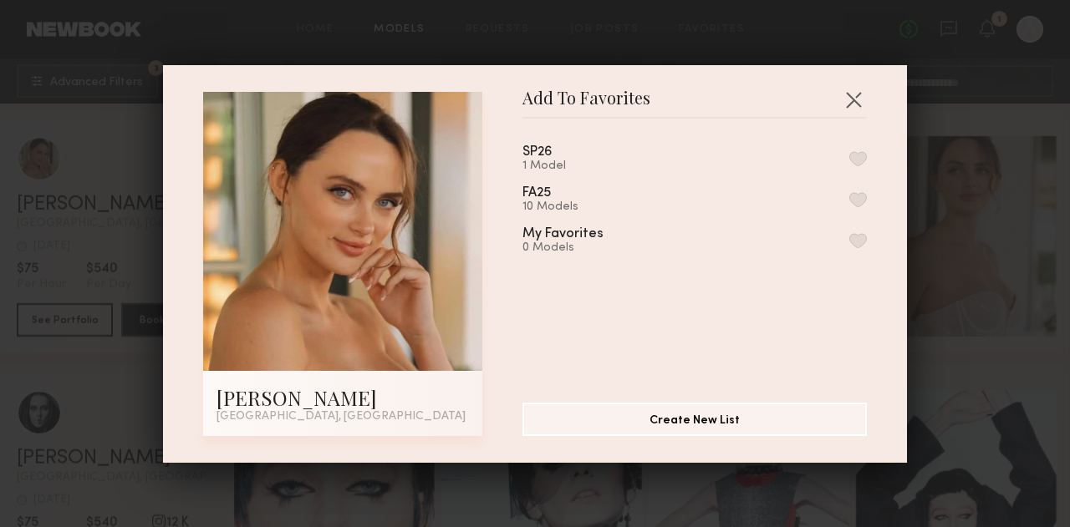
click at [849, 163] on button "button" at bounding box center [858, 158] width 18 height 15
click at [848, 102] on button "button" at bounding box center [853, 99] width 27 height 27
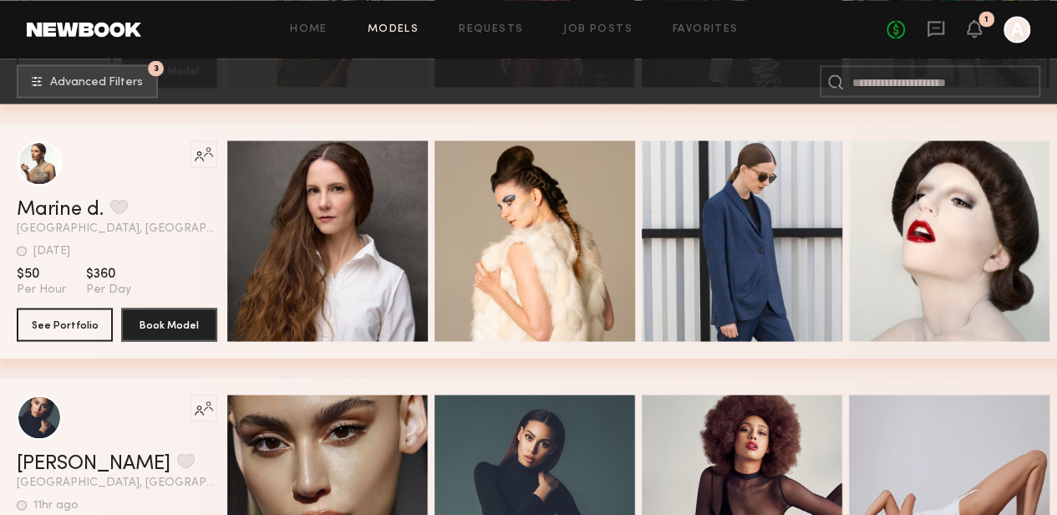
scroll to position [11134, 0]
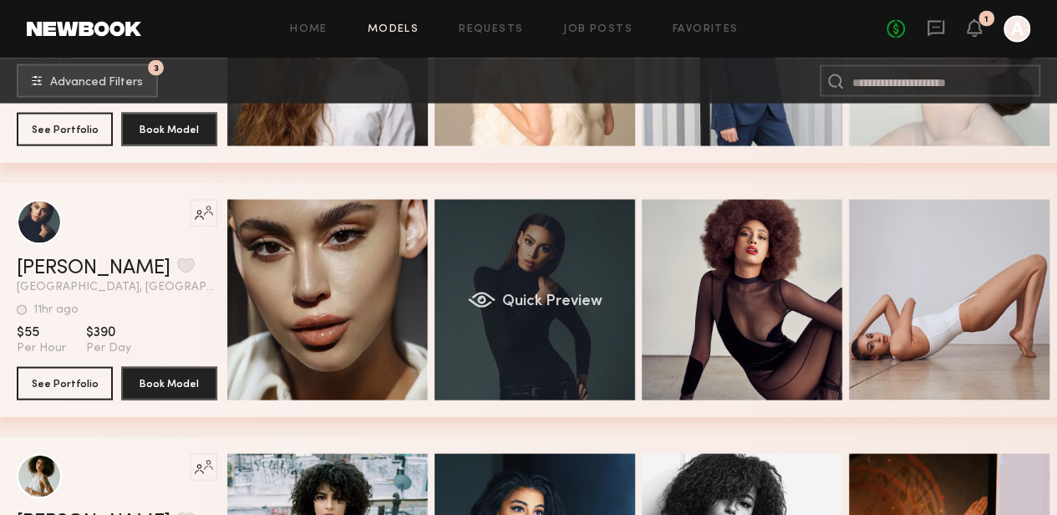
click at [507, 258] on div "Quick Preview" at bounding box center [535, 300] width 201 height 201
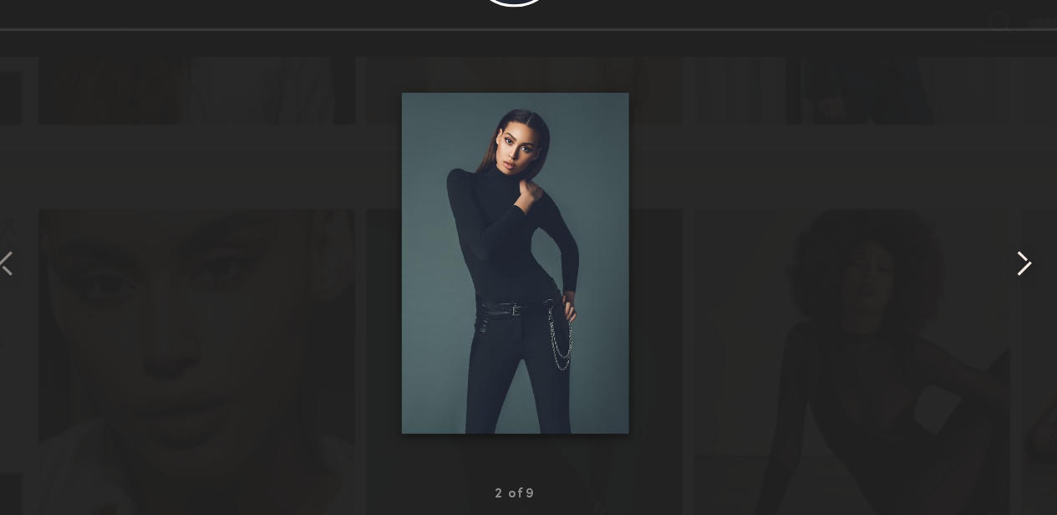
click at [840, 236] on common-icon at bounding box center [851, 234] width 27 height 27
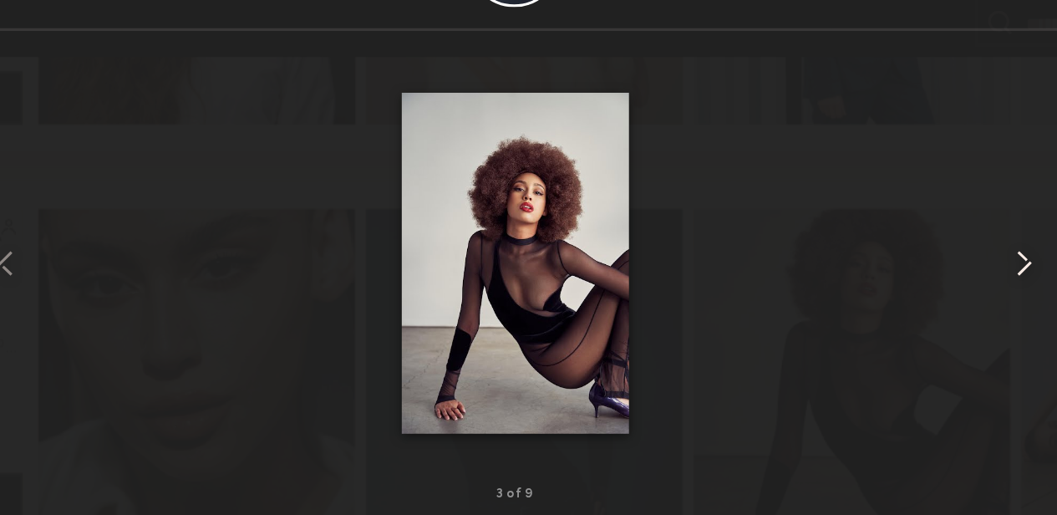
click at [840, 236] on common-icon at bounding box center [851, 234] width 27 height 27
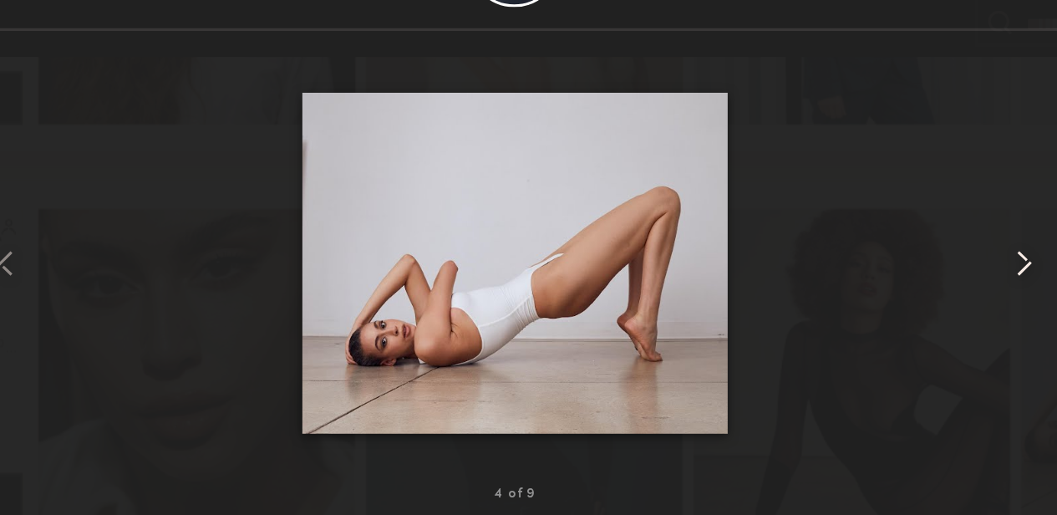
click at [840, 236] on common-icon at bounding box center [851, 234] width 27 height 27
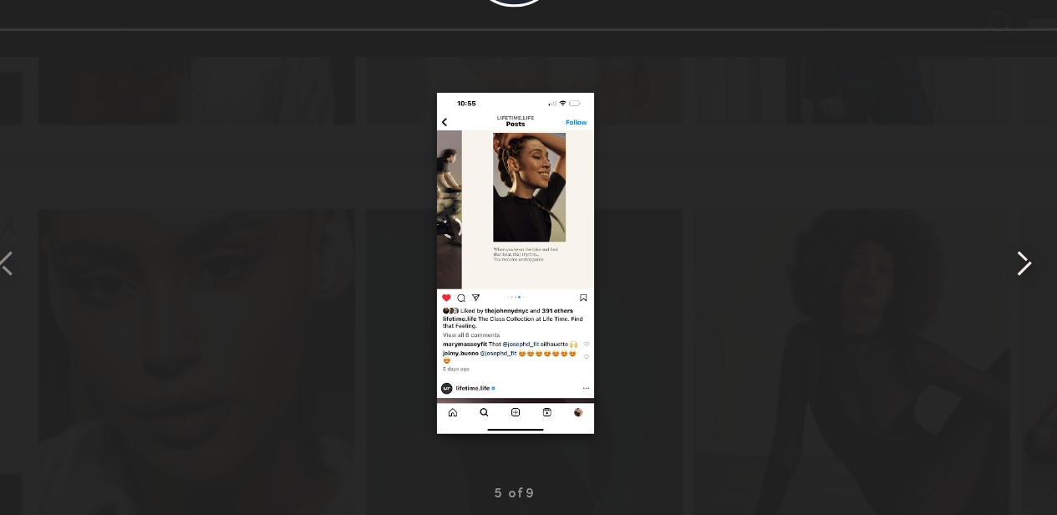
click at [840, 236] on common-icon at bounding box center [851, 234] width 27 height 27
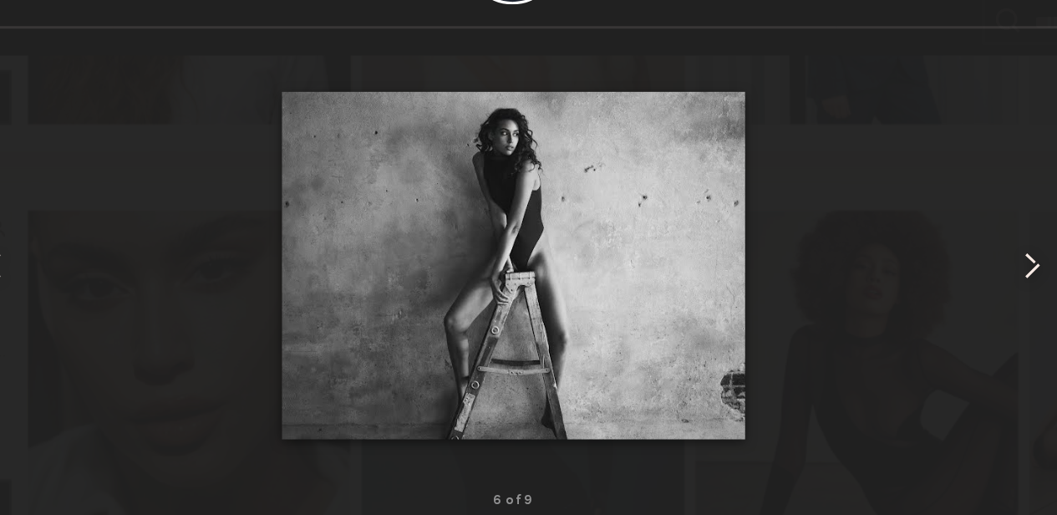
click at [853, 241] on common-icon at bounding box center [851, 234] width 27 height 27
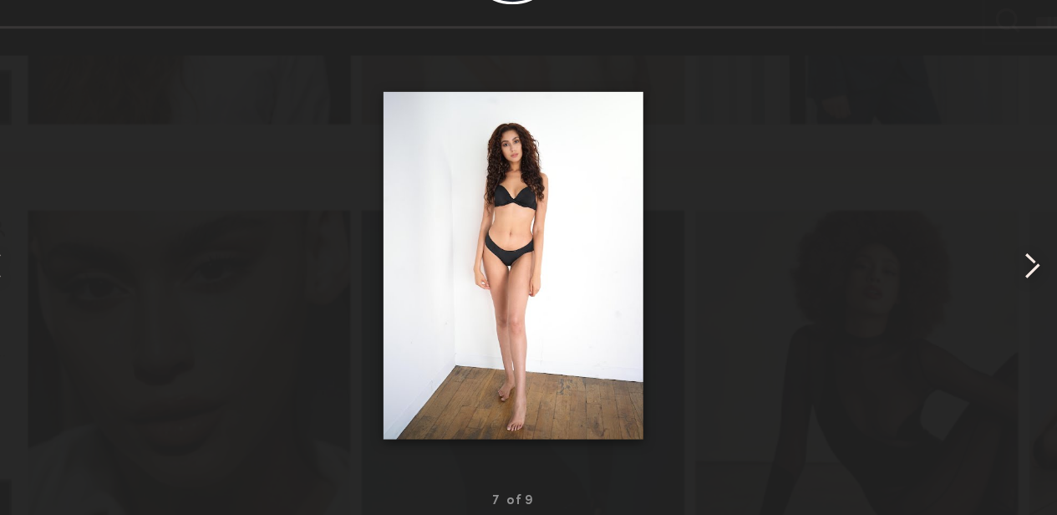
click at [853, 241] on common-icon at bounding box center [851, 234] width 27 height 27
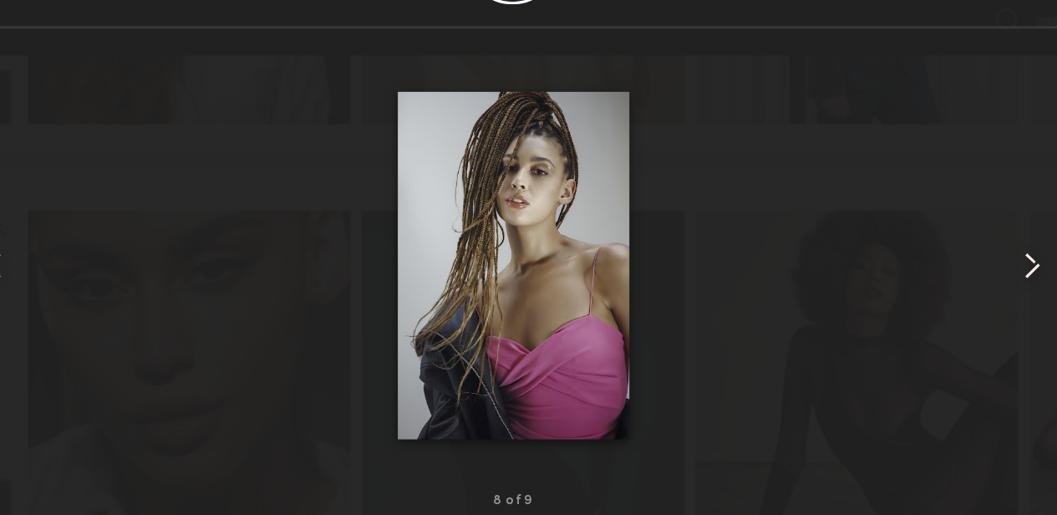
click at [853, 241] on common-icon at bounding box center [851, 234] width 27 height 27
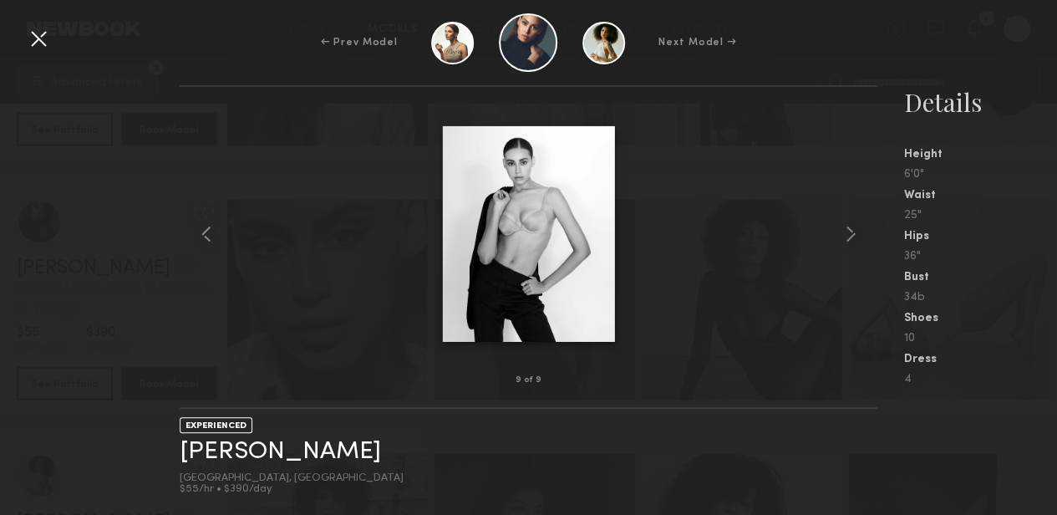
click at [42, 33] on div at bounding box center [38, 38] width 27 height 27
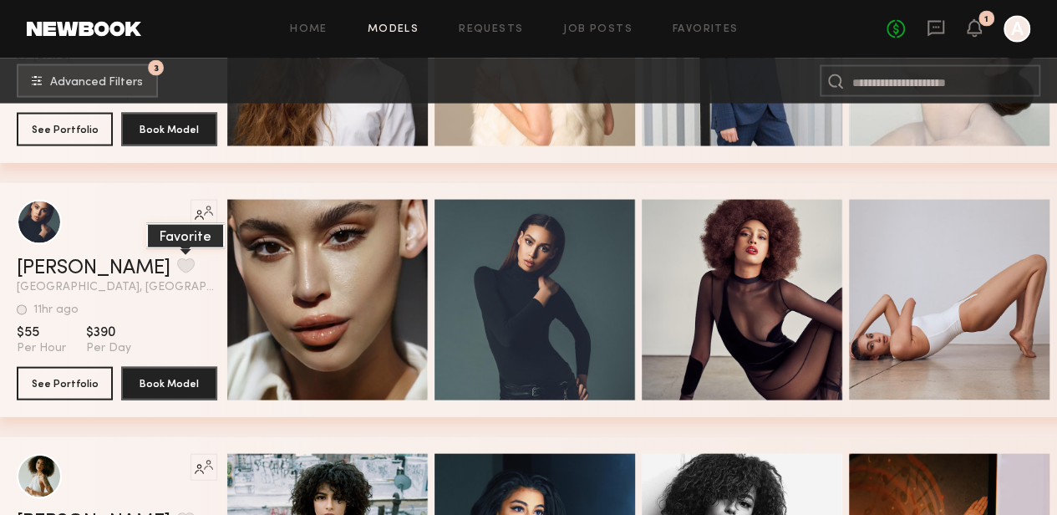
click at [177, 273] on button "grid" at bounding box center [186, 265] width 18 height 15
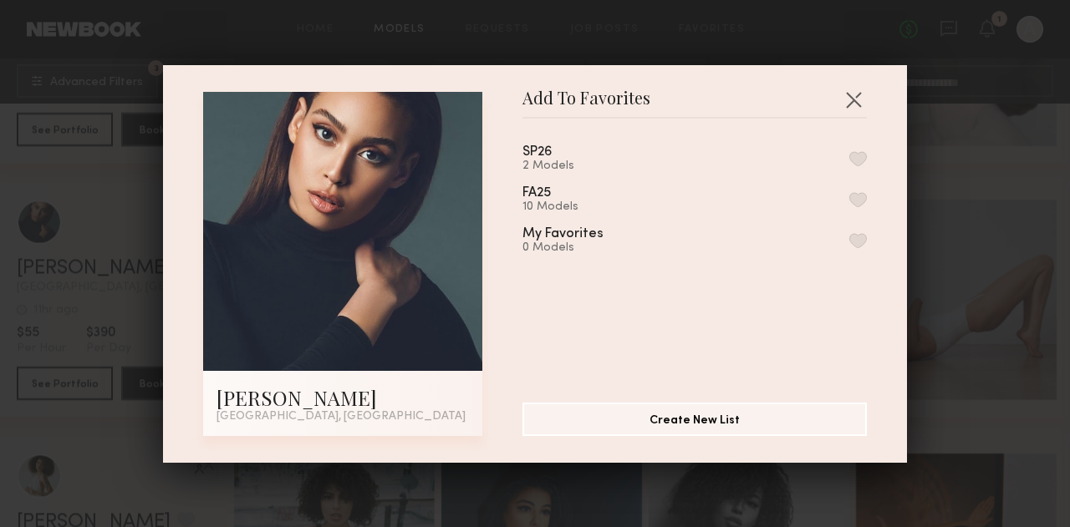
click at [849, 158] on button "button" at bounding box center [858, 158] width 18 height 15
click at [847, 99] on button "button" at bounding box center [853, 99] width 27 height 27
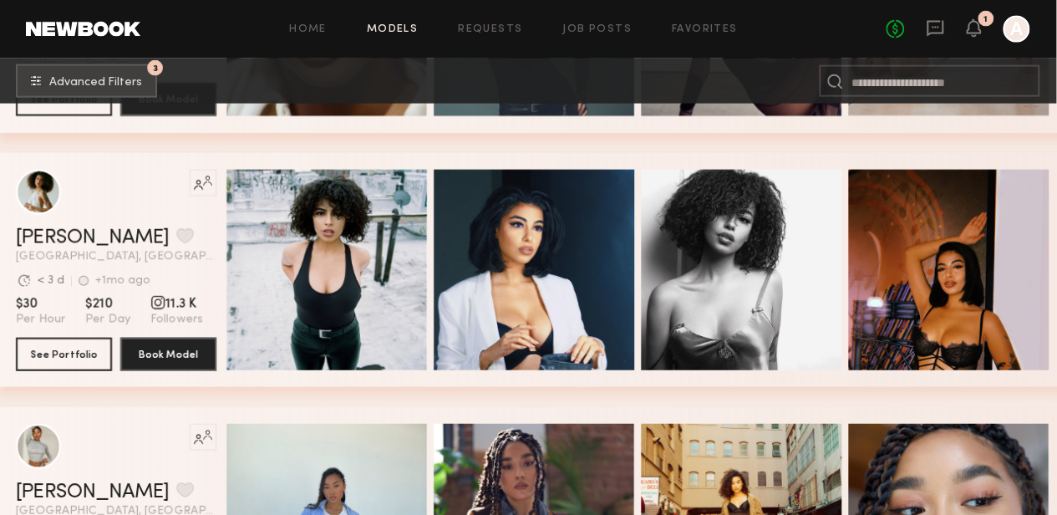
scroll to position [11425, 1]
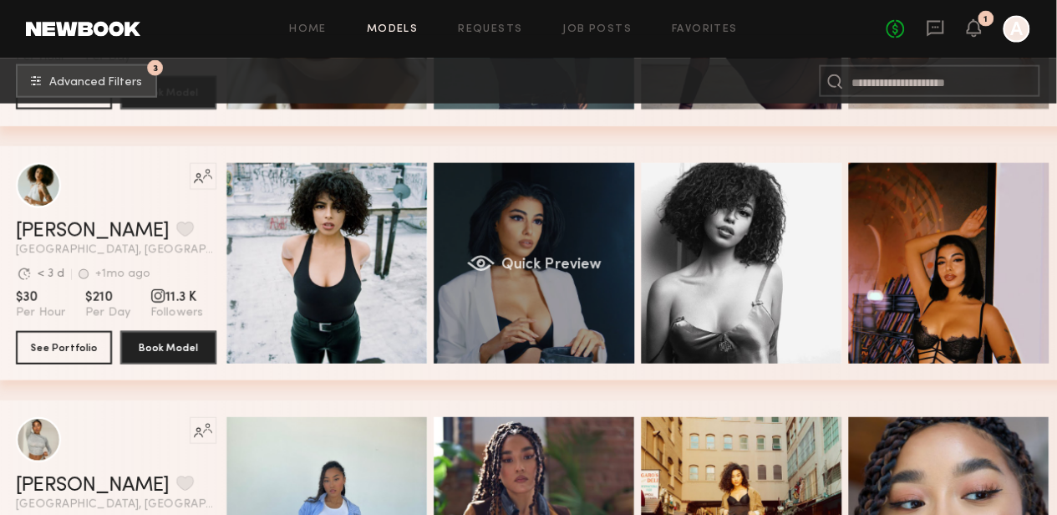
click at [577, 238] on div "Quick Preview" at bounding box center [534, 263] width 201 height 201
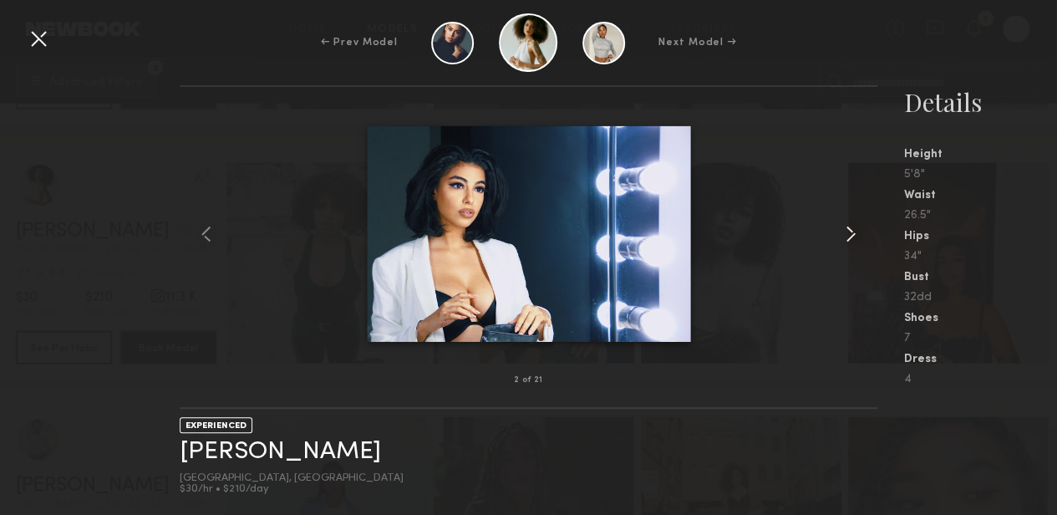
click at [844, 237] on common-icon at bounding box center [851, 234] width 27 height 27
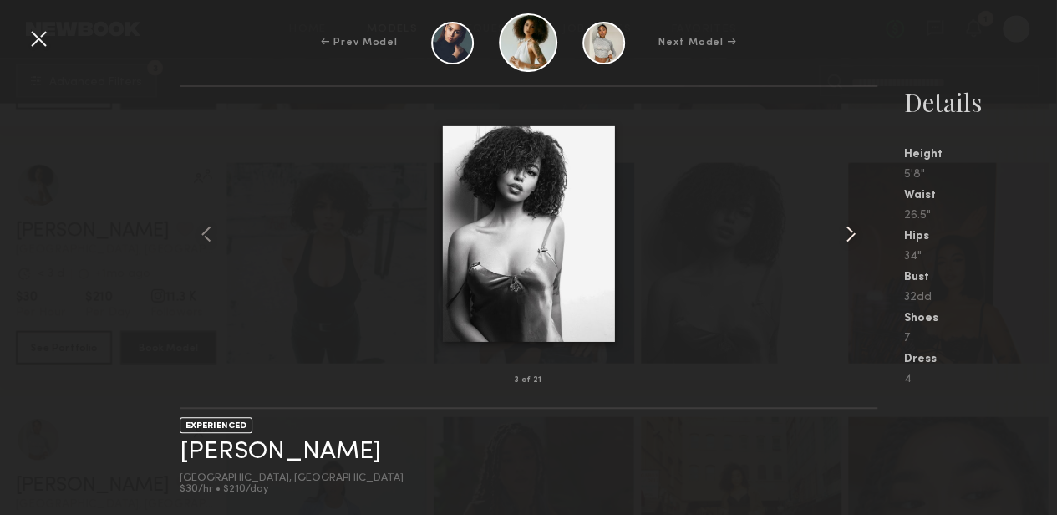
click at [844, 237] on common-icon at bounding box center [851, 234] width 27 height 27
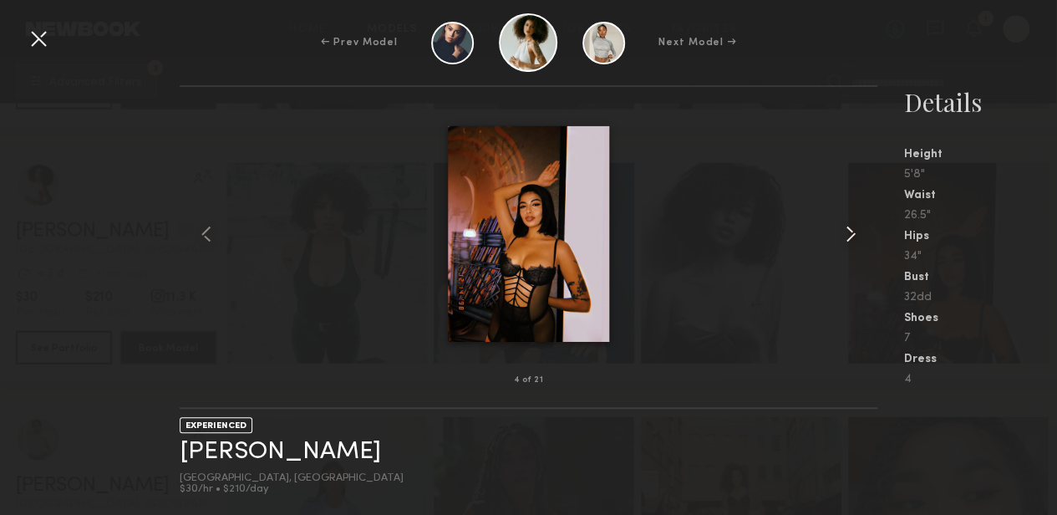
click at [844, 237] on common-icon at bounding box center [851, 234] width 27 height 27
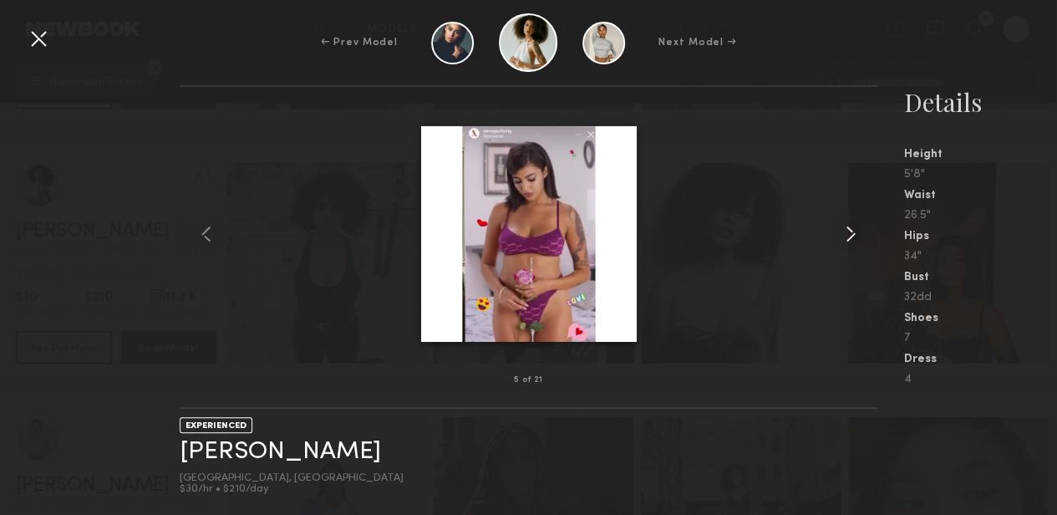
click at [844, 237] on common-icon at bounding box center [851, 234] width 27 height 27
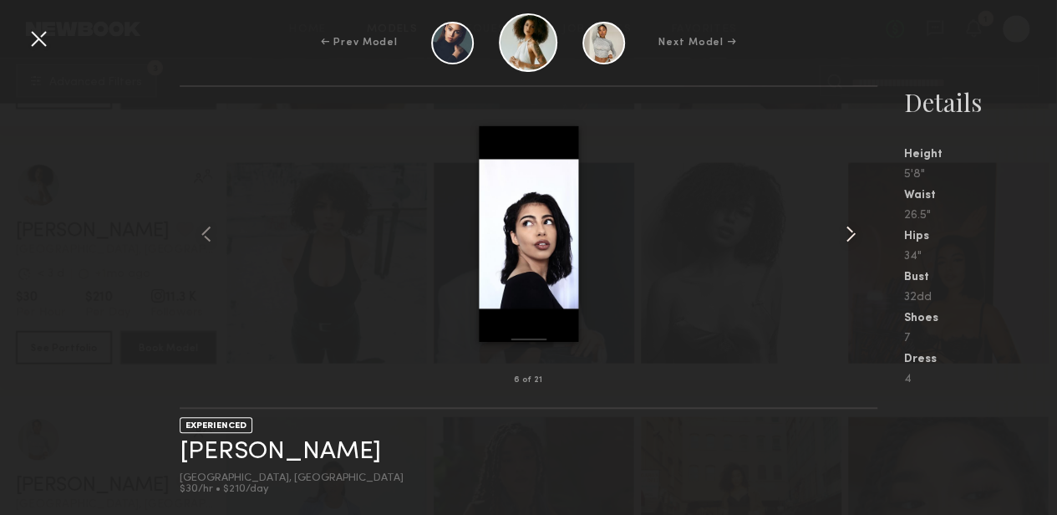
click at [844, 237] on common-icon at bounding box center [851, 234] width 27 height 27
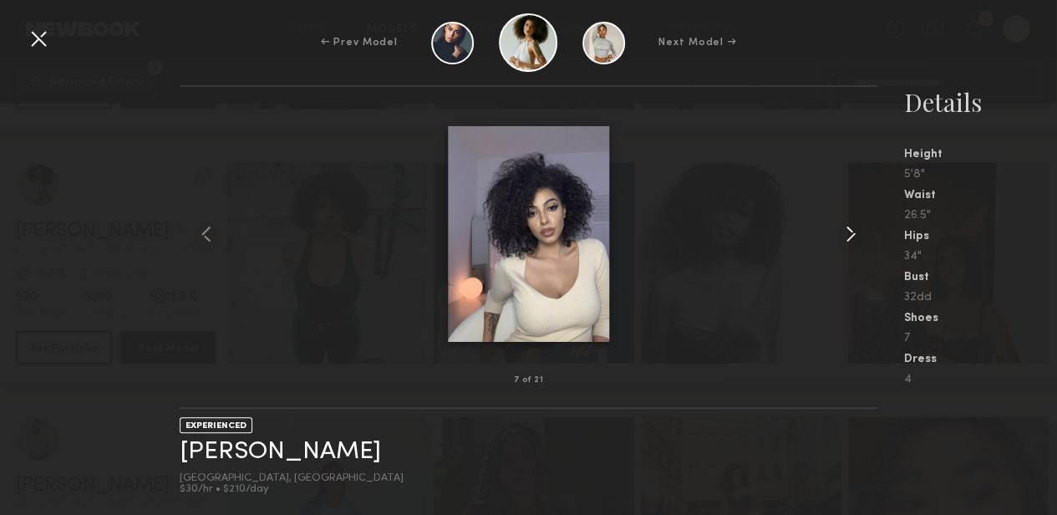
click at [844, 237] on common-icon at bounding box center [851, 234] width 27 height 27
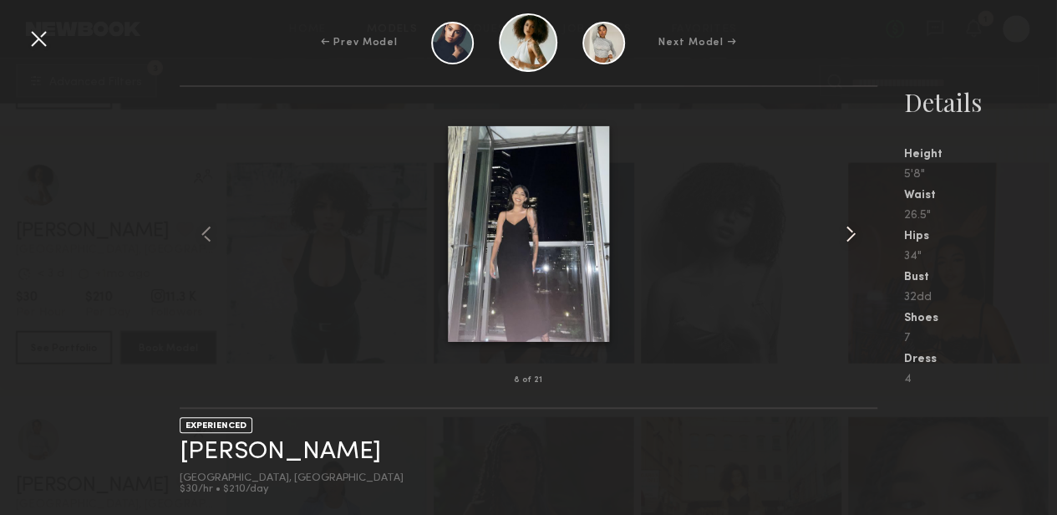
click at [844, 237] on common-icon at bounding box center [851, 234] width 27 height 27
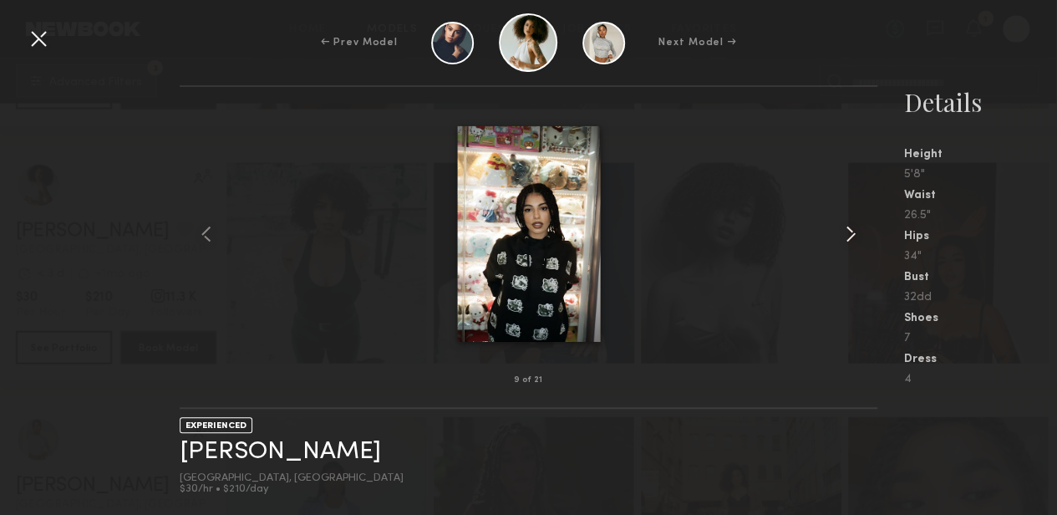
click at [844, 237] on common-icon at bounding box center [851, 234] width 27 height 27
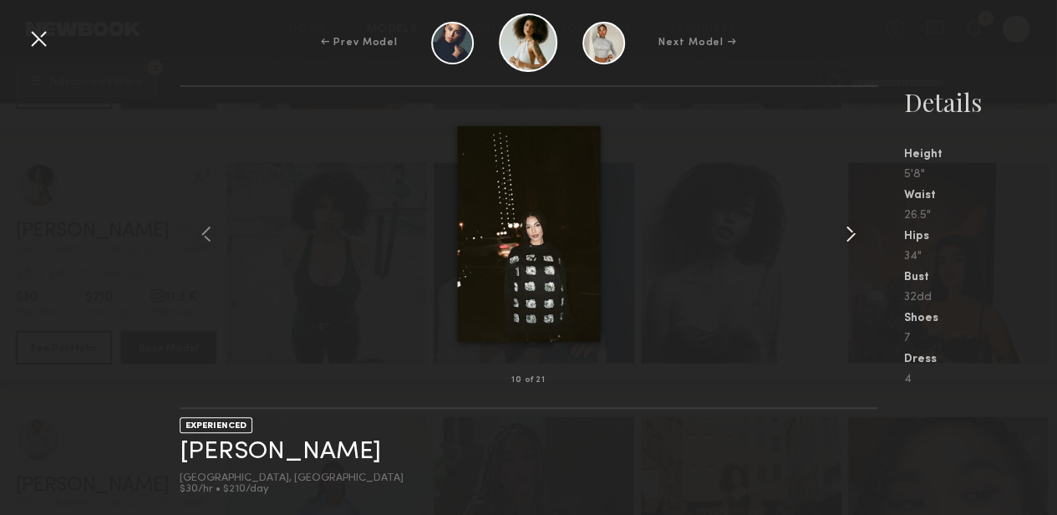
click at [844, 237] on common-icon at bounding box center [851, 234] width 27 height 27
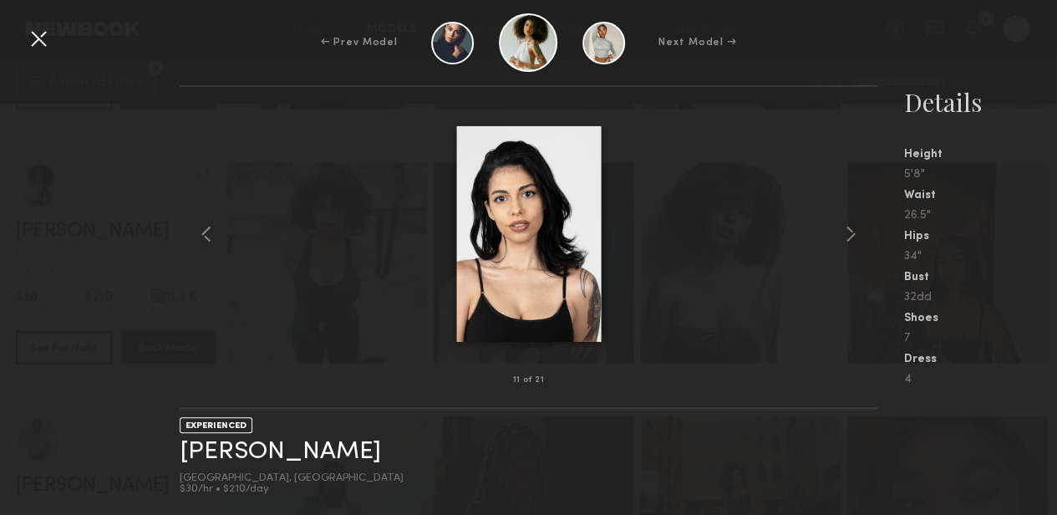
click at [37, 34] on div at bounding box center [38, 38] width 27 height 27
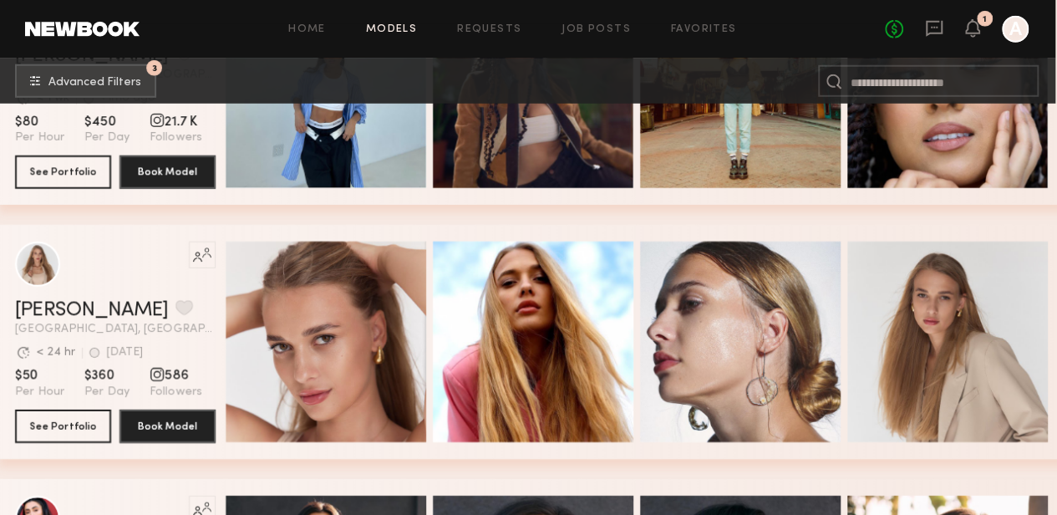
scroll to position [11900, 1]
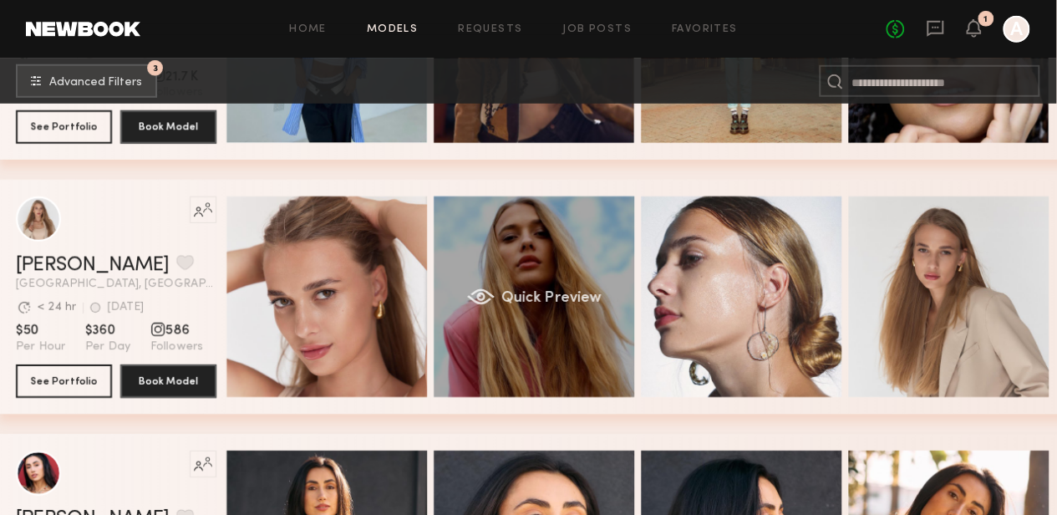
click at [535, 277] on div "Quick Preview" at bounding box center [534, 296] width 201 height 201
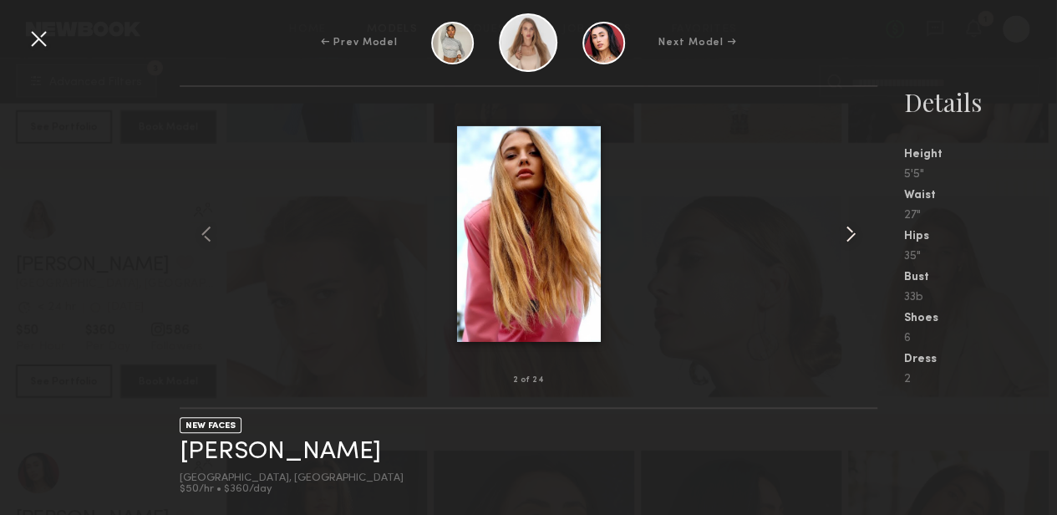
click at [856, 236] on common-icon at bounding box center [851, 234] width 27 height 27
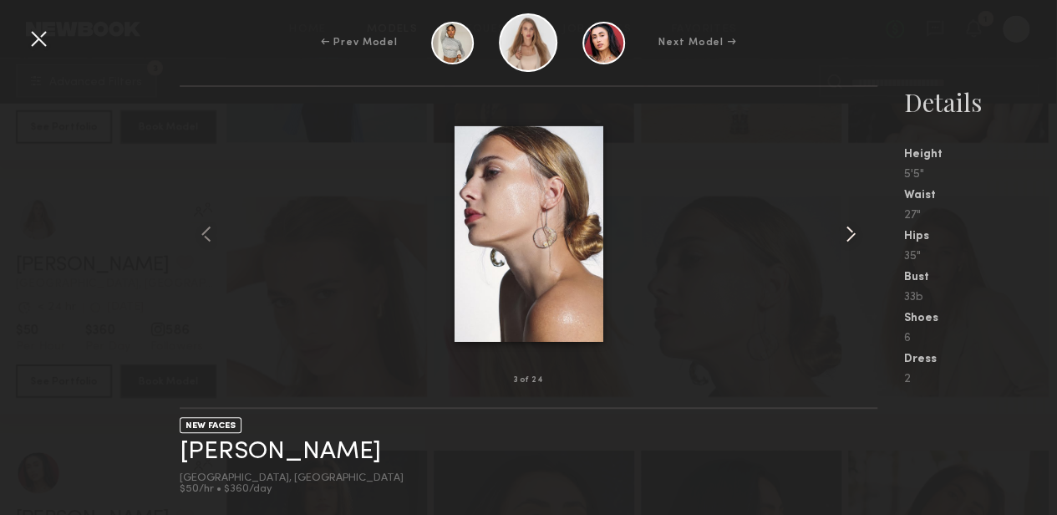
click at [856, 236] on common-icon at bounding box center [851, 234] width 27 height 27
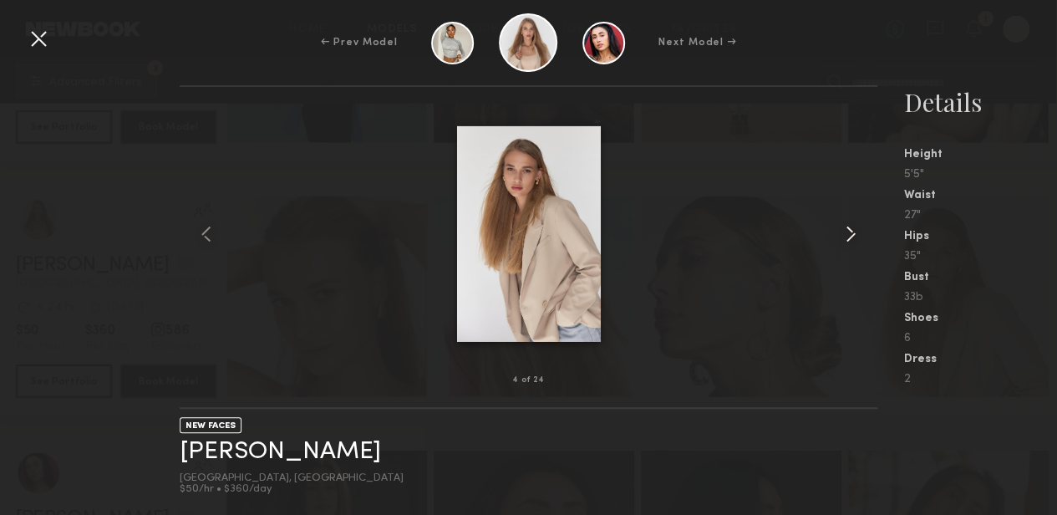
click at [856, 236] on common-icon at bounding box center [851, 234] width 27 height 27
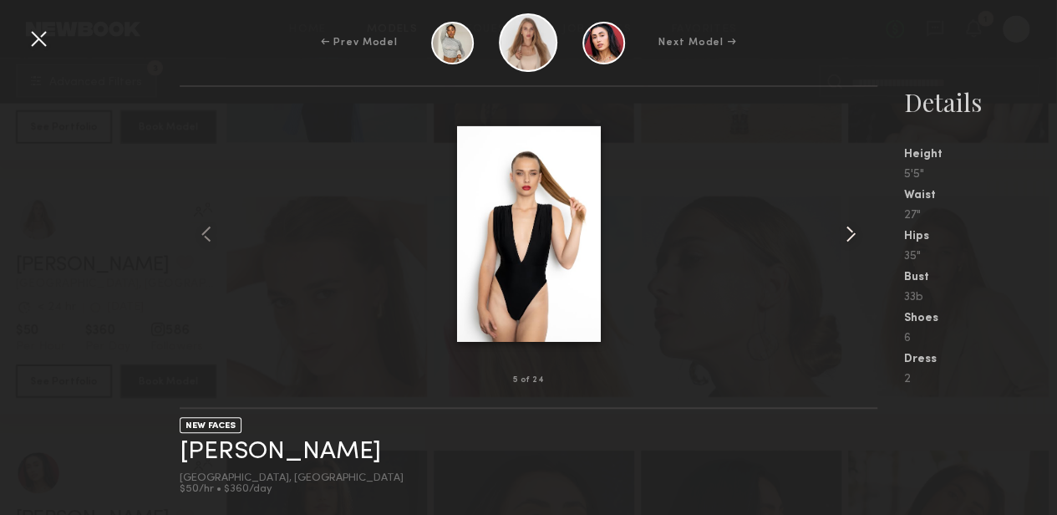
click at [856, 236] on common-icon at bounding box center [851, 234] width 27 height 27
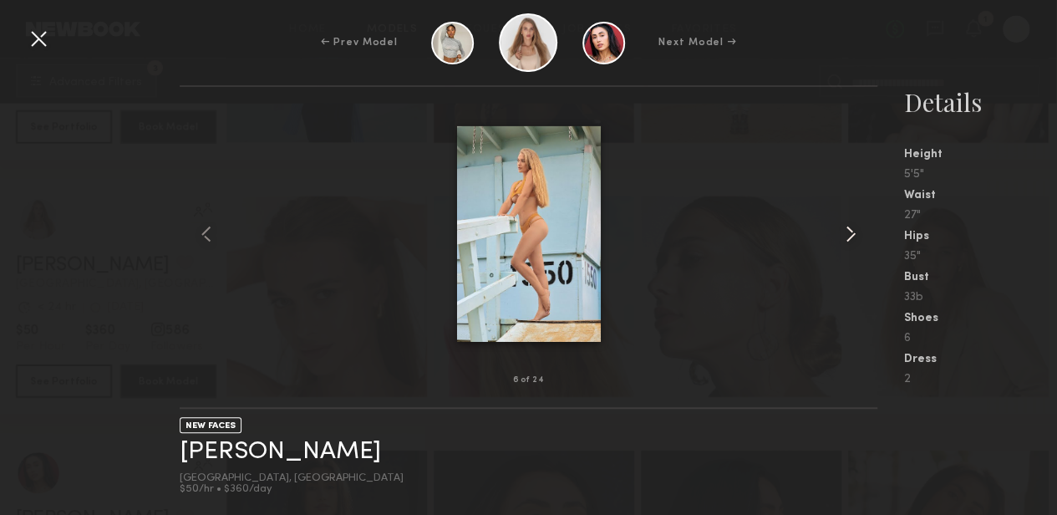
click at [856, 236] on common-icon at bounding box center [851, 234] width 27 height 27
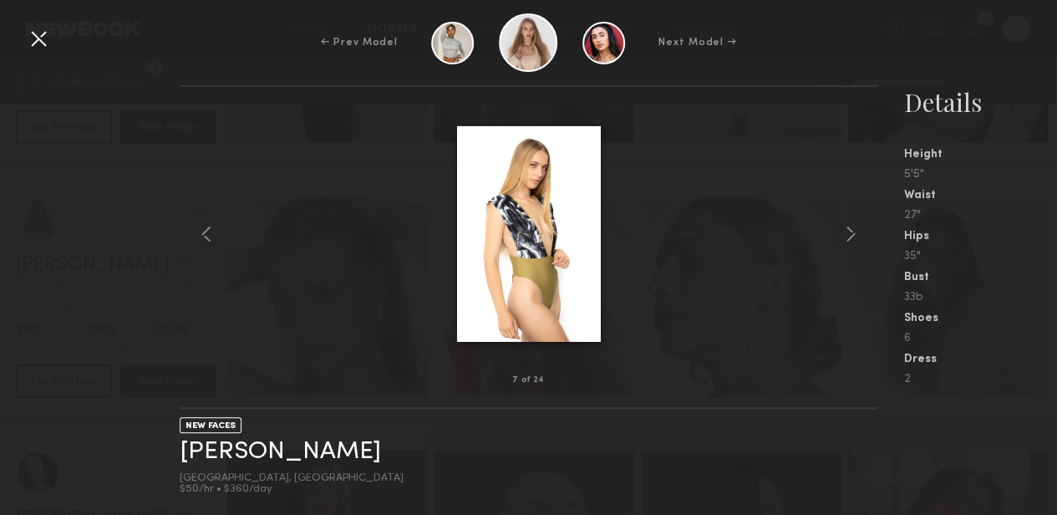
click at [34, 42] on div at bounding box center [38, 38] width 27 height 27
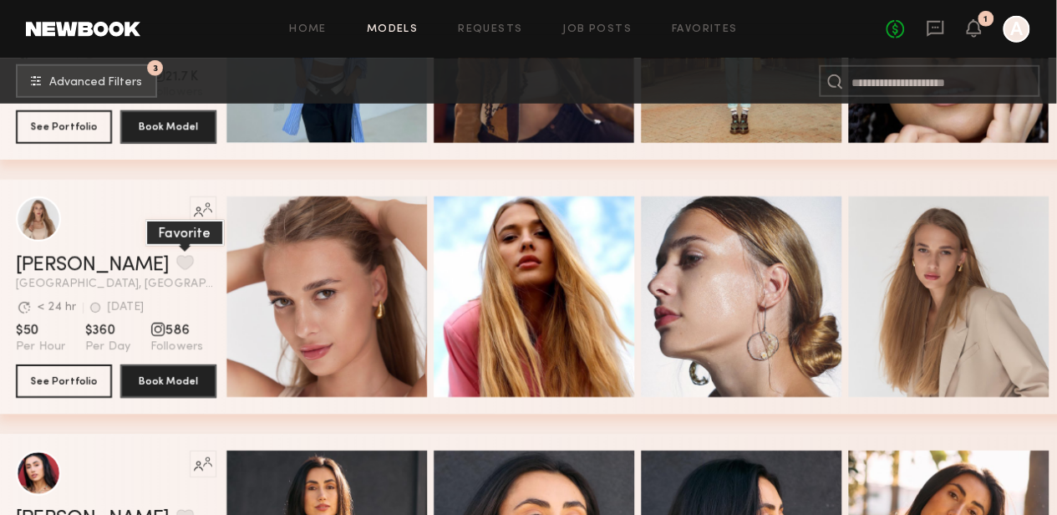
click at [176, 268] on button "grid" at bounding box center [185, 262] width 18 height 15
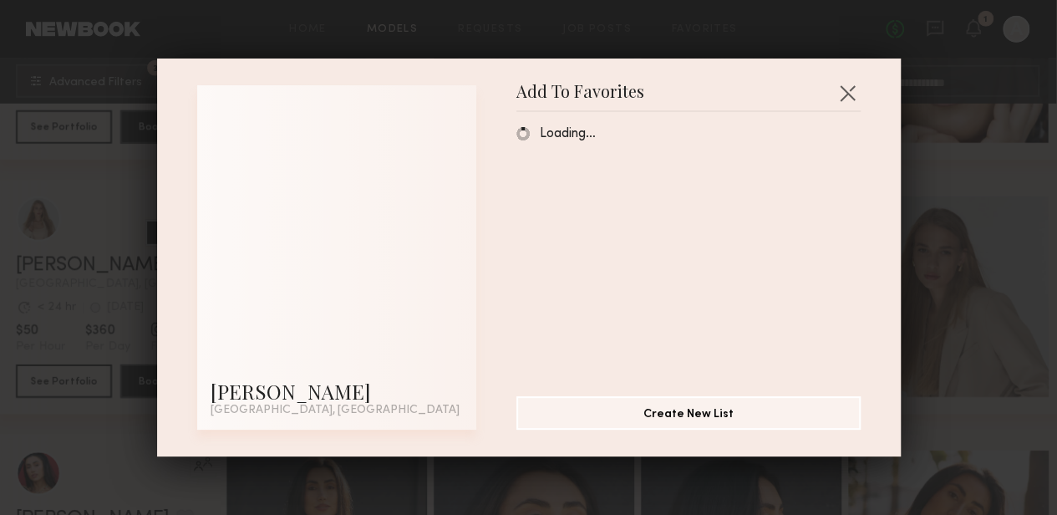
scroll to position [11900, 0]
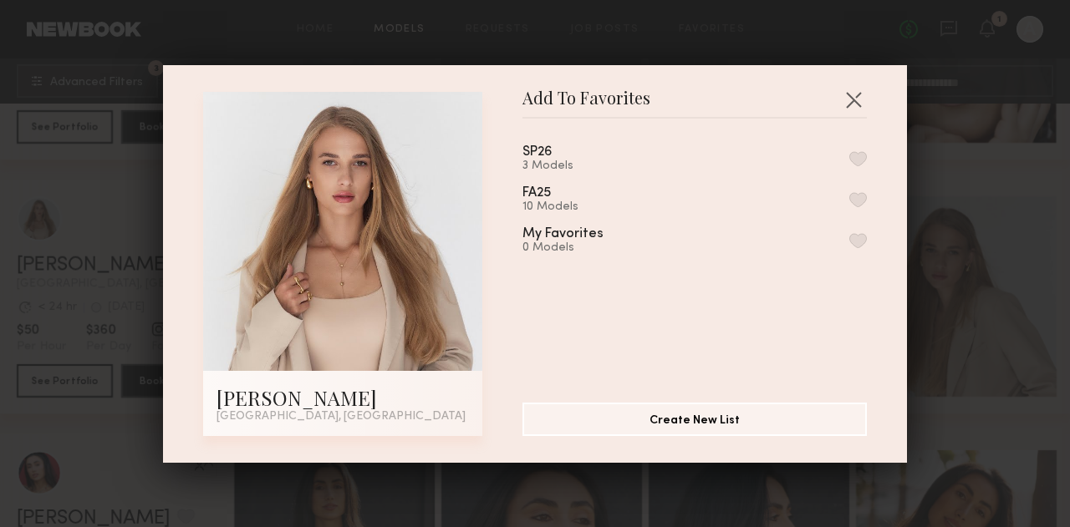
click at [849, 159] on button "button" at bounding box center [858, 158] width 18 height 15
click at [848, 104] on button "button" at bounding box center [853, 99] width 27 height 27
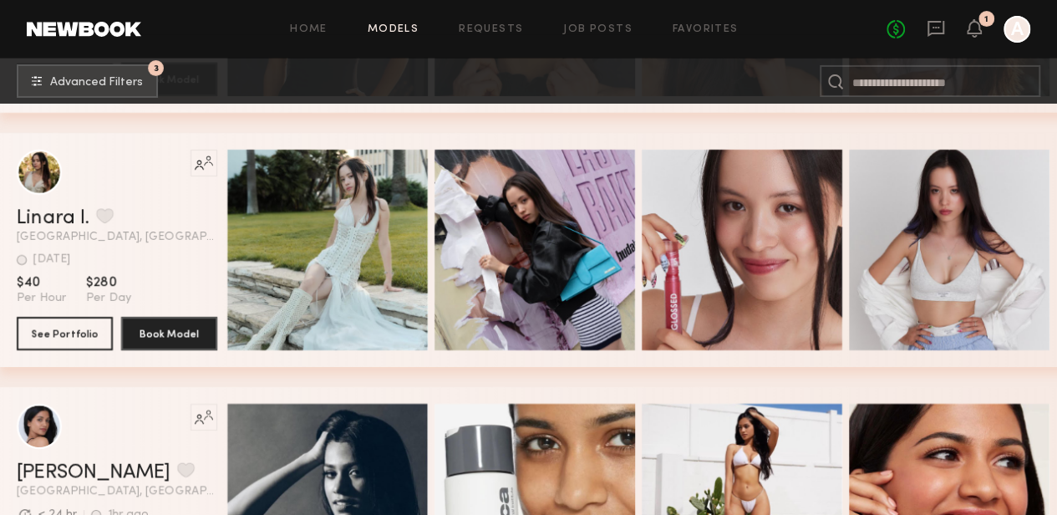
scroll to position [12461, 0]
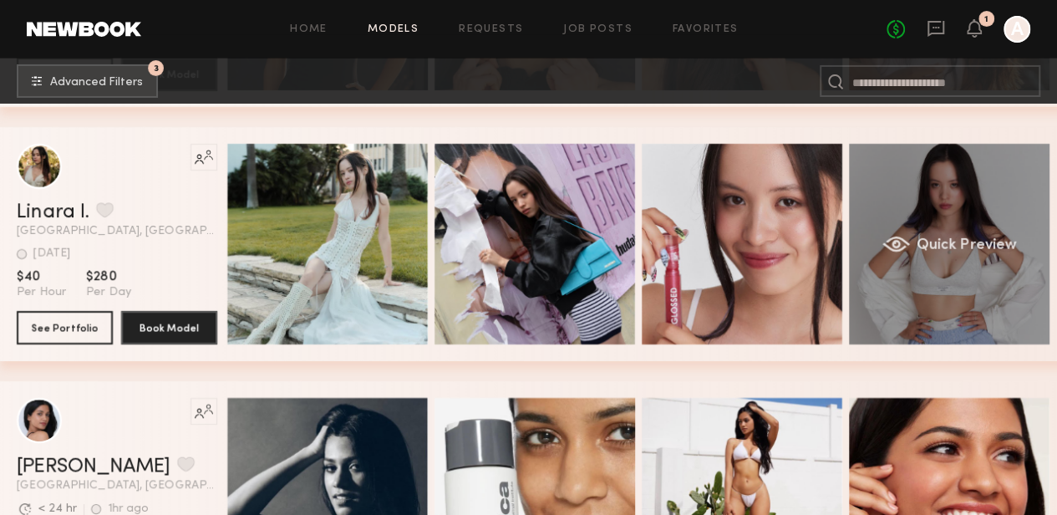
click at [961, 220] on div "Quick Preview" at bounding box center [949, 244] width 201 height 201
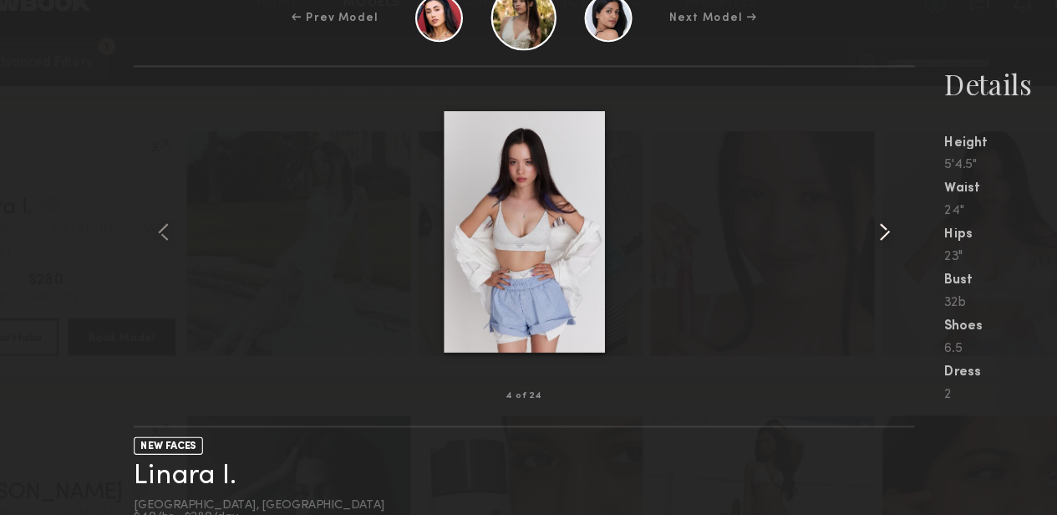
click at [848, 238] on common-icon at bounding box center [851, 234] width 27 height 27
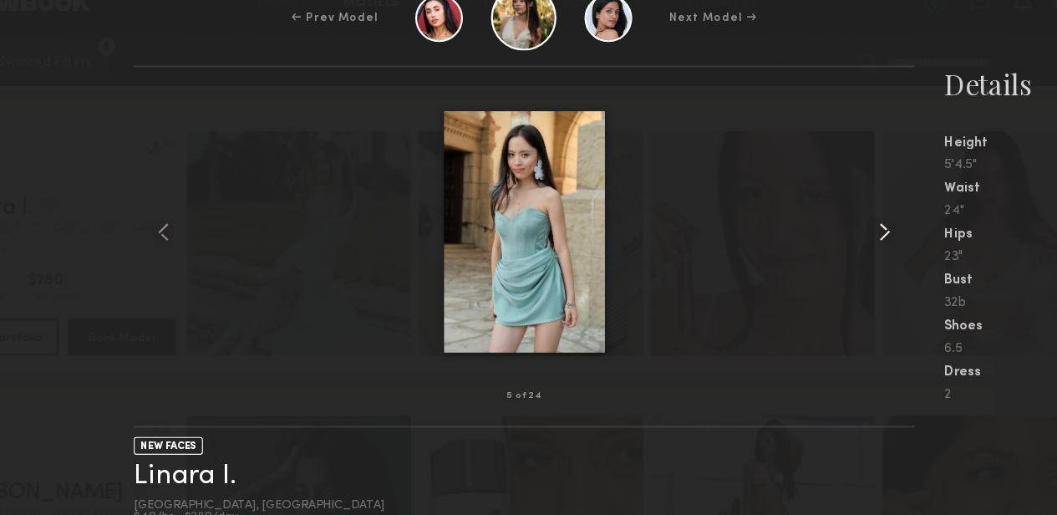
click at [848, 238] on common-icon at bounding box center [851, 234] width 27 height 27
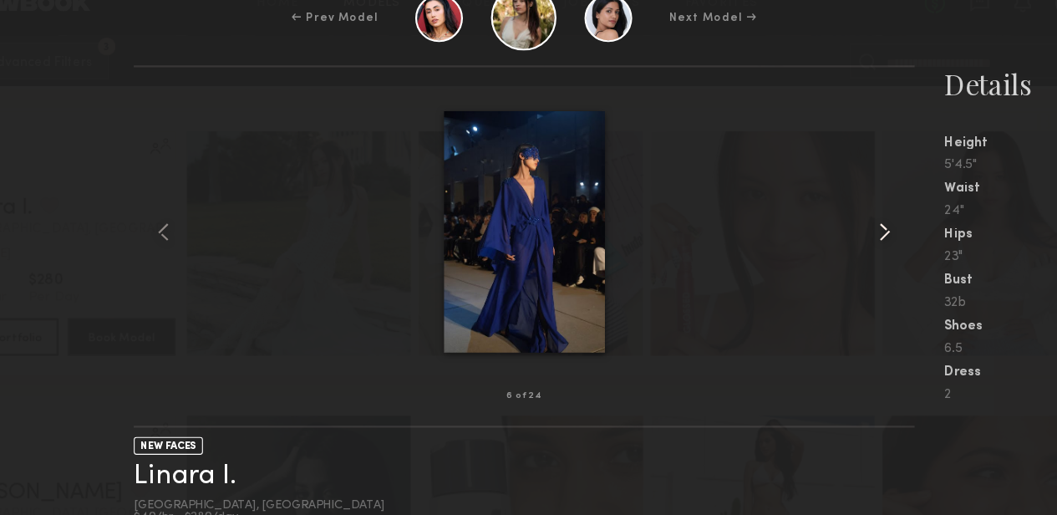
click at [848, 238] on common-icon at bounding box center [851, 234] width 27 height 27
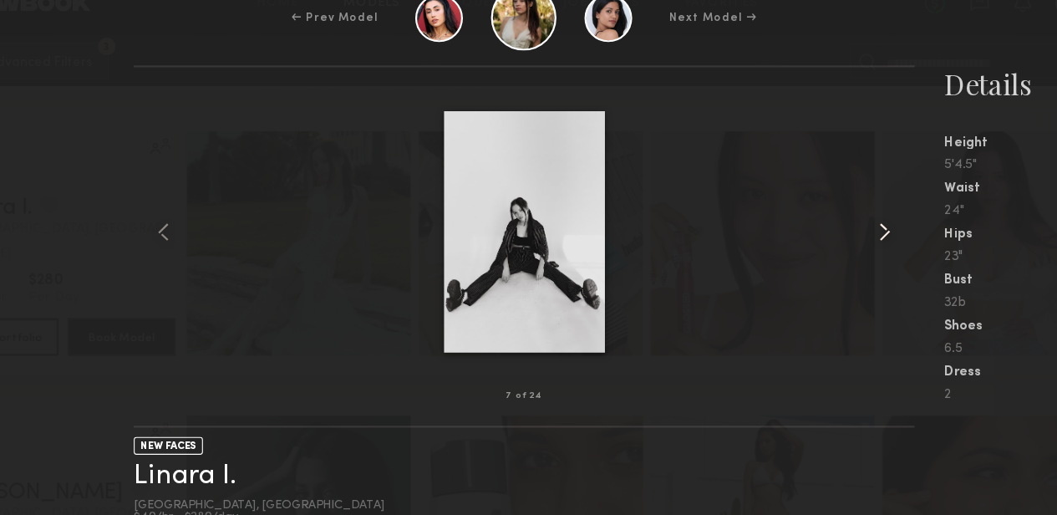
click at [848, 238] on common-icon at bounding box center [851, 234] width 27 height 27
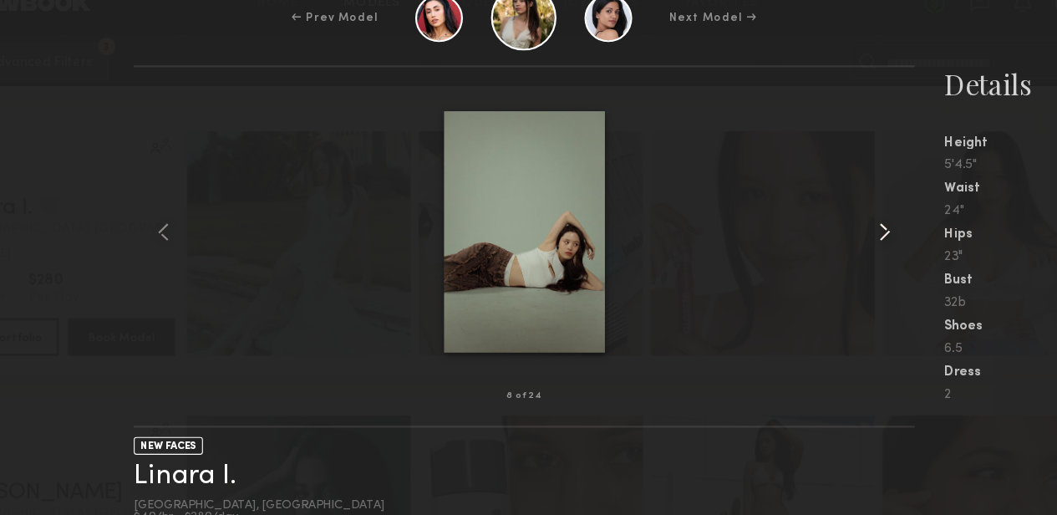
click at [848, 238] on common-icon at bounding box center [851, 234] width 27 height 27
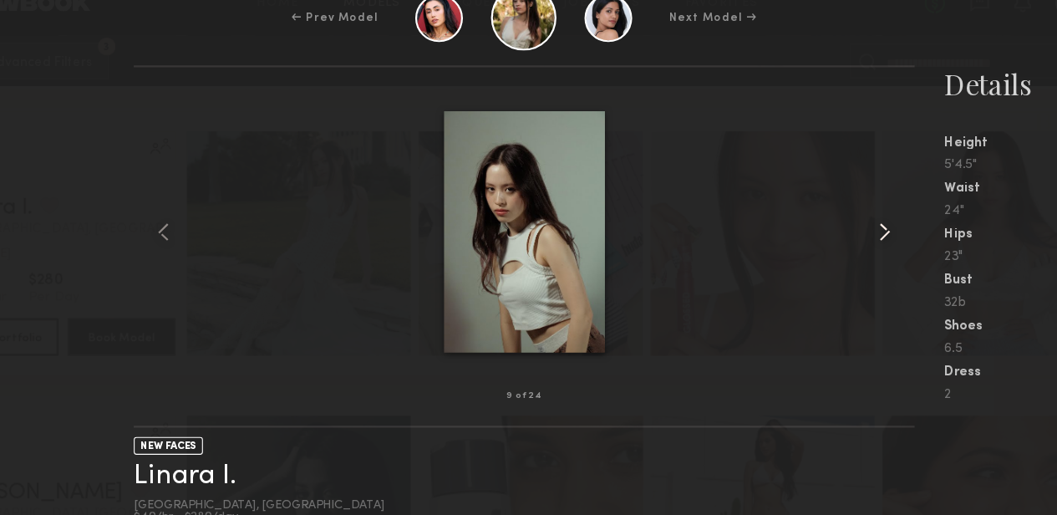
click at [848, 238] on common-icon at bounding box center [851, 234] width 27 height 27
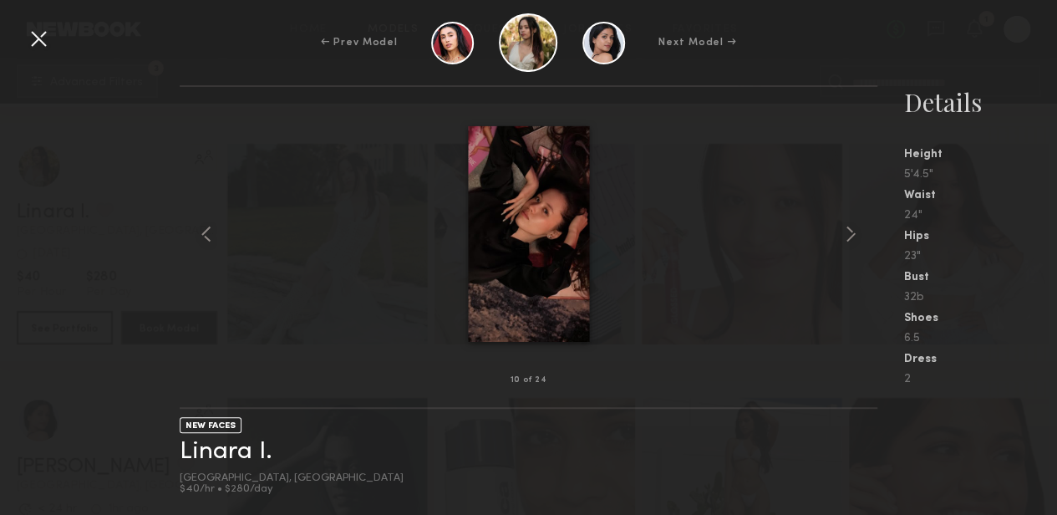
click at [38, 41] on div at bounding box center [38, 38] width 27 height 27
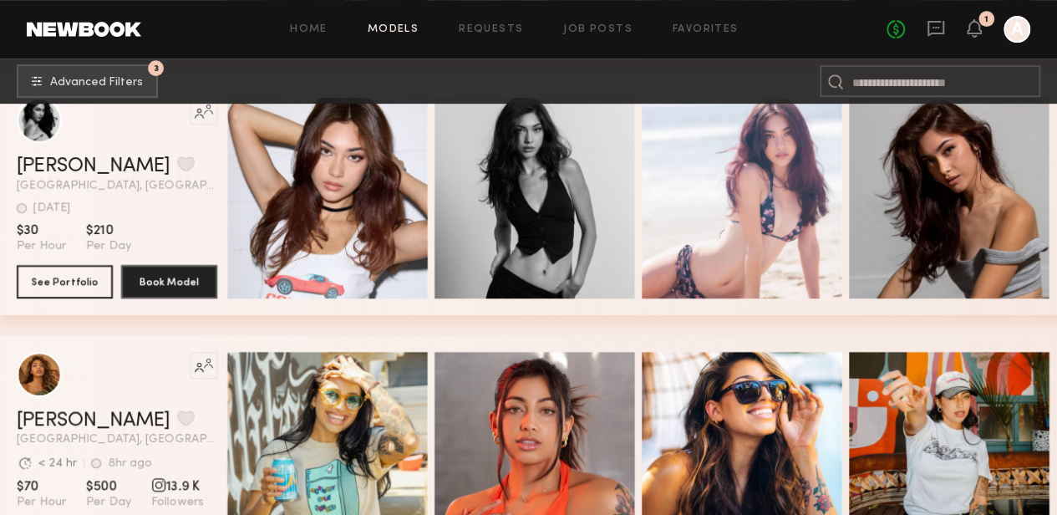
scroll to position [12972, 0]
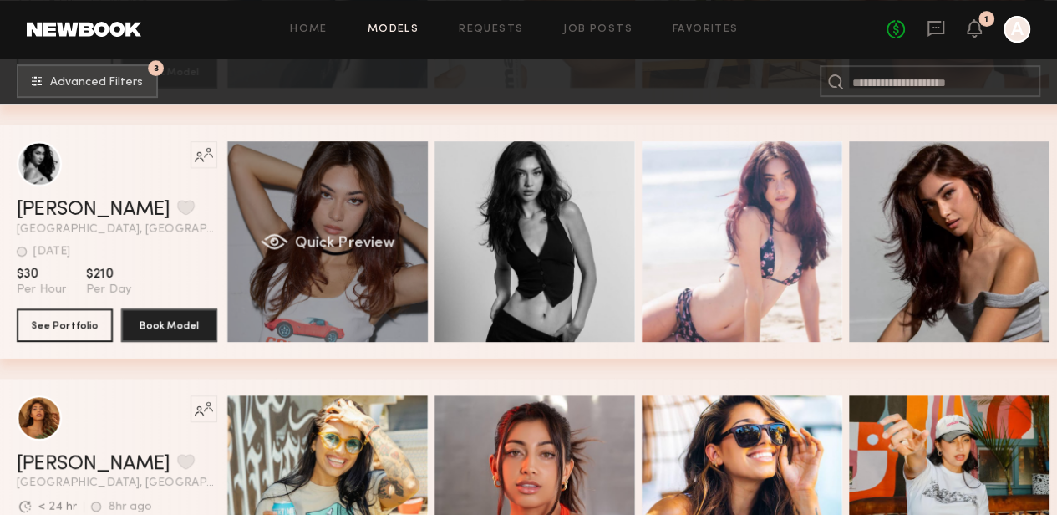
click at [343, 190] on div "Quick Preview" at bounding box center [327, 241] width 201 height 201
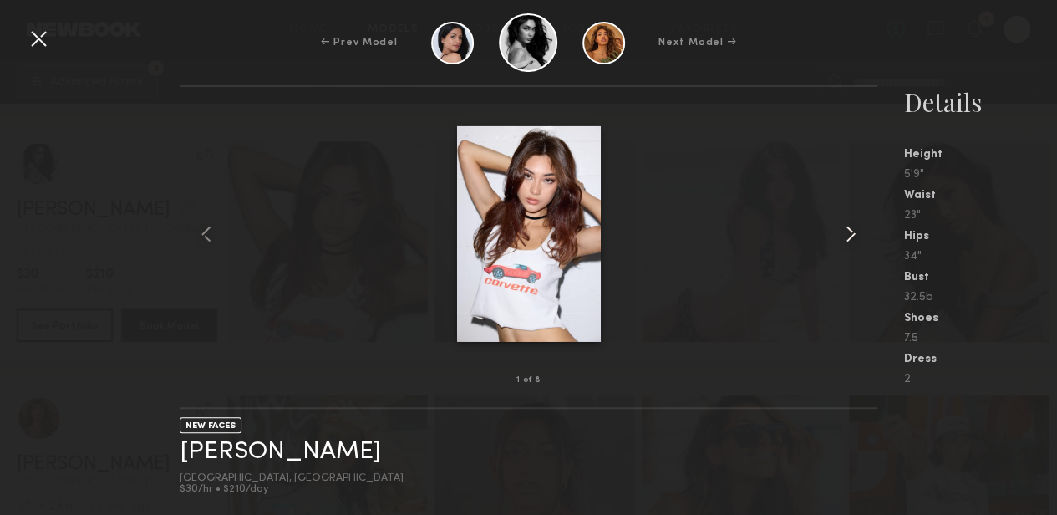
click at [844, 233] on common-icon at bounding box center [851, 234] width 27 height 27
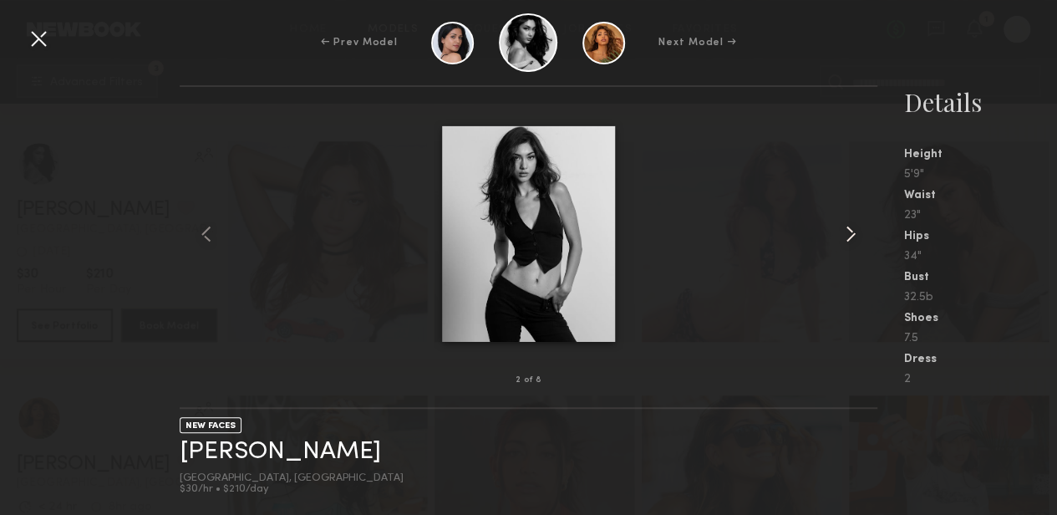
click at [844, 233] on common-icon at bounding box center [851, 234] width 27 height 27
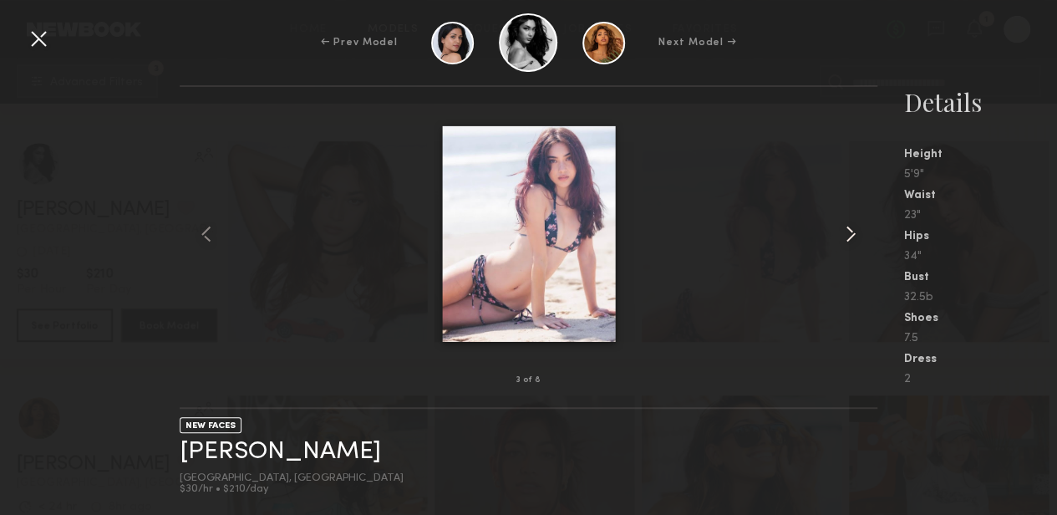
click at [844, 233] on common-icon at bounding box center [851, 234] width 27 height 27
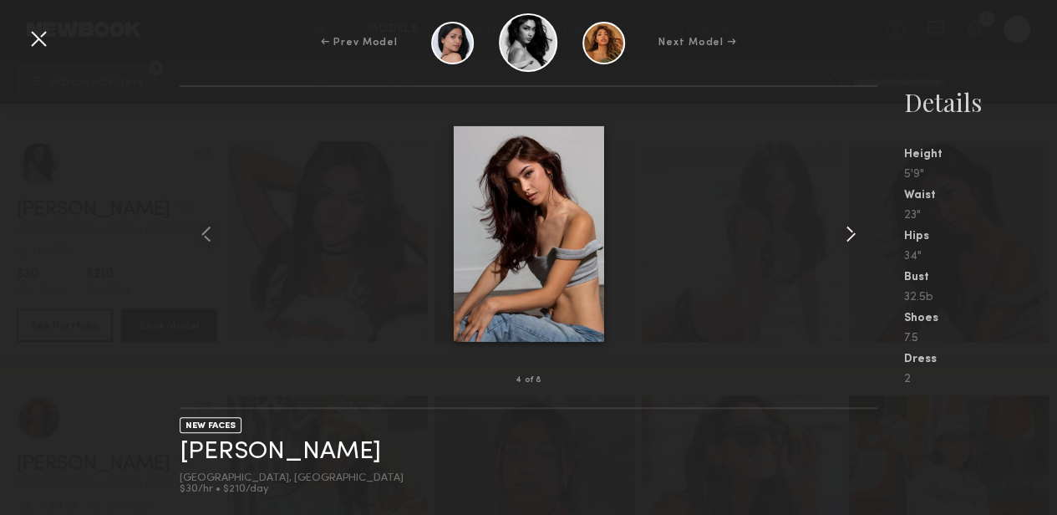
click at [849, 237] on common-icon at bounding box center [851, 234] width 27 height 27
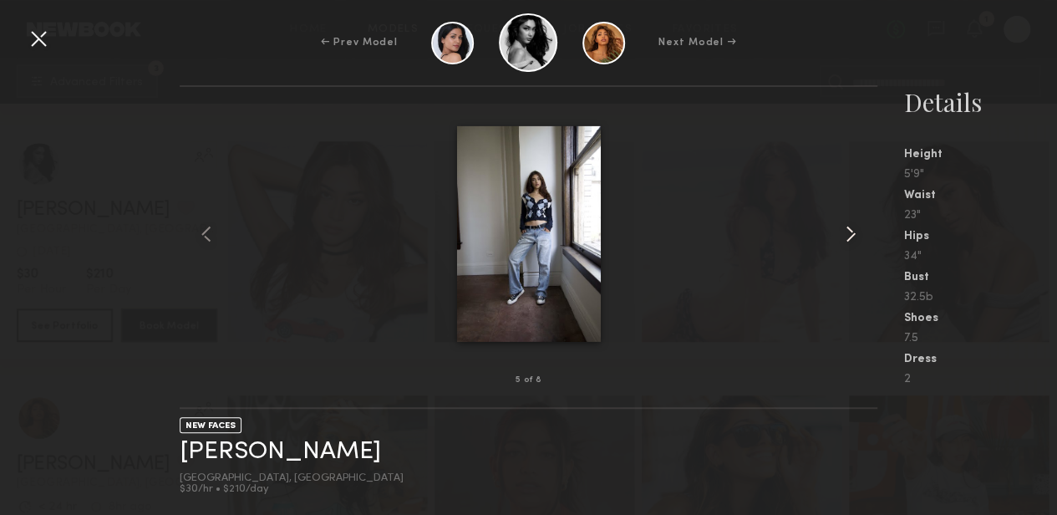
click at [849, 237] on common-icon at bounding box center [851, 234] width 27 height 27
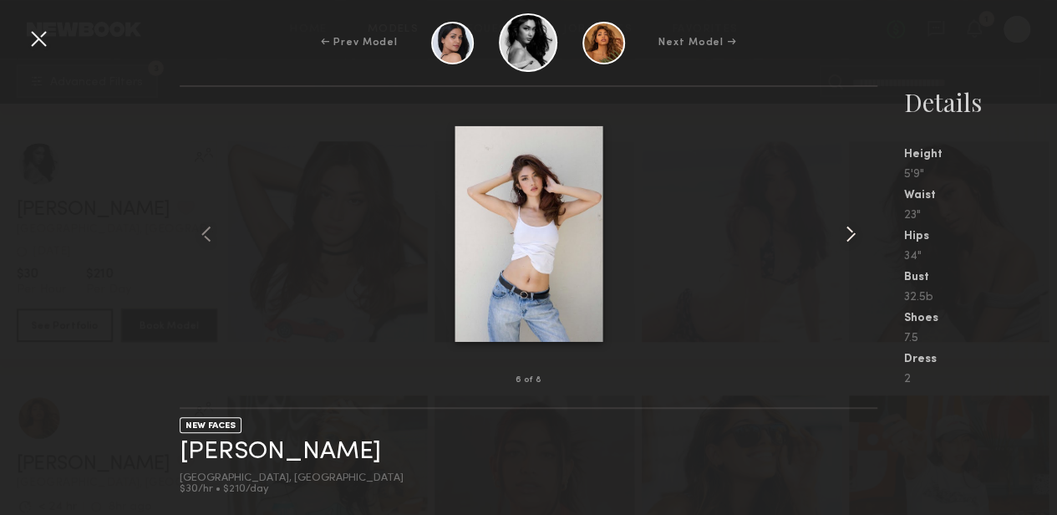
click at [849, 237] on common-icon at bounding box center [851, 234] width 27 height 27
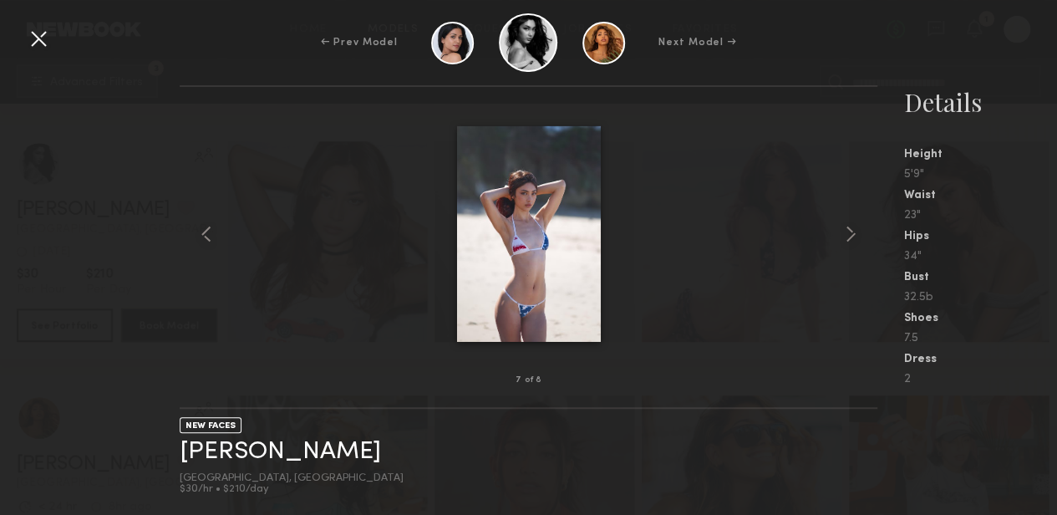
click at [23, 44] on div "← Prev Model Next Model →" at bounding box center [528, 42] width 1057 height 59
click at [37, 36] on div at bounding box center [38, 38] width 27 height 27
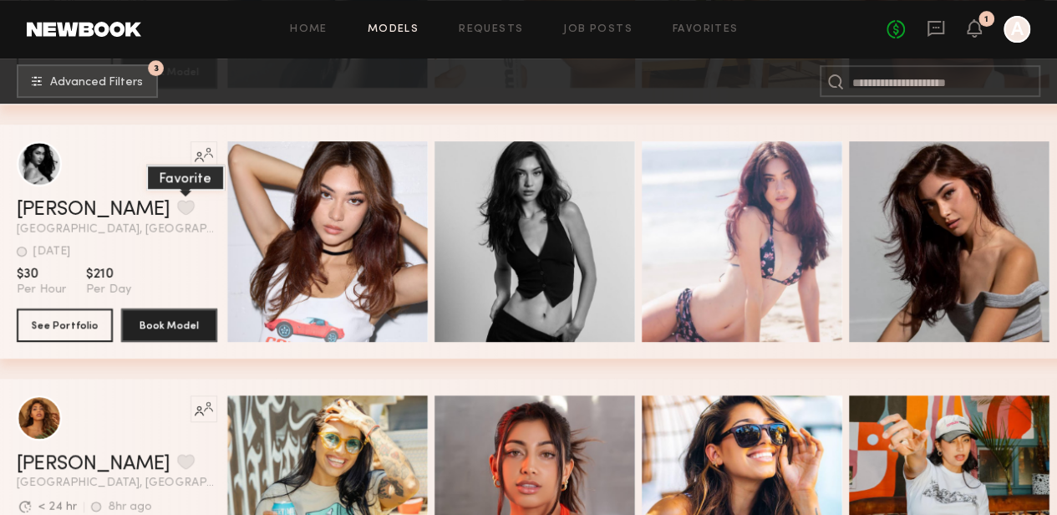
click at [177, 215] on button "grid" at bounding box center [186, 207] width 18 height 15
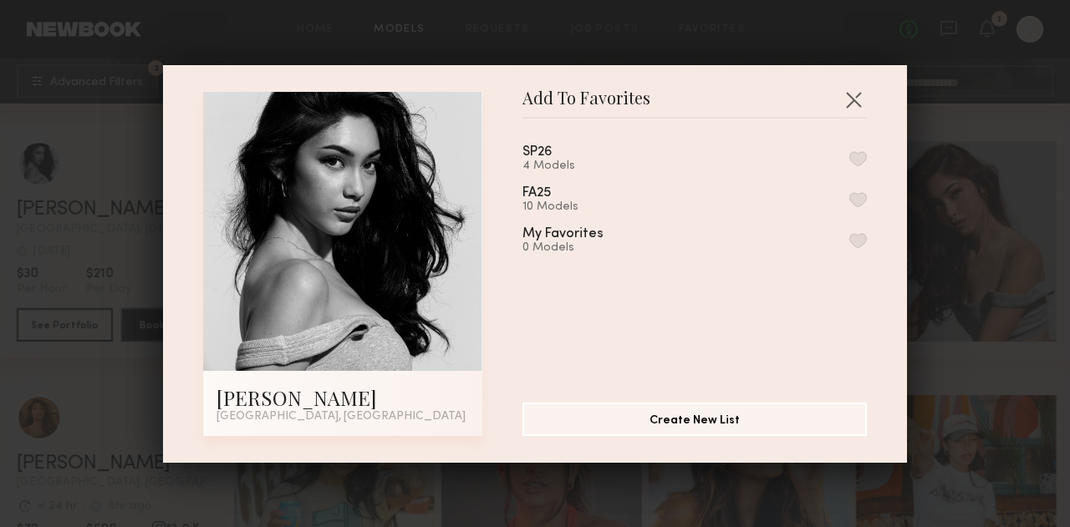
click at [849, 153] on button "button" at bounding box center [858, 158] width 18 height 15
click at [848, 94] on button "button" at bounding box center [853, 99] width 27 height 27
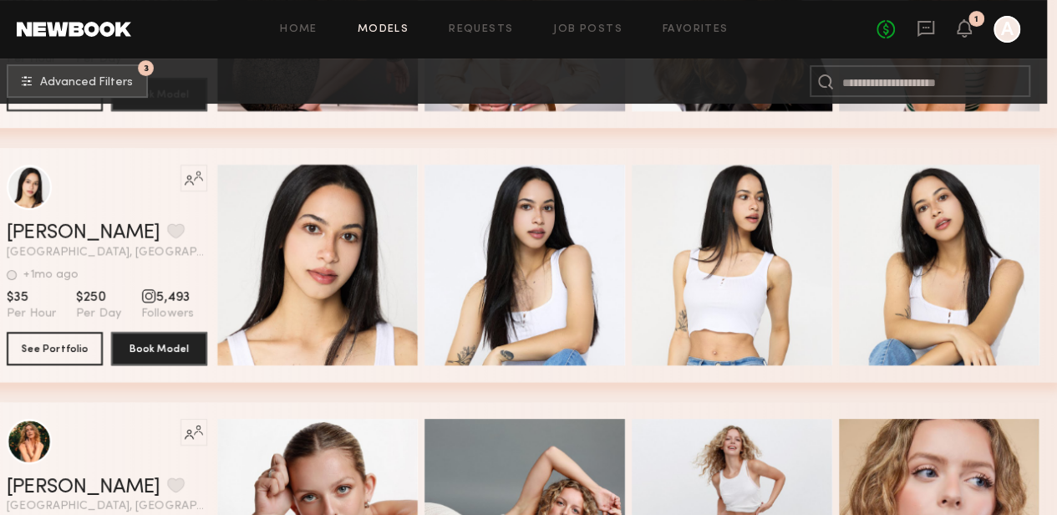
scroll to position [15997, 10]
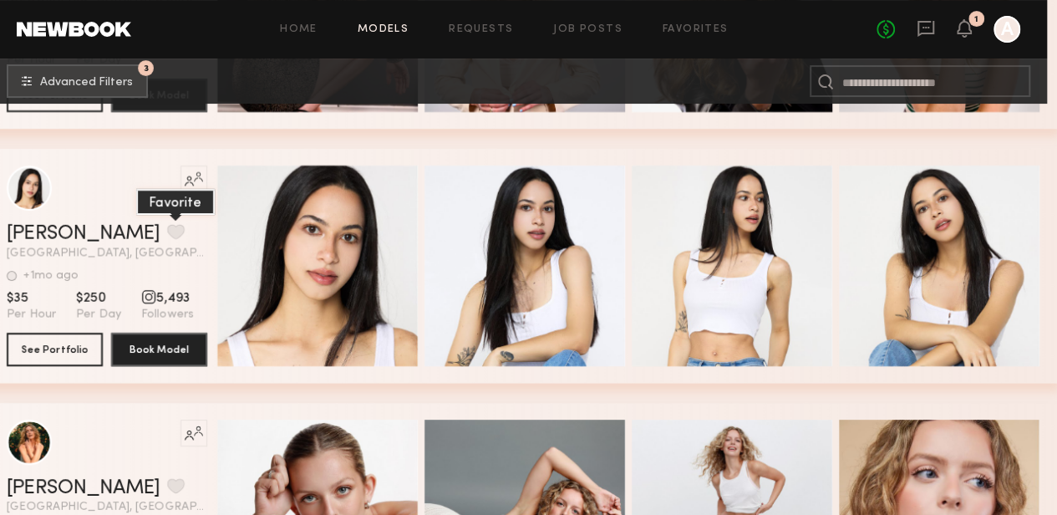
click at [167, 239] on button "grid" at bounding box center [176, 231] width 18 height 15
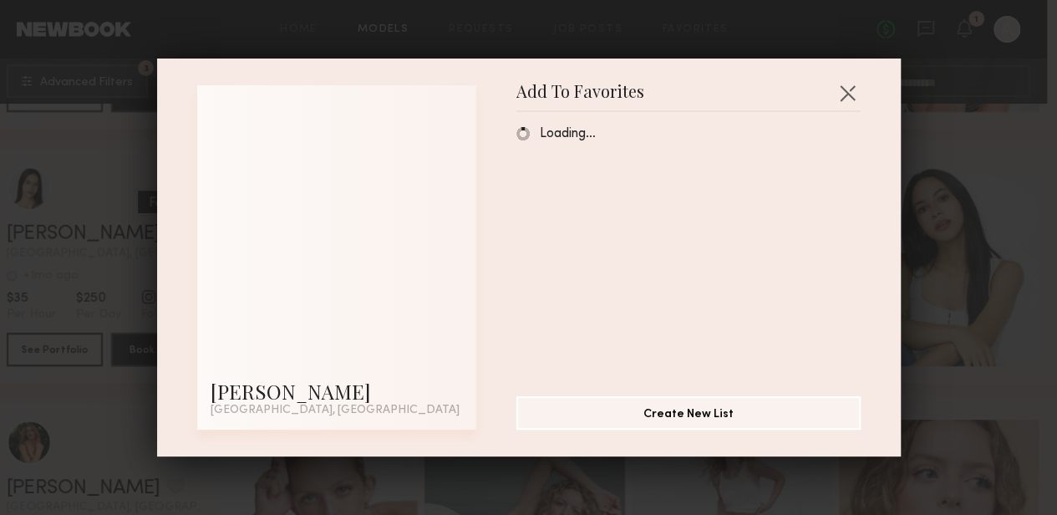
scroll to position [15997, 0]
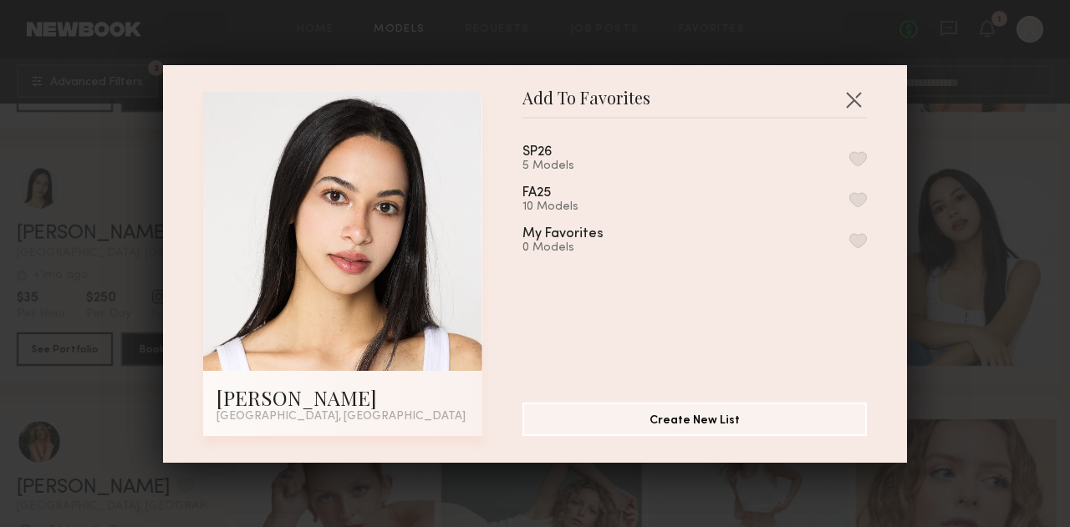
click at [849, 158] on button "button" at bounding box center [858, 158] width 18 height 15
click at [844, 96] on button "button" at bounding box center [853, 99] width 27 height 27
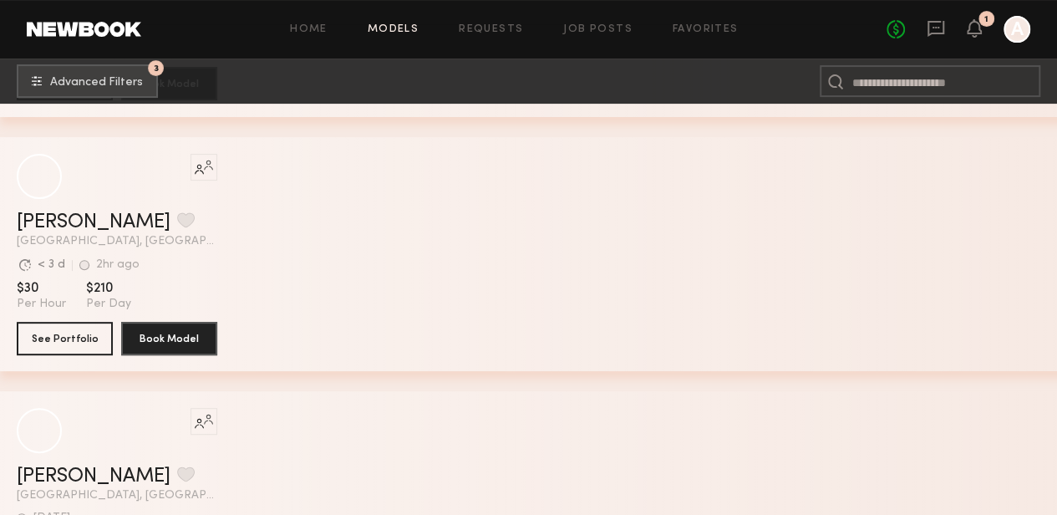
scroll to position [28603, 0]
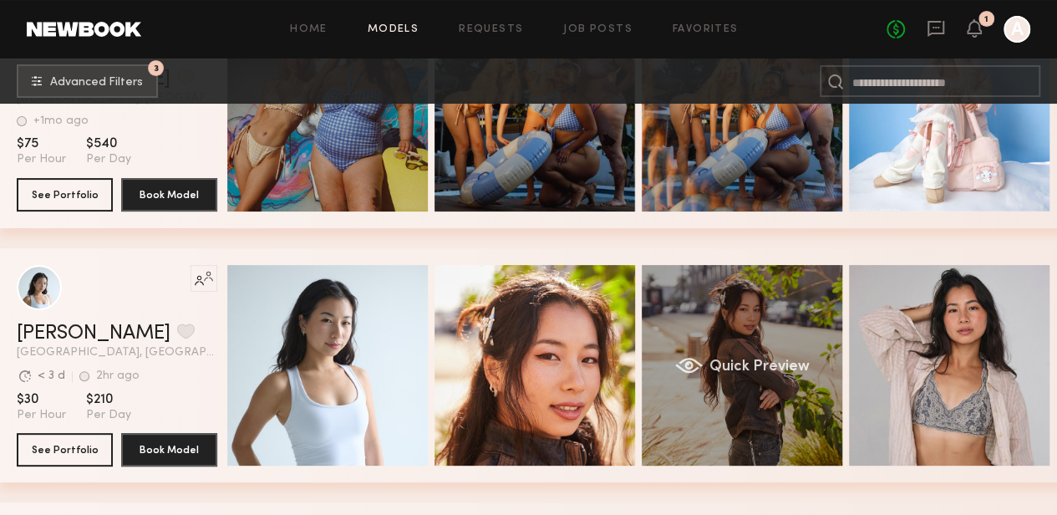
click at [710, 355] on div "Quick Preview" at bounding box center [742, 365] width 201 height 201
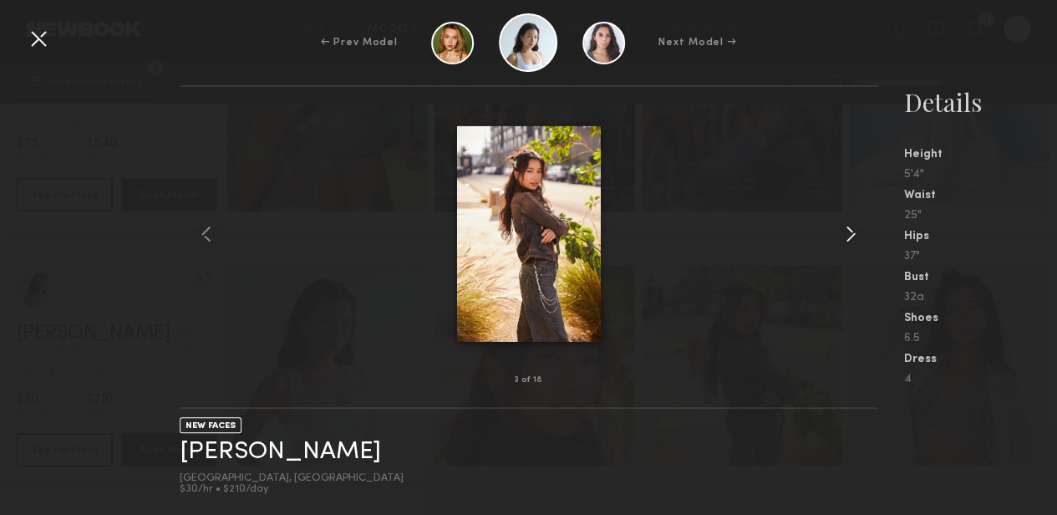
click at [853, 229] on common-icon at bounding box center [851, 234] width 27 height 27
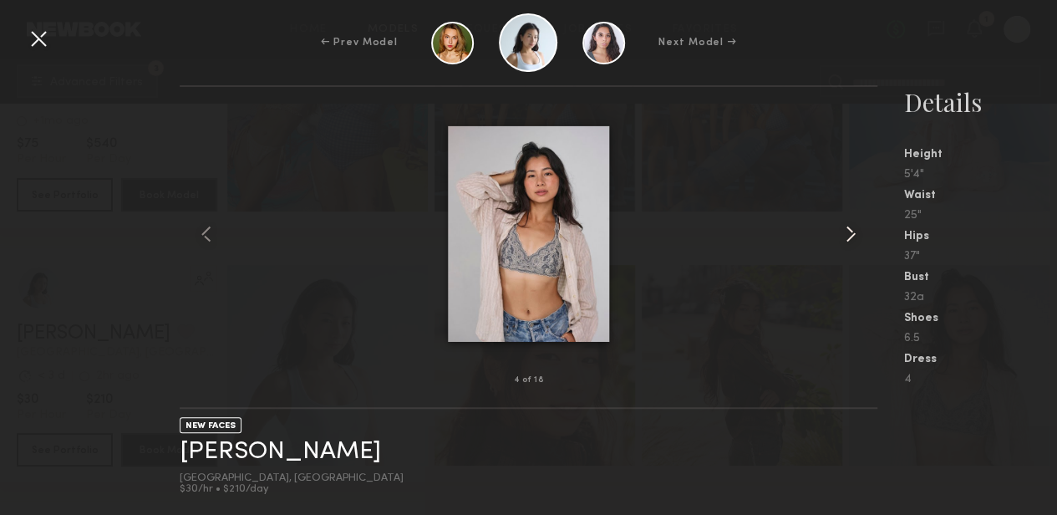
click at [845, 241] on common-icon at bounding box center [851, 234] width 27 height 27
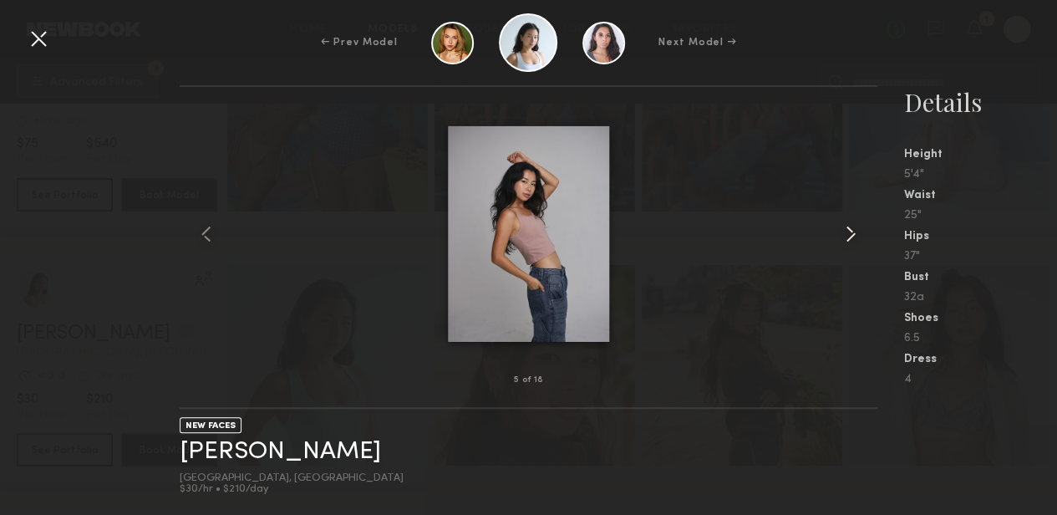
click at [845, 241] on common-icon at bounding box center [851, 234] width 27 height 27
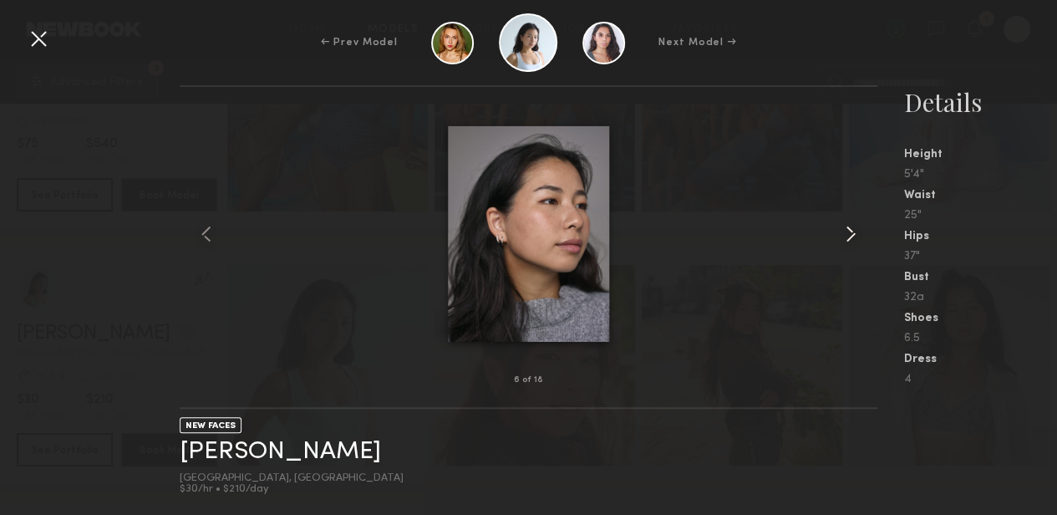
click at [845, 241] on common-icon at bounding box center [851, 234] width 27 height 27
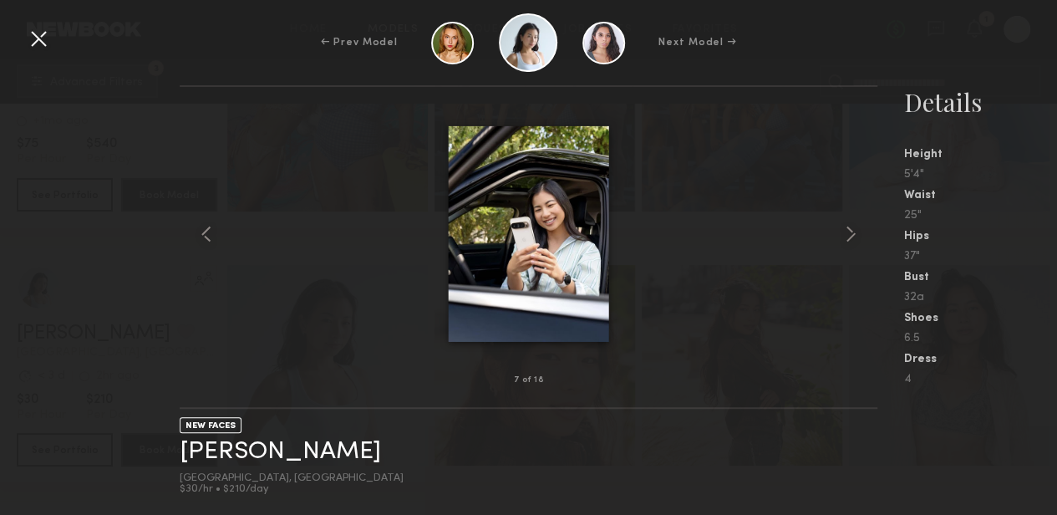
click at [22, 43] on div "← Prev Model Next Model →" at bounding box center [528, 42] width 1057 height 59
click at [42, 47] on div at bounding box center [38, 38] width 27 height 27
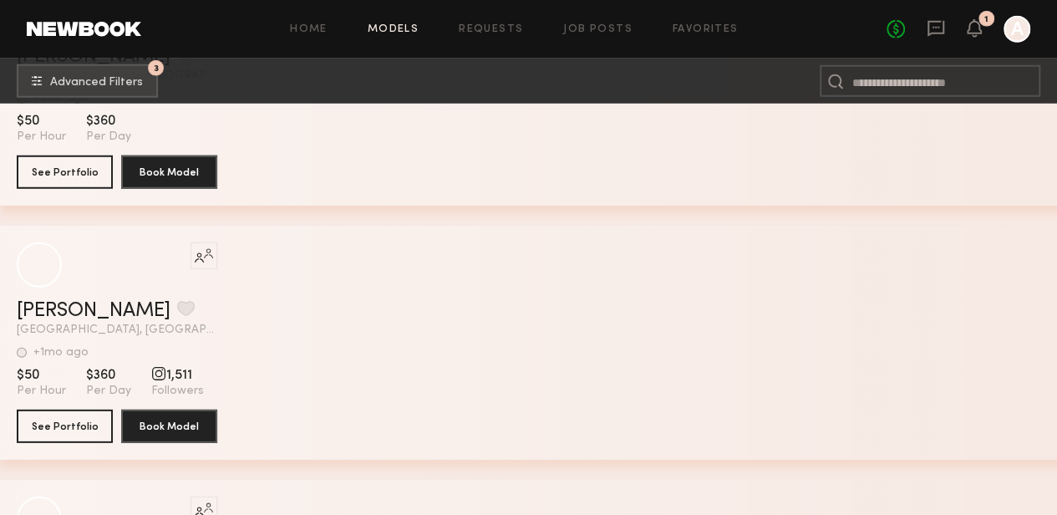
scroll to position [34020, 0]
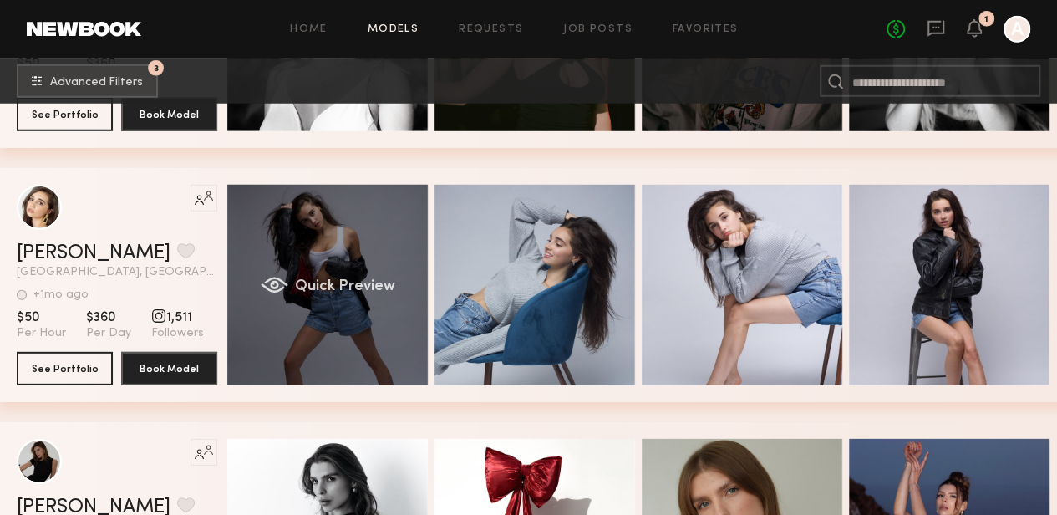
click at [383, 294] on span "Quick Preview" at bounding box center [345, 286] width 100 height 15
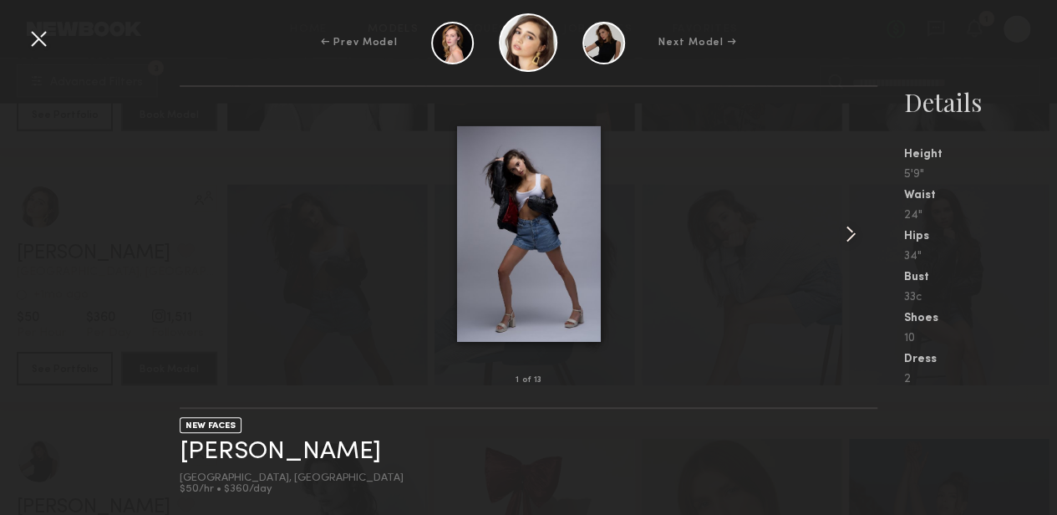
click at [848, 225] on common-icon at bounding box center [851, 234] width 27 height 27
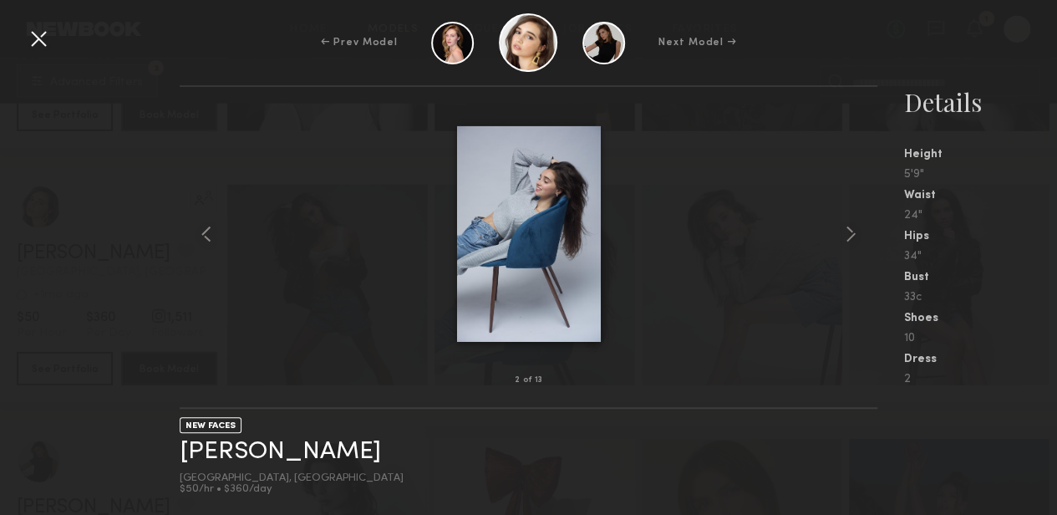
click at [42, 43] on div at bounding box center [38, 38] width 27 height 27
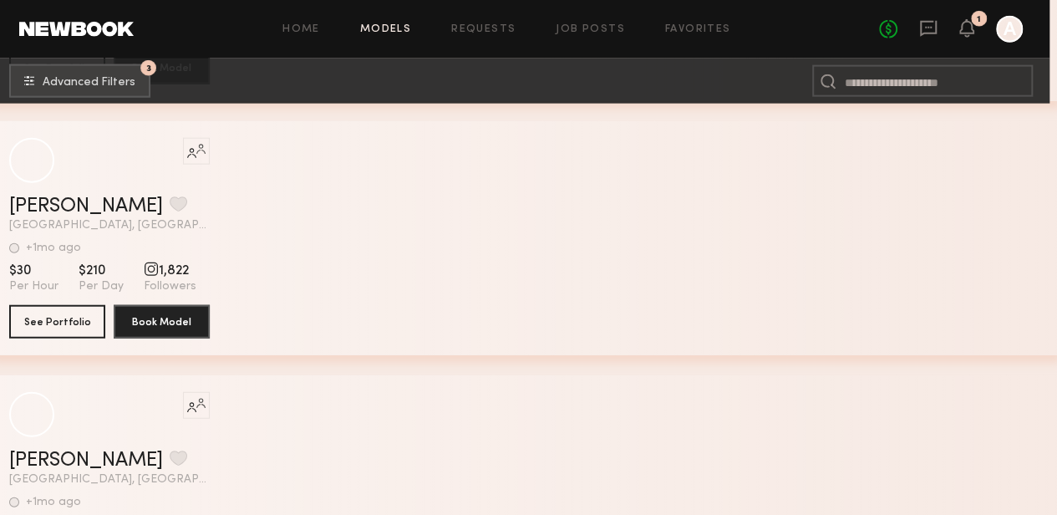
scroll to position [43213, 8]
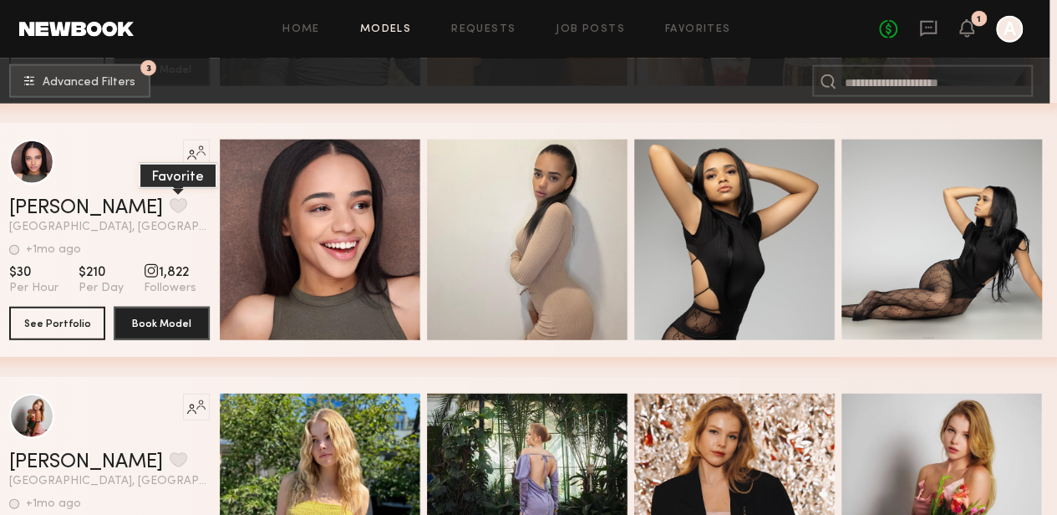
click at [170, 213] on button "grid" at bounding box center [179, 205] width 18 height 15
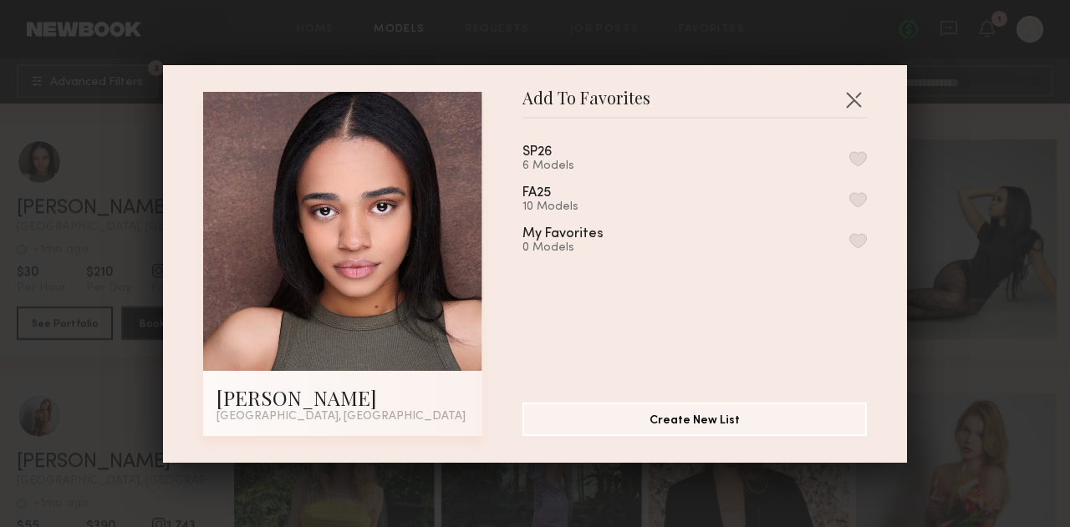
click at [849, 159] on button "button" at bounding box center [858, 158] width 18 height 15
click at [840, 99] on button "button" at bounding box center [853, 99] width 27 height 27
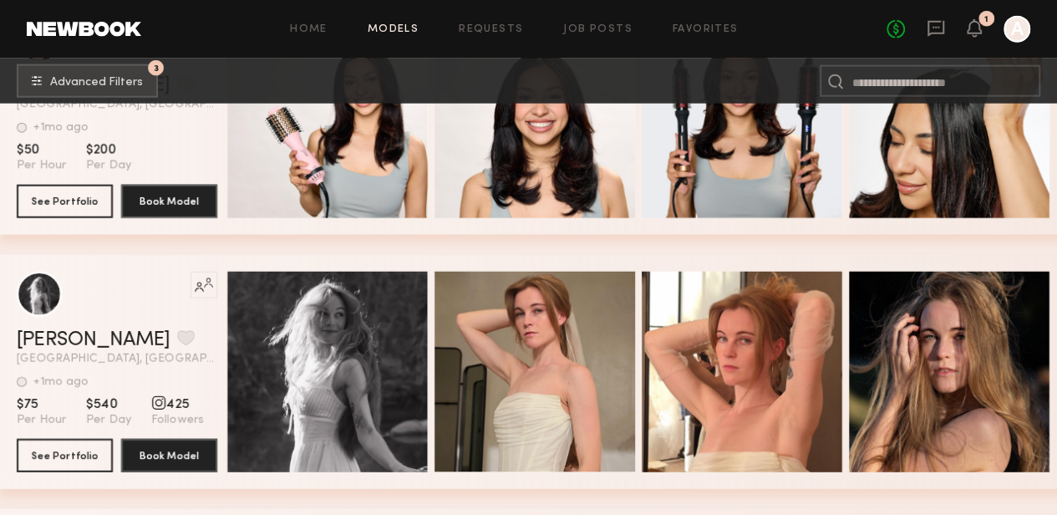
scroll to position [52753, 0]
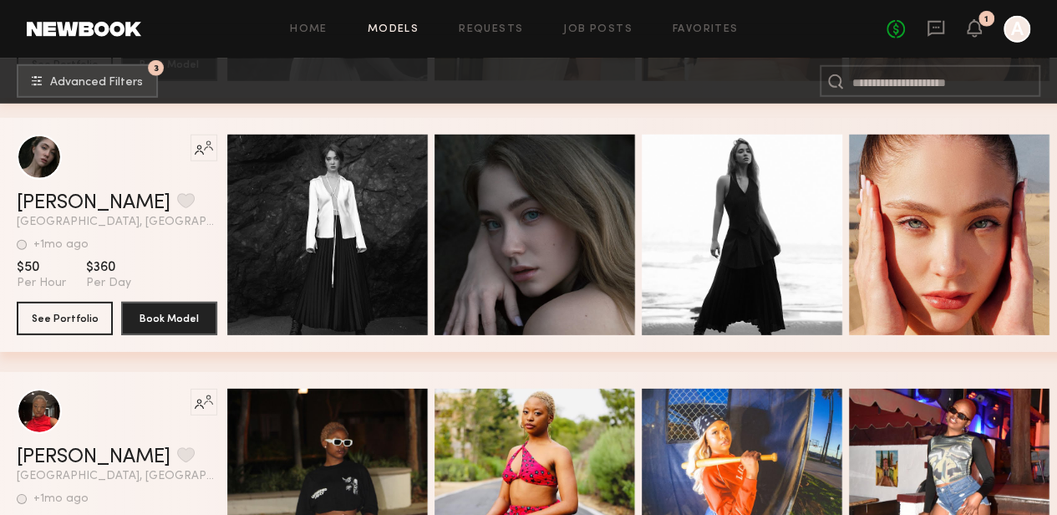
scroll to position [53126, 0]
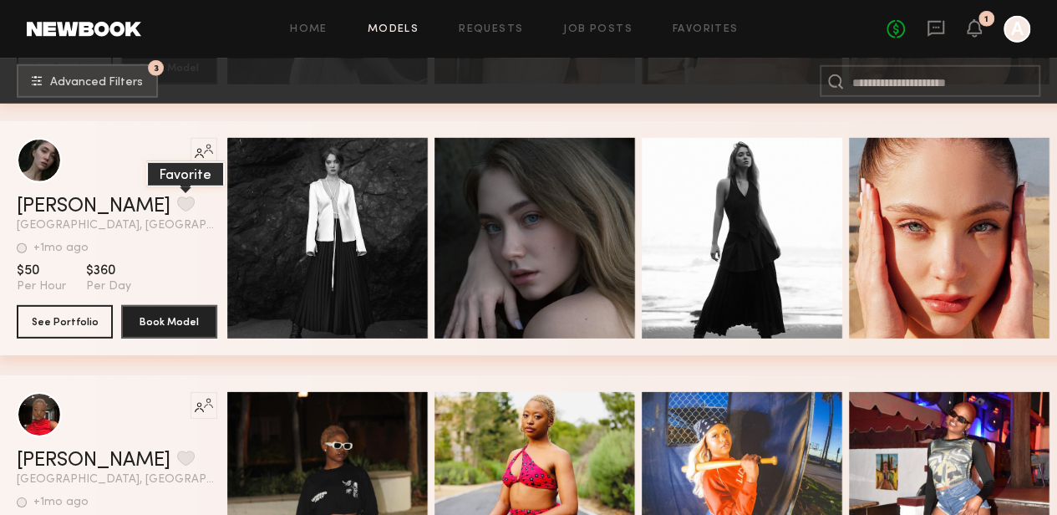
click at [177, 205] on button "grid" at bounding box center [186, 203] width 18 height 15
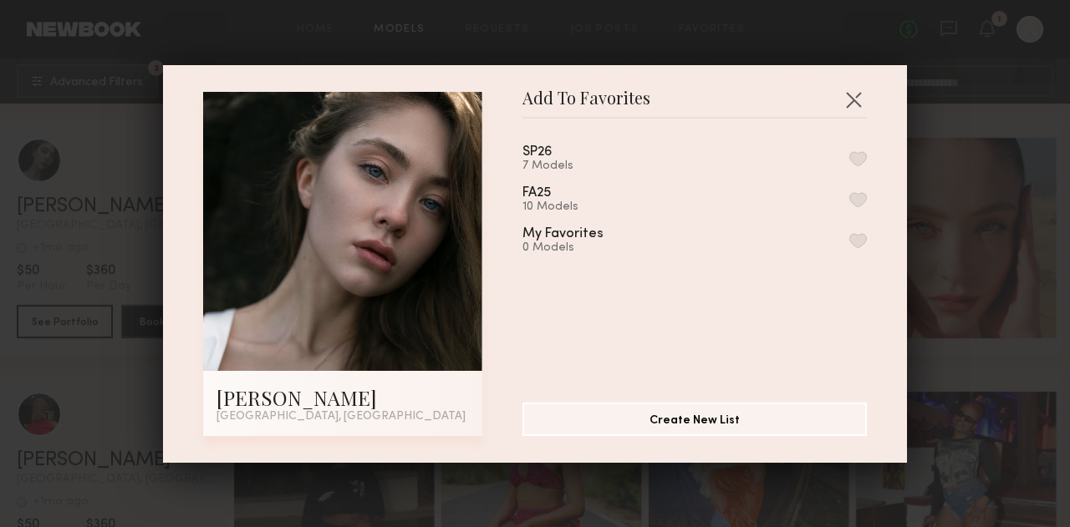
click at [849, 160] on button "button" at bounding box center [858, 158] width 18 height 15
click at [847, 100] on button "button" at bounding box center [853, 99] width 27 height 27
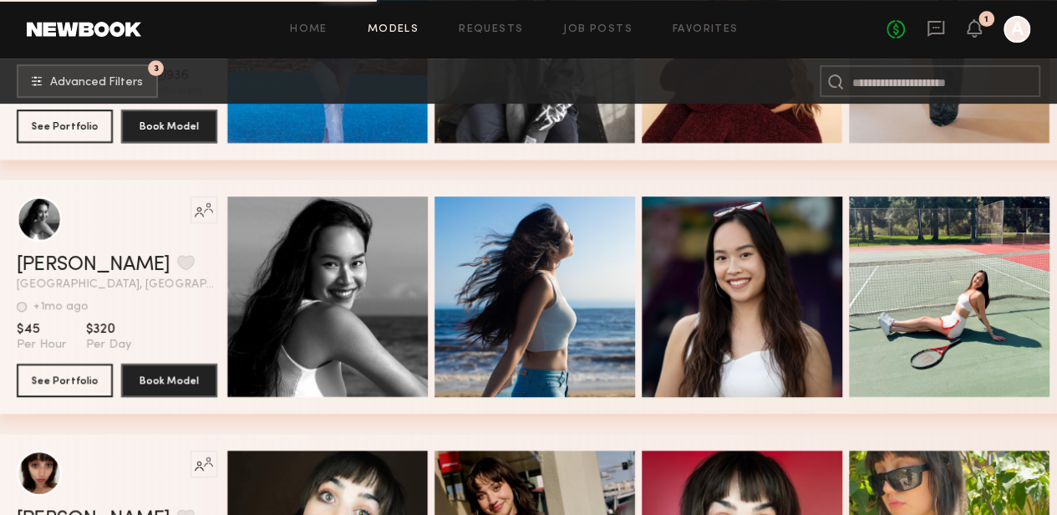
scroll to position [57387, 0]
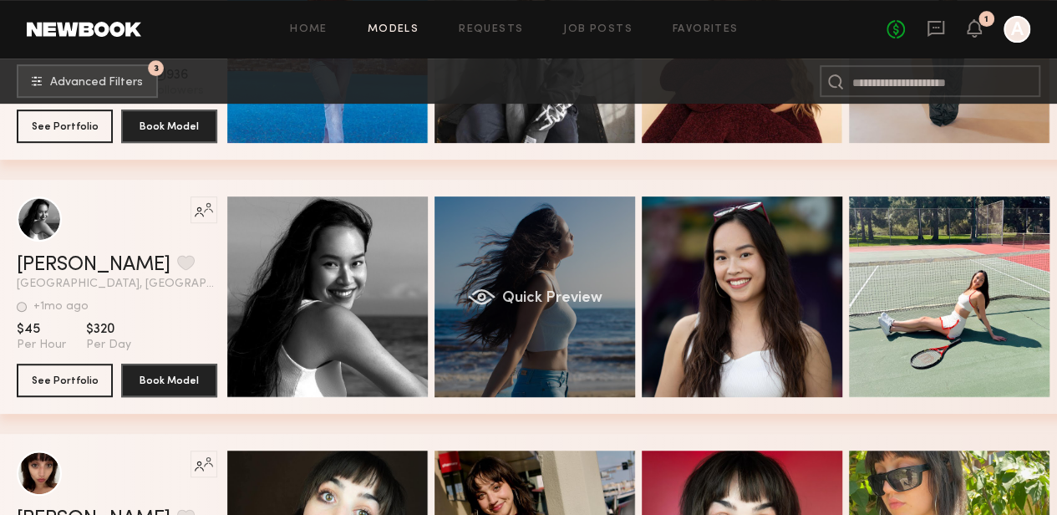
click at [560, 318] on div "Quick Preview" at bounding box center [535, 296] width 201 height 201
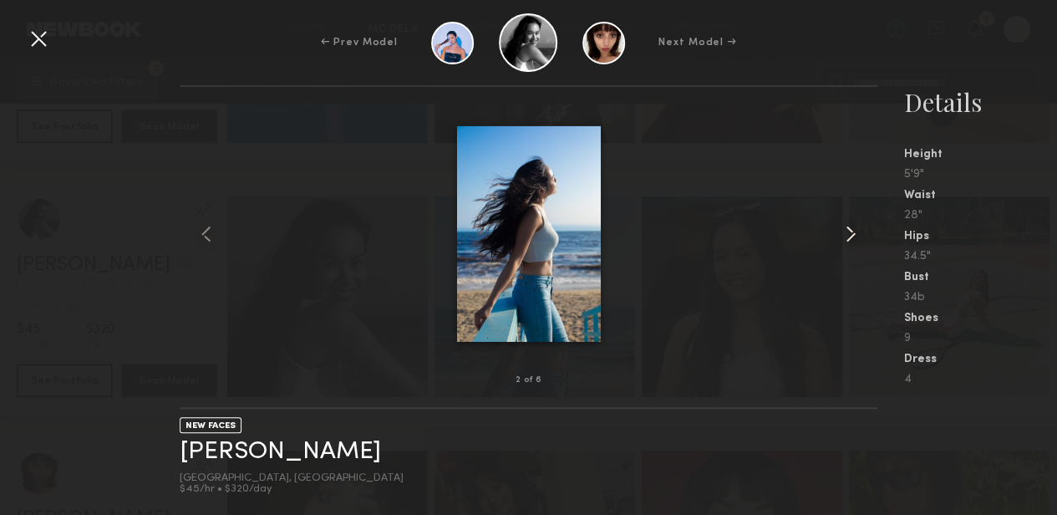
click at [853, 241] on common-icon at bounding box center [851, 234] width 27 height 27
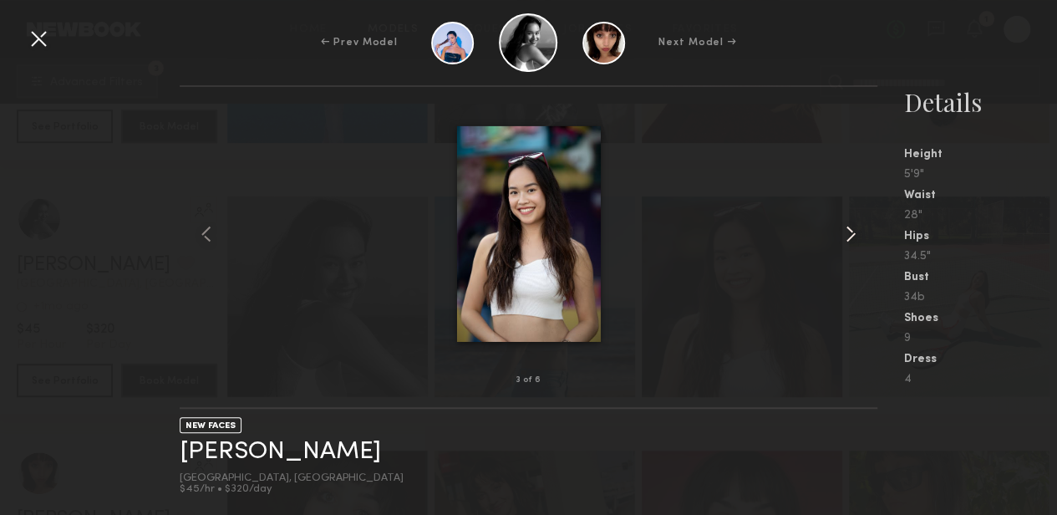
click at [853, 241] on common-icon at bounding box center [851, 234] width 27 height 27
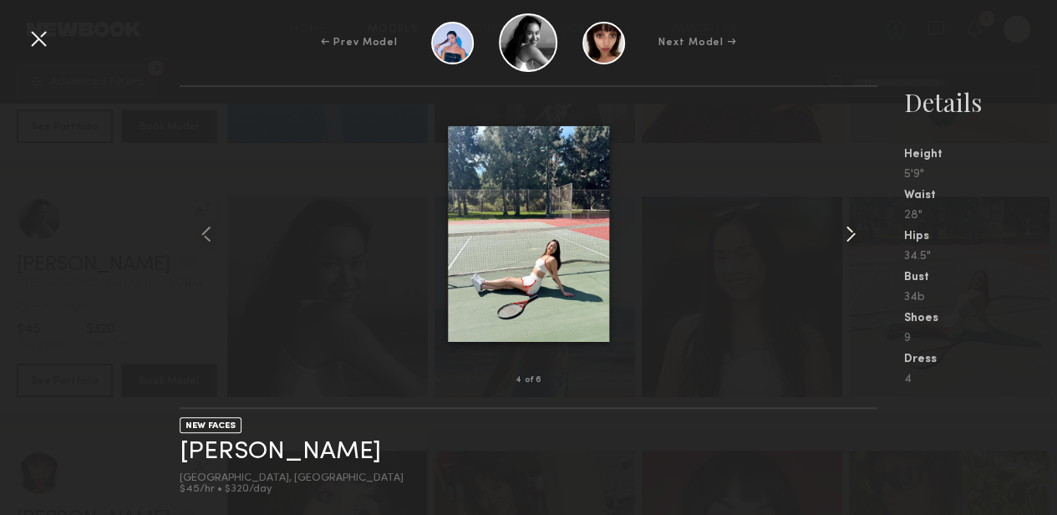
click at [853, 241] on common-icon at bounding box center [851, 234] width 27 height 27
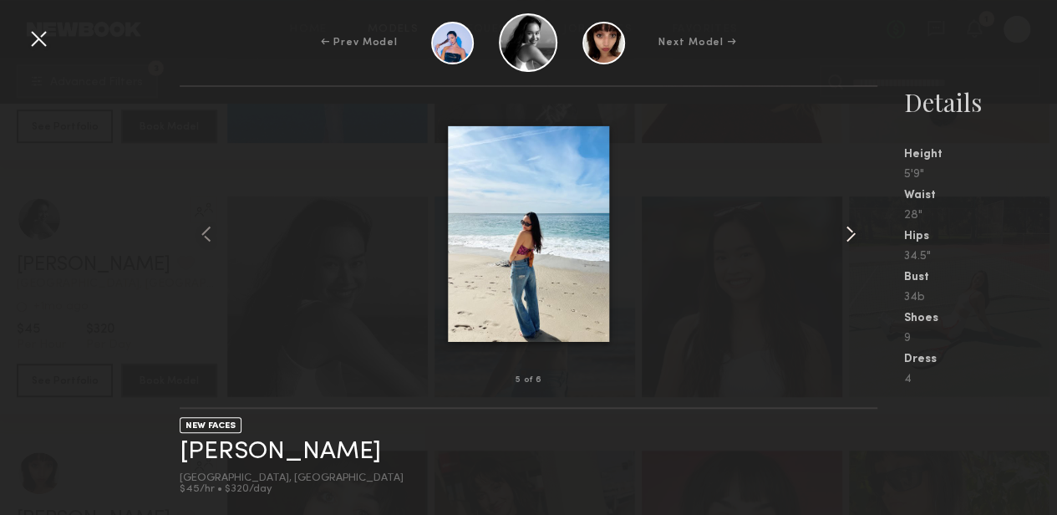
click at [853, 241] on common-icon at bounding box center [851, 234] width 27 height 27
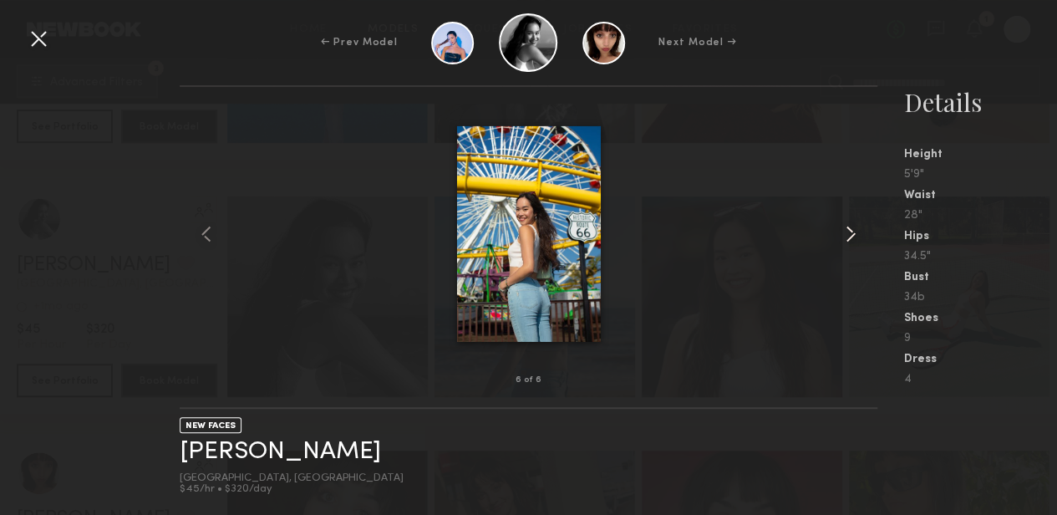
click at [853, 241] on common-icon at bounding box center [851, 234] width 27 height 27
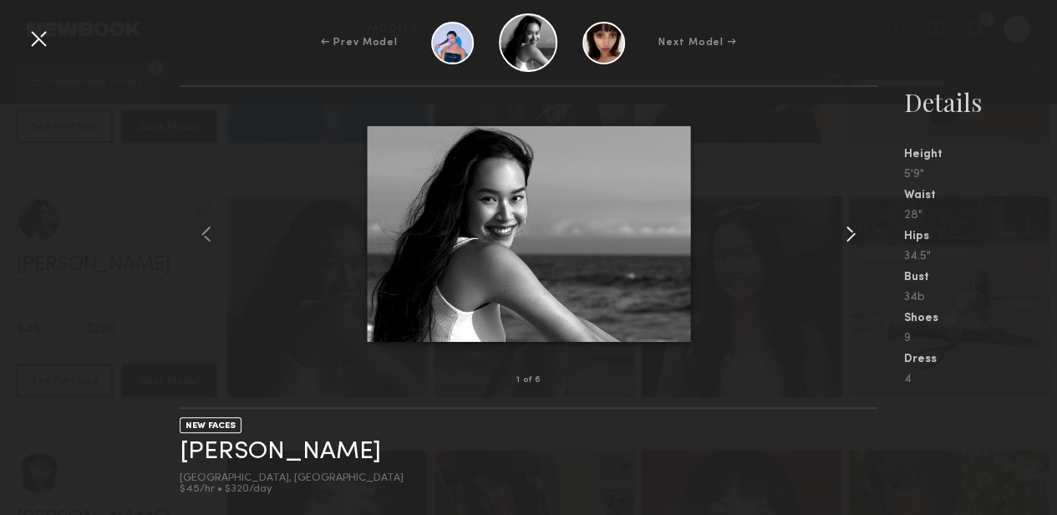
click at [853, 241] on common-icon at bounding box center [851, 234] width 27 height 27
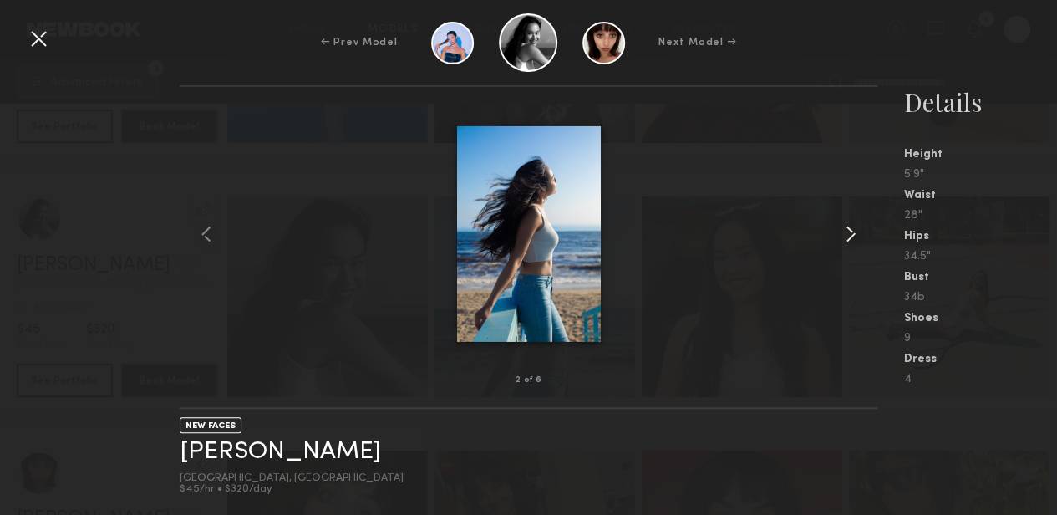
click at [853, 241] on common-icon at bounding box center [851, 234] width 27 height 27
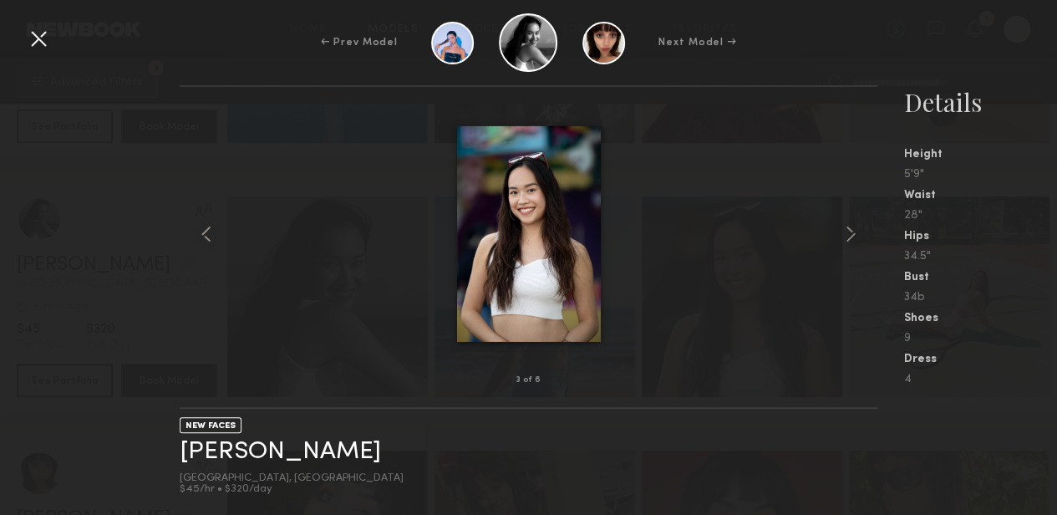
click at [38, 32] on div at bounding box center [38, 38] width 27 height 27
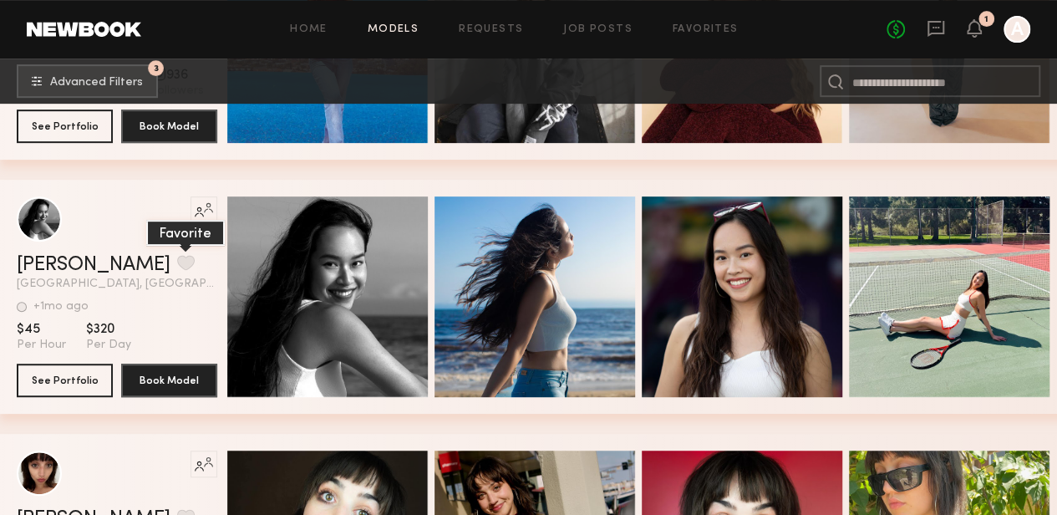
click at [177, 263] on button "grid" at bounding box center [186, 262] width 18 height 15
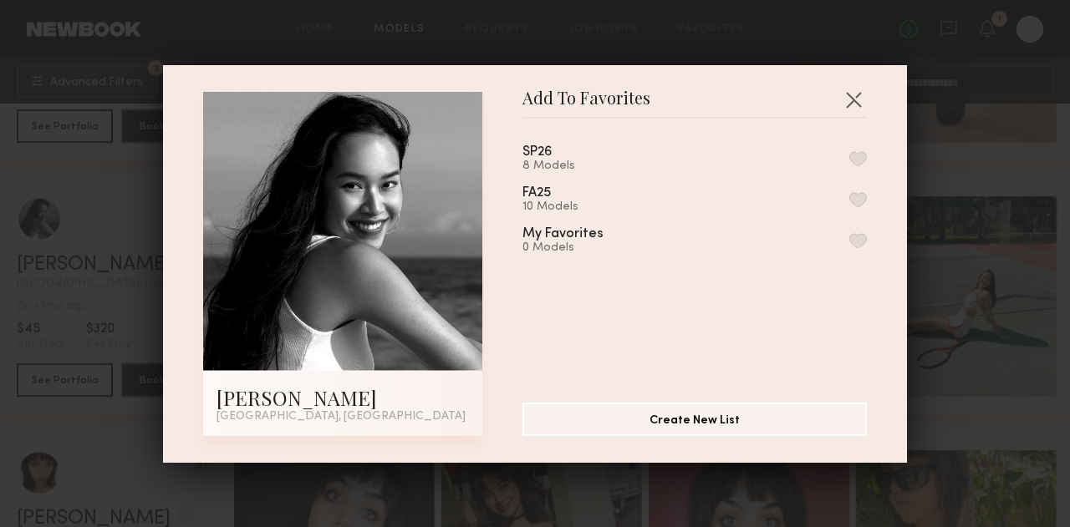
click at [849, 164] on button "button" at bounding box center [858, 158] width 18 height 15
click at [851, 110] on button "button" at bounding box center [853, 99] width 27 height 27
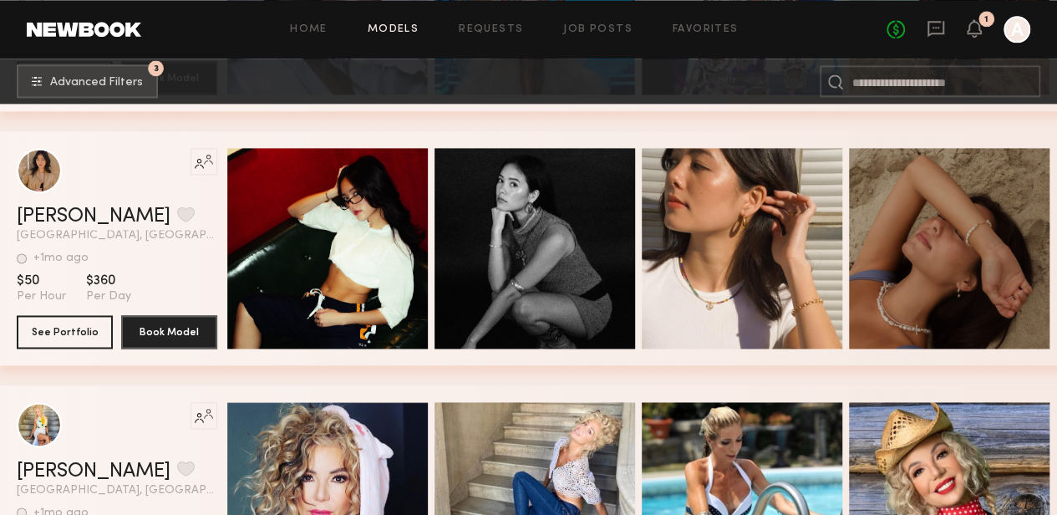
scroll to position [58198, 0]
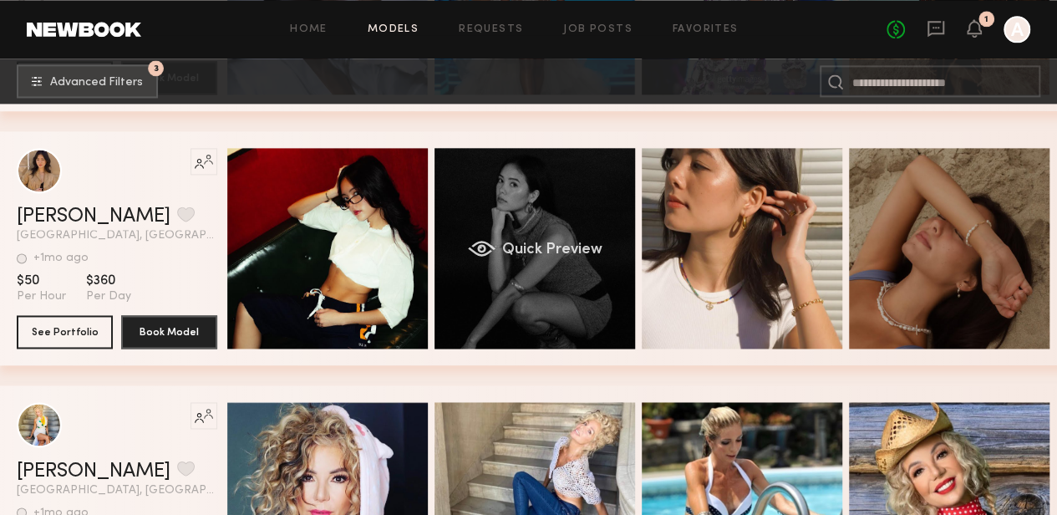
click at [544, 223] on div "Quick Preview" at bounding box center [535, 248] width 201 height 201
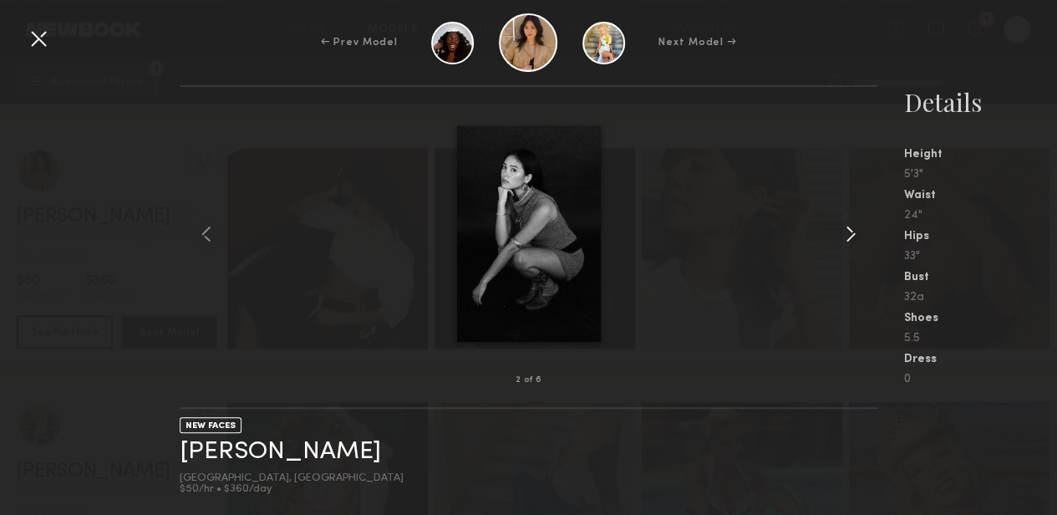
click at [848, 235] on common-icon at bounding box center [851, 234] width 27 height 27
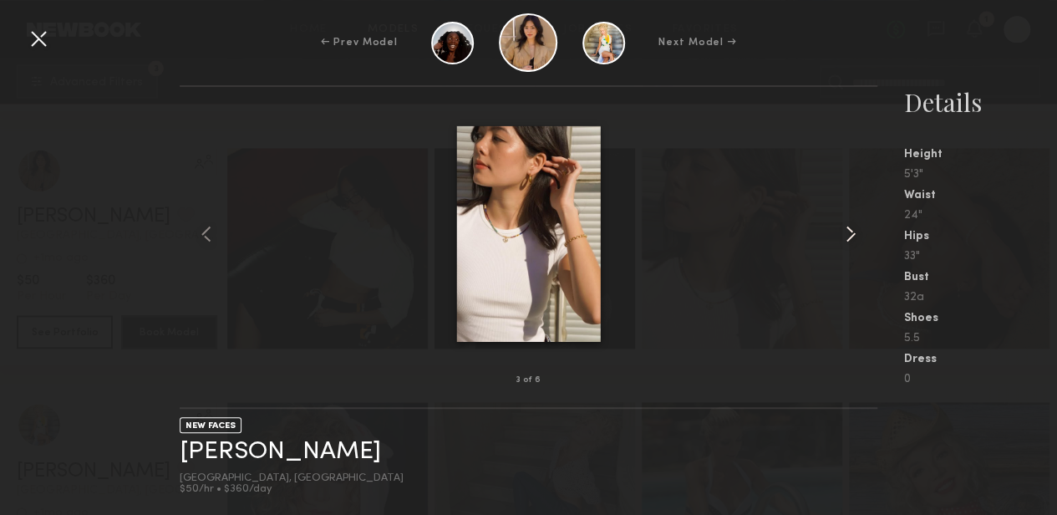
click at [848, 235] on common-icon at bounding box center [851, 234] width 27 height 27
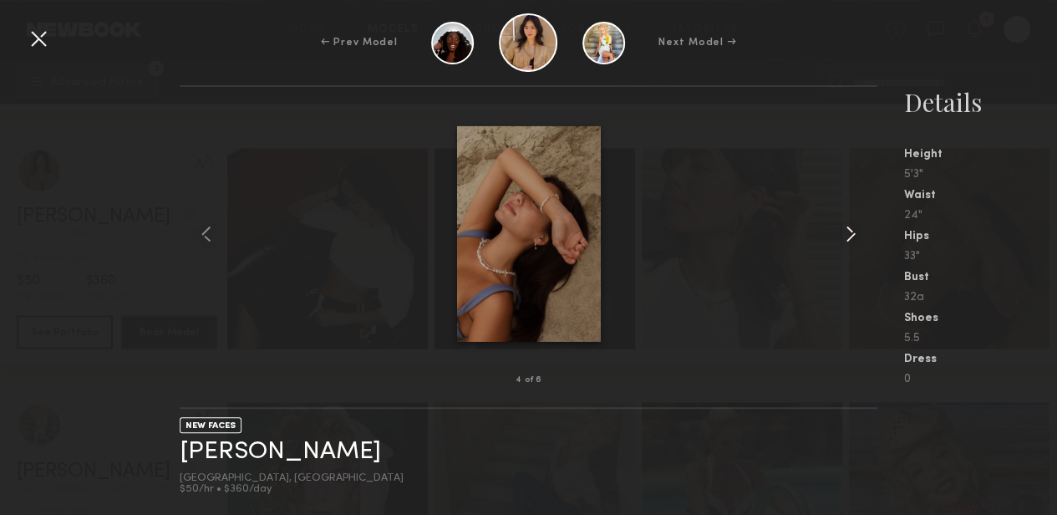
click at [848, 235] on common-icon at bounding box center [851, 234] width 27 height 27
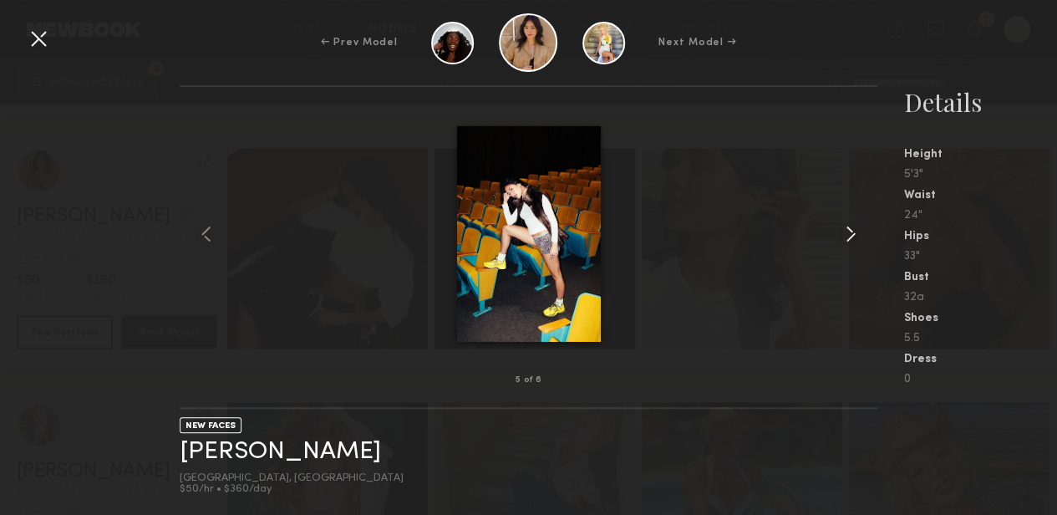
click at [848, 235] on common-icon at bounding box center [851, 234] width 27 height 27
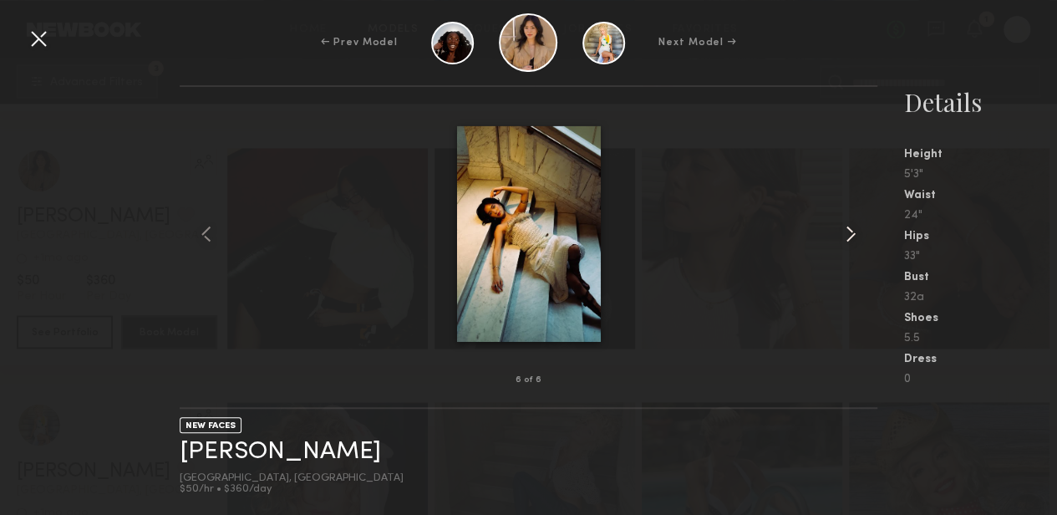
click at [848, 235] on common-icon at bounding box center [851, 234] width 27 height 27
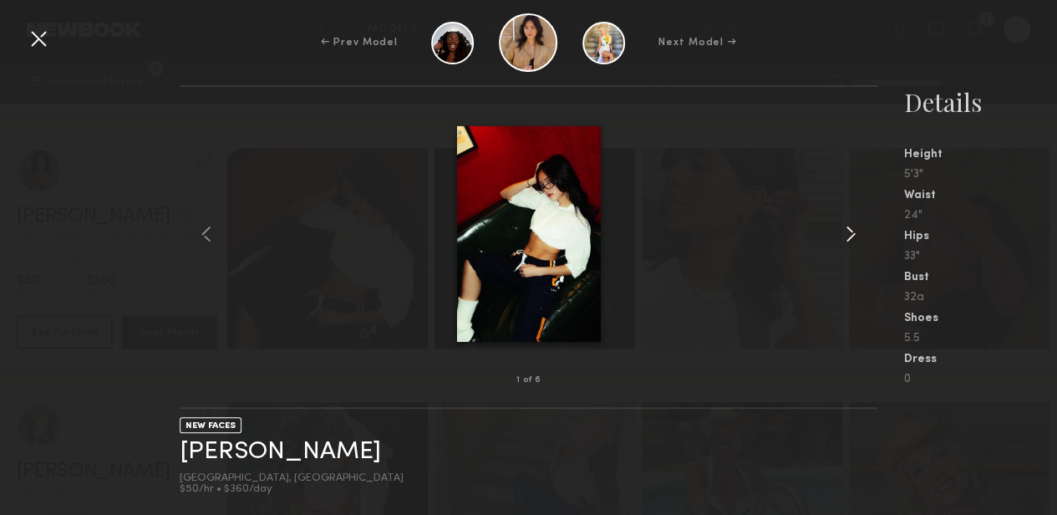
click at [848, 235] on common-icon at bounding box center [851, 234] width 27 height 27
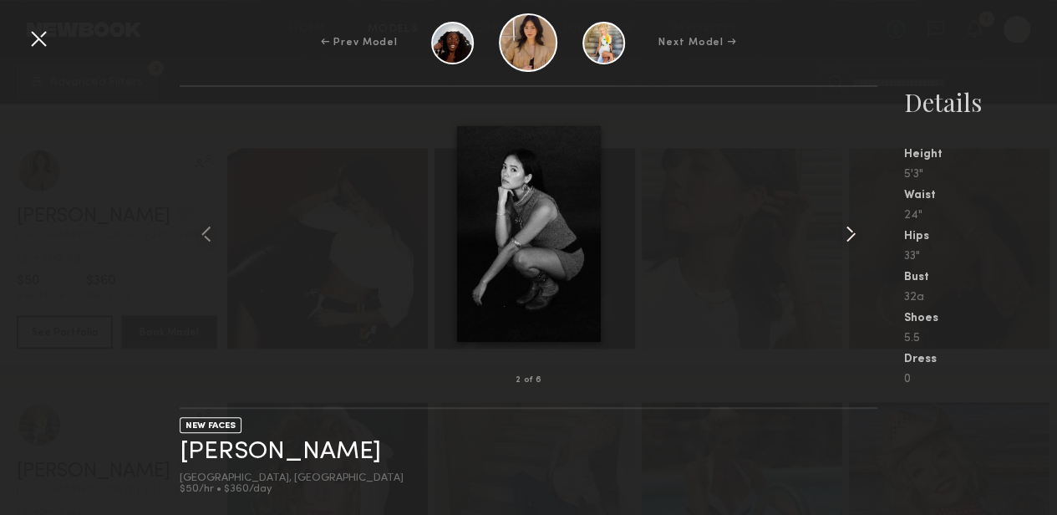
click at [849, 233] on common-icon at bounding box center [851, 234] width 27 height 27
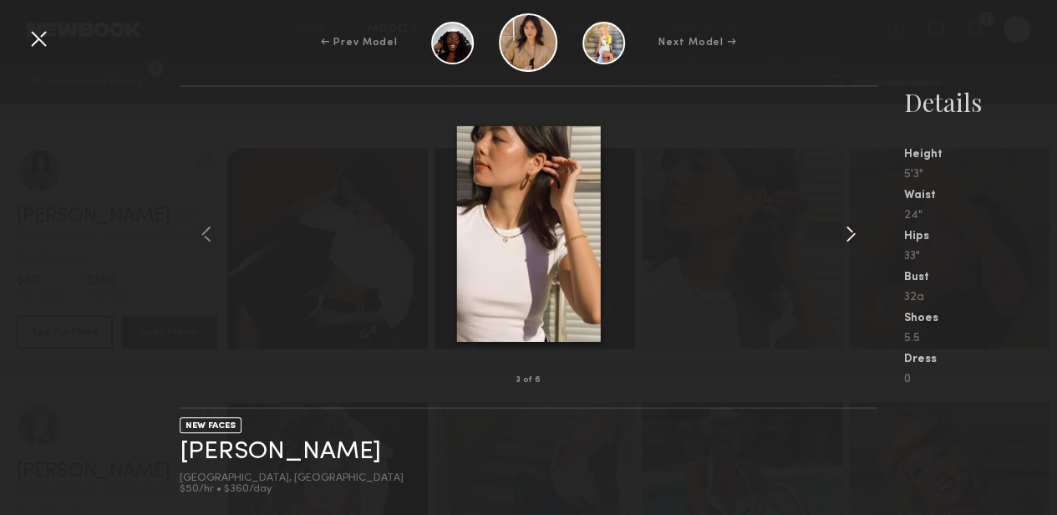
click at [849, 233] on common-icon at bounding box center [851, 234] width 27 height 27
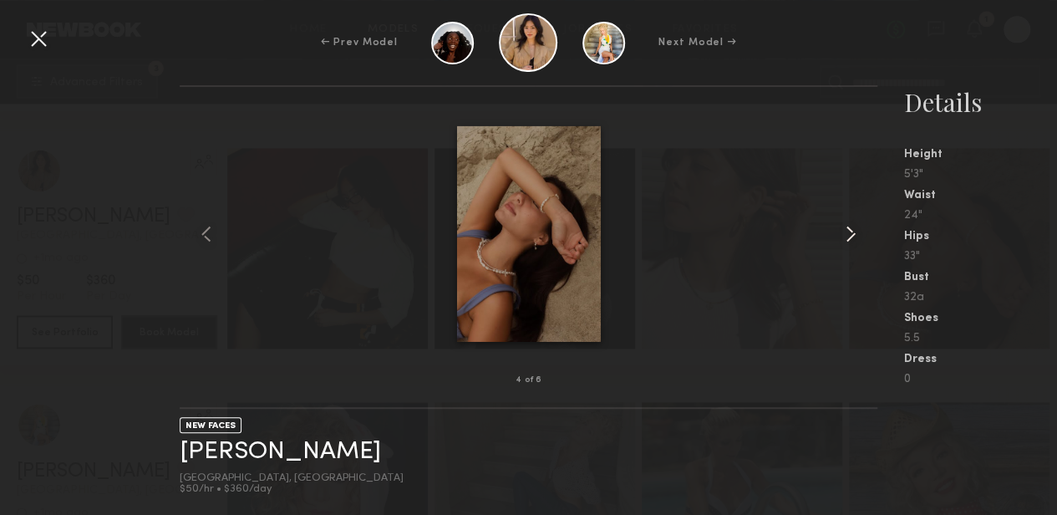
click at [849, 233] on common-icon at bounding box center [851, 234] width 27 height 27
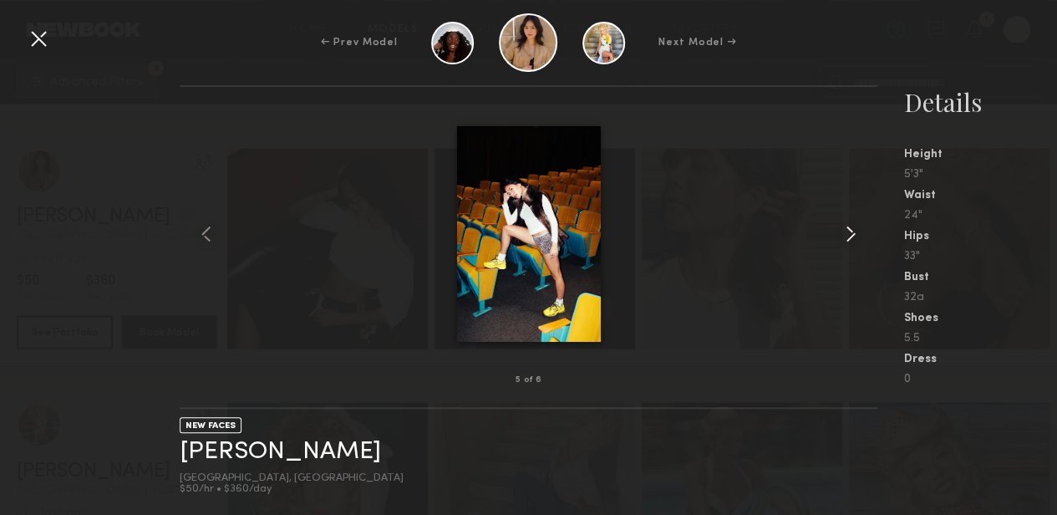
click at [849, 233] on common-icon at bounding box center [851, 234] width 27 height 27
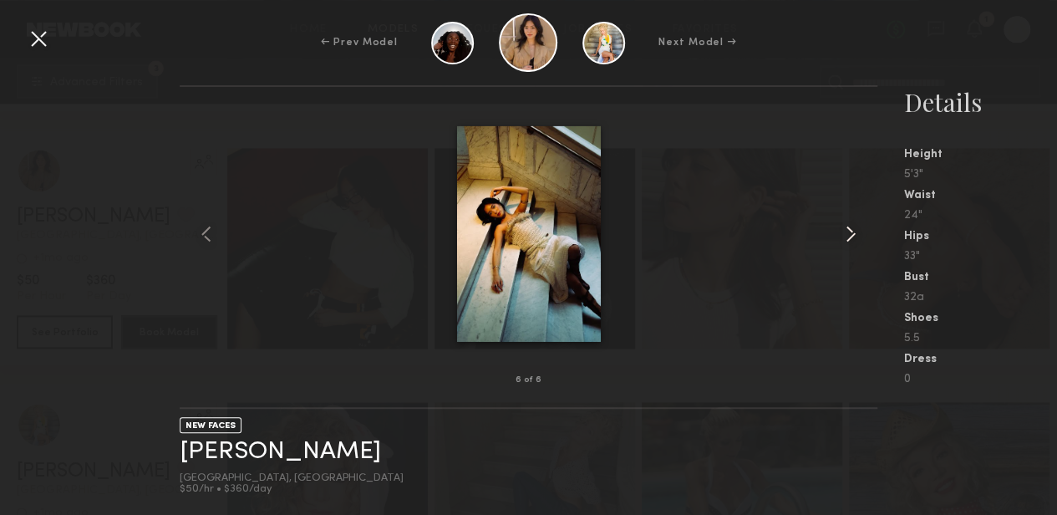
click at [849, 233] on common-icon at bounding box center [851, 234] width 27 height 27
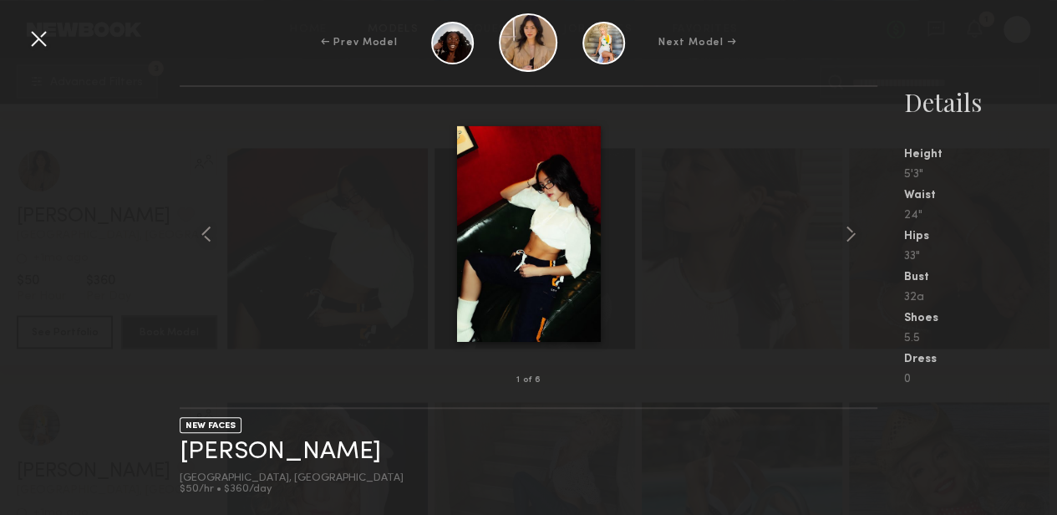
click at [42, 34] on div at bounding box center [38, 38] width 27 height 27
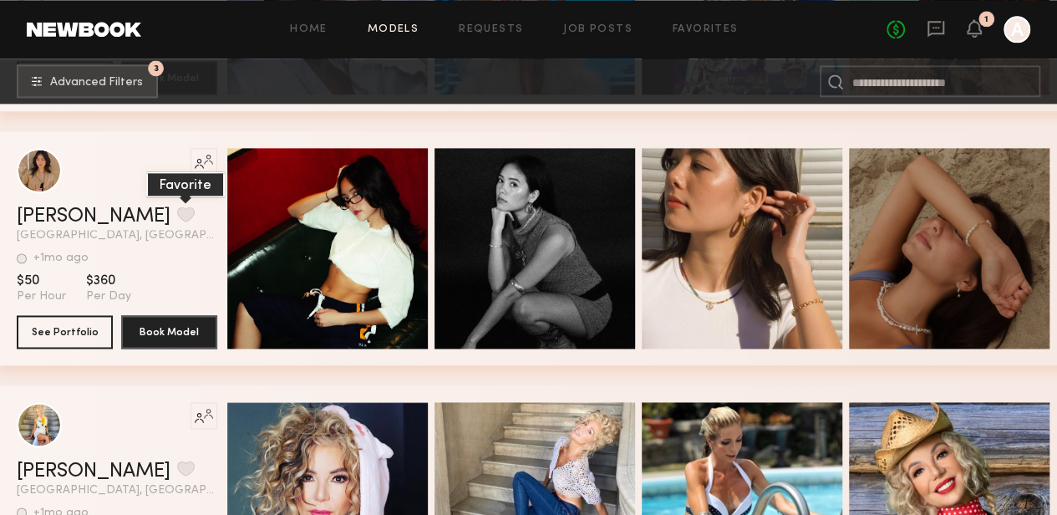
click at [177, 222] on button "grid" at bounding box center [186, 213] width 18 height 15
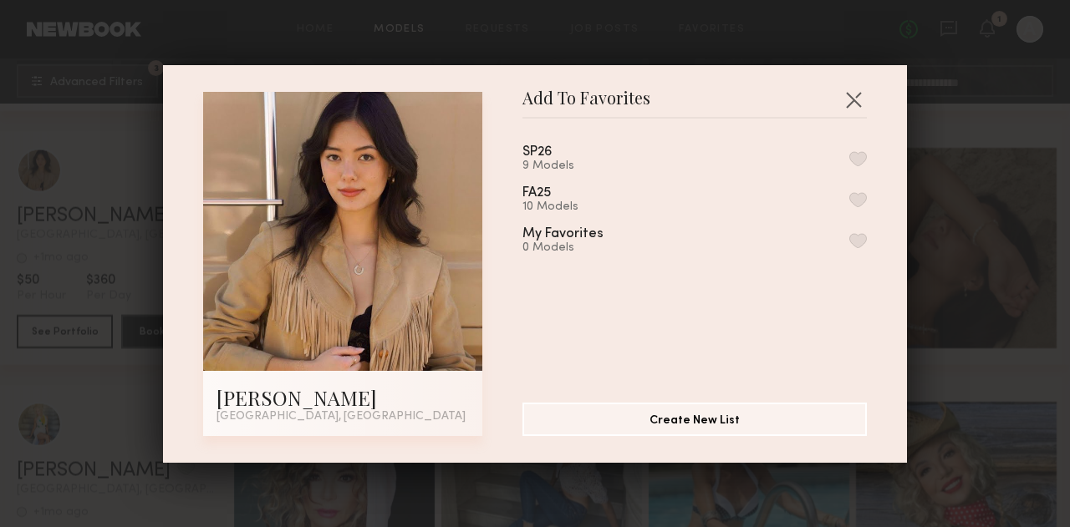
click at [849, 163] on button "button" at bounding box center [858, 158] width 18 height 15
click at [852, 99] on button "button" at bounding box center [853, 99] width 27 height 27
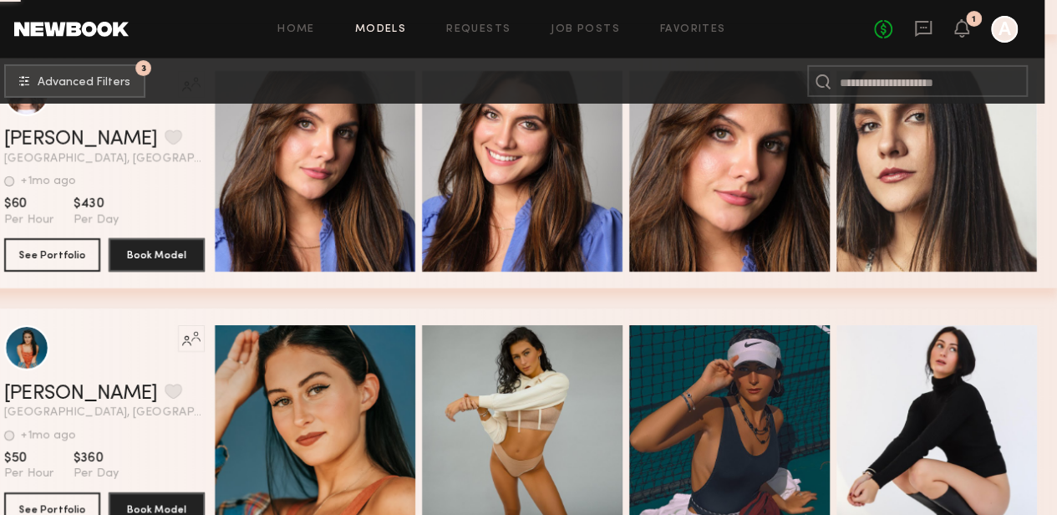
scroll to position [63105, 13]
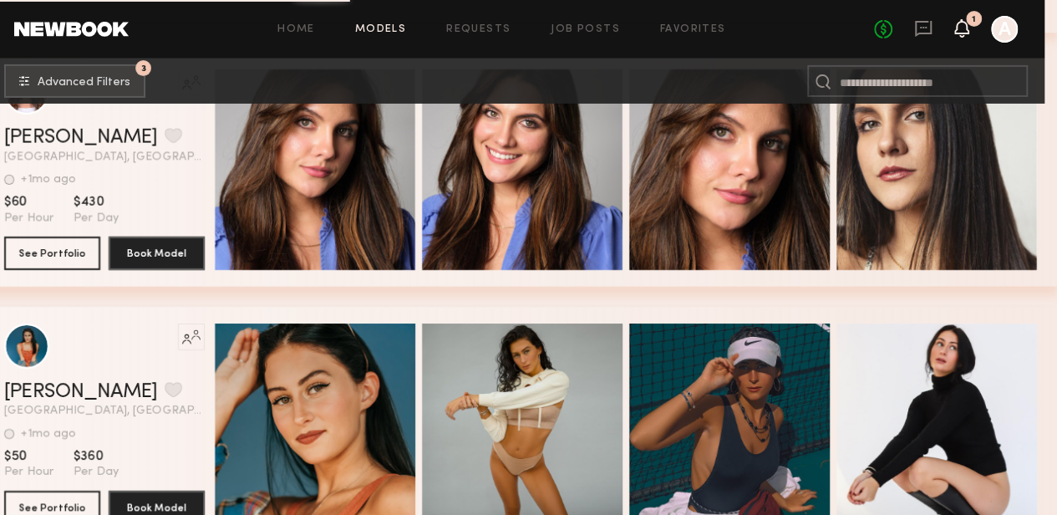
click at [958, 32] on icon at bounding box center [961, 28] width 13 height 12
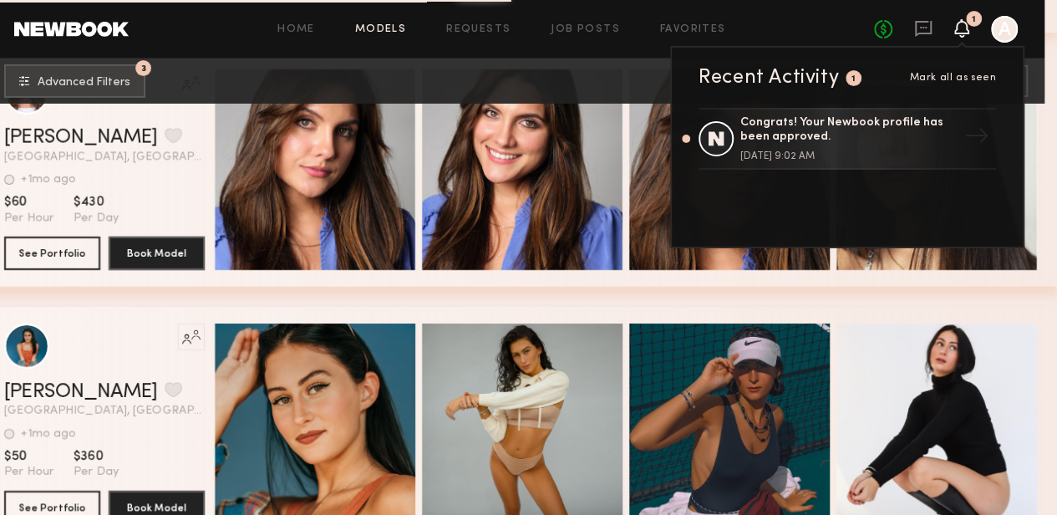
click at [999, 31] on div at bounding box center [1004, 29] width 27 height 27
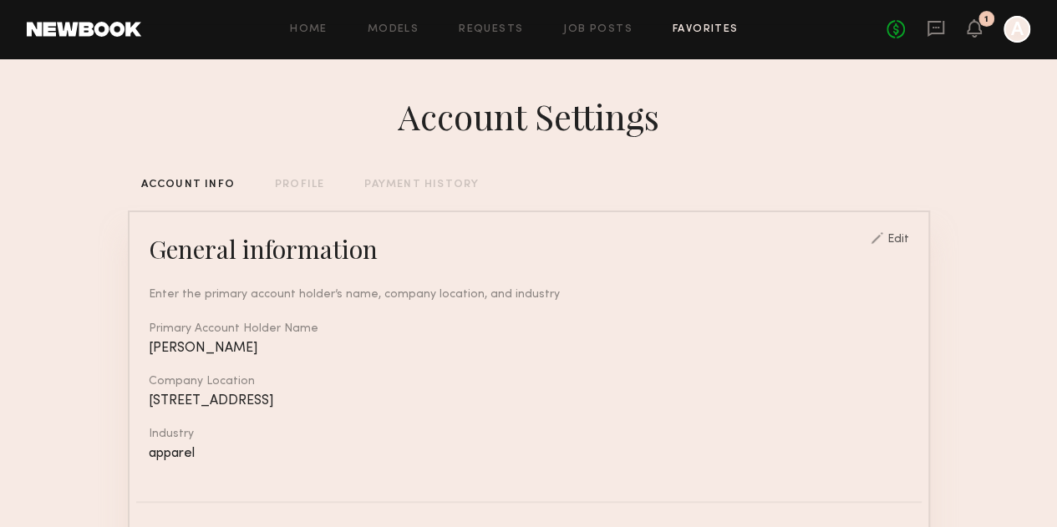
click at [709, 34] on link "Favorites" at bounding box center [706, 29] width 66 height 11
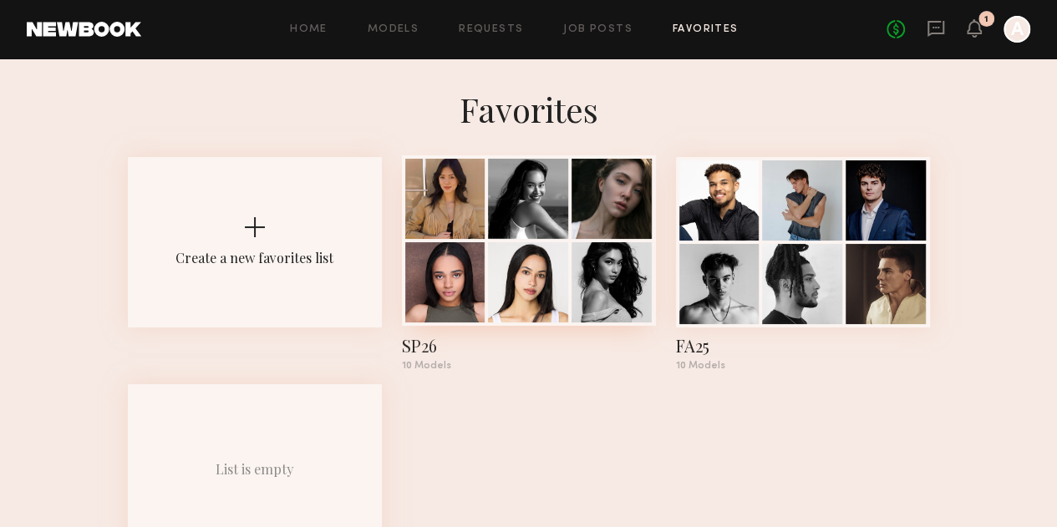
click at [473, 290] on div at bounding box center [445, 282] width 80 height 80
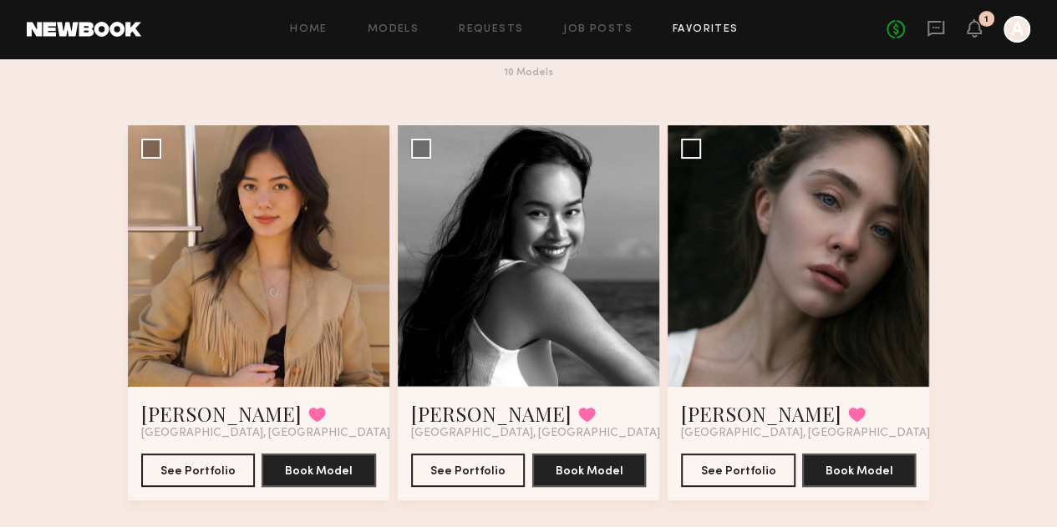
scroll to position [56, 0]
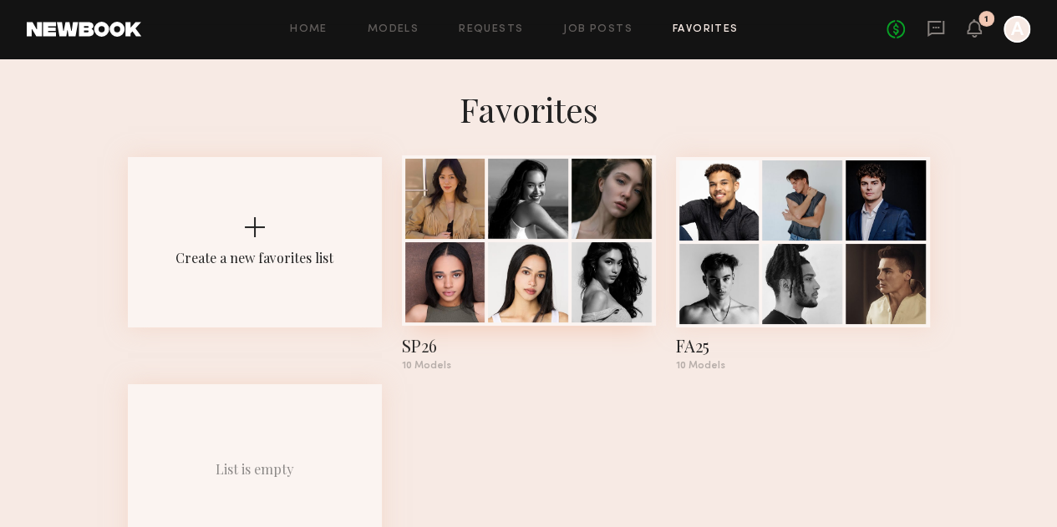
click at [450, 358] on div "SP26" at bounding box center [529, 345] width 254 height 23
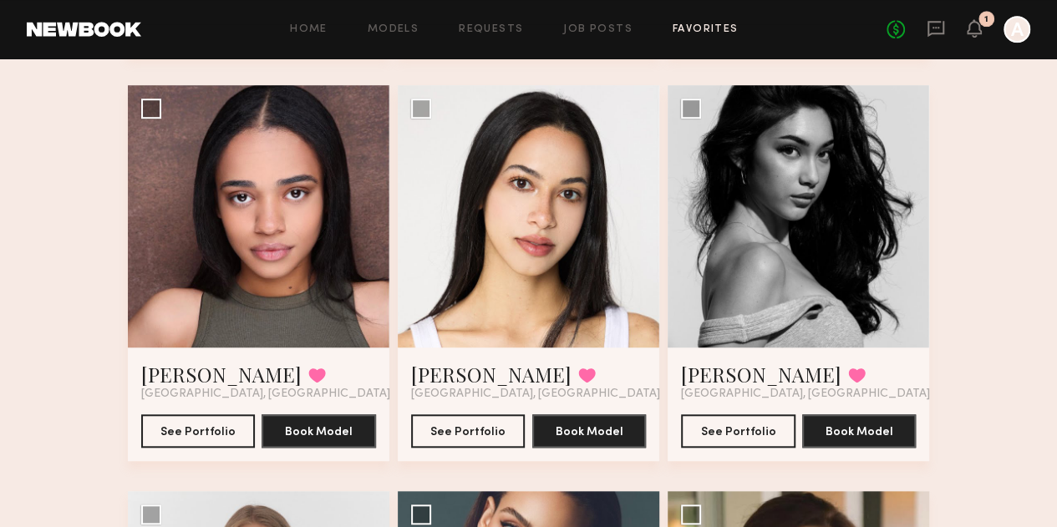
scroll to position [395, 0]
